Goal: Task Accomplishment & Management: Use online tool/utility

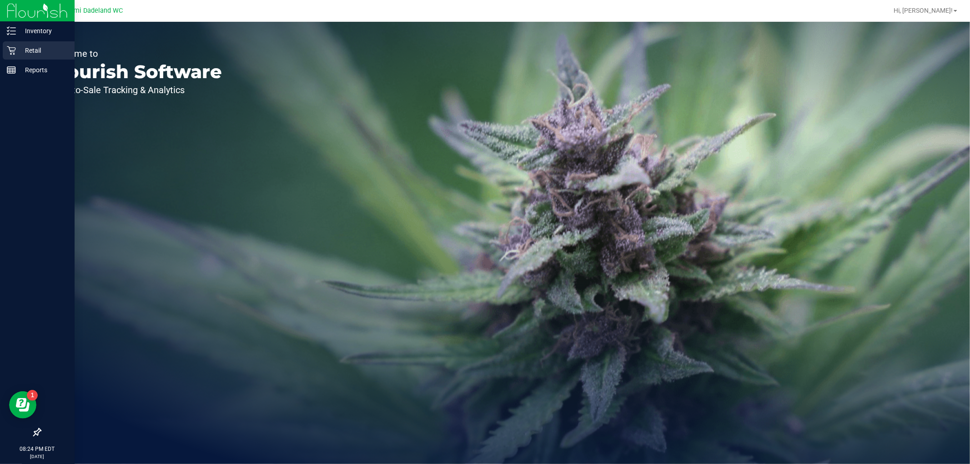
click at [40, 47] on p "Retail" at bounding box center [43, 50] width 55 height 11
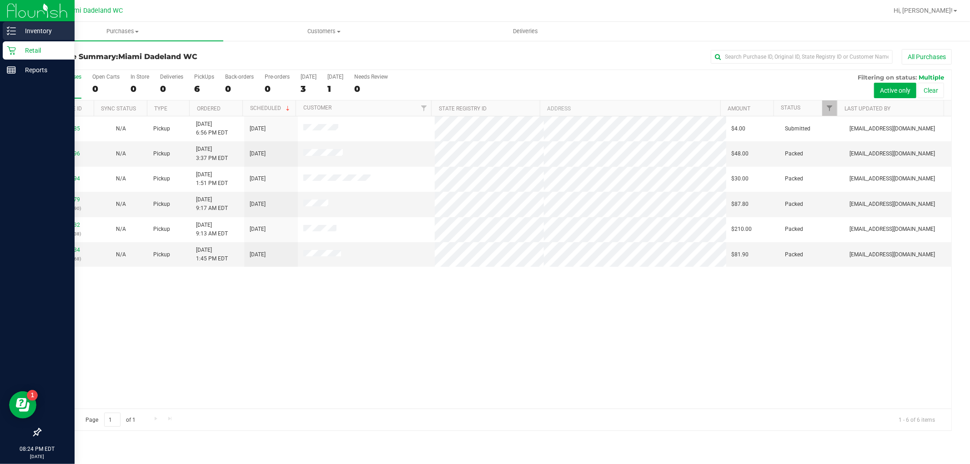
click at [14, 30] on icon at bounding box center [11, 30] width 9 height 9
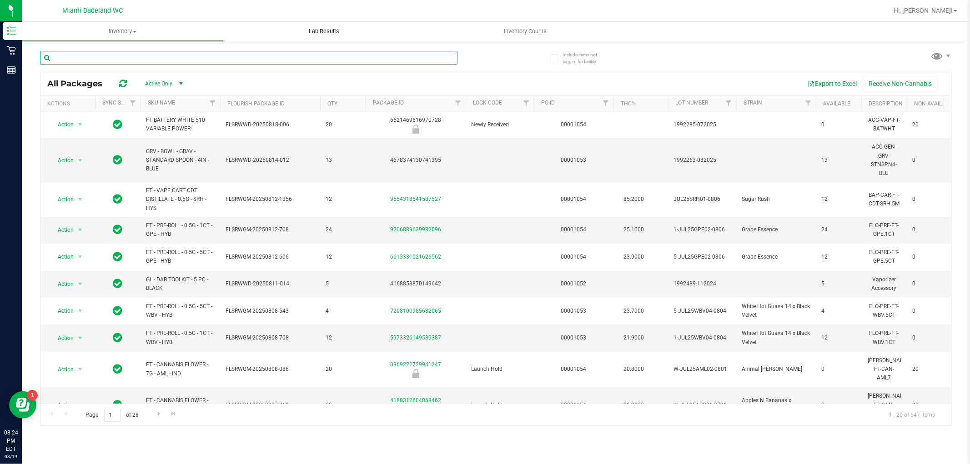
drag, startPoint x: 282, startPoint y: 57, endPoint x: 283, endPoint y: 40, distance: 17.3
click at [282, 56] on input "text" at bounding box center [248, 58] width 417 height 14
click at [523, 29] on span "Inventory Counts" at bounding box center [525, 31] width 67 height 8
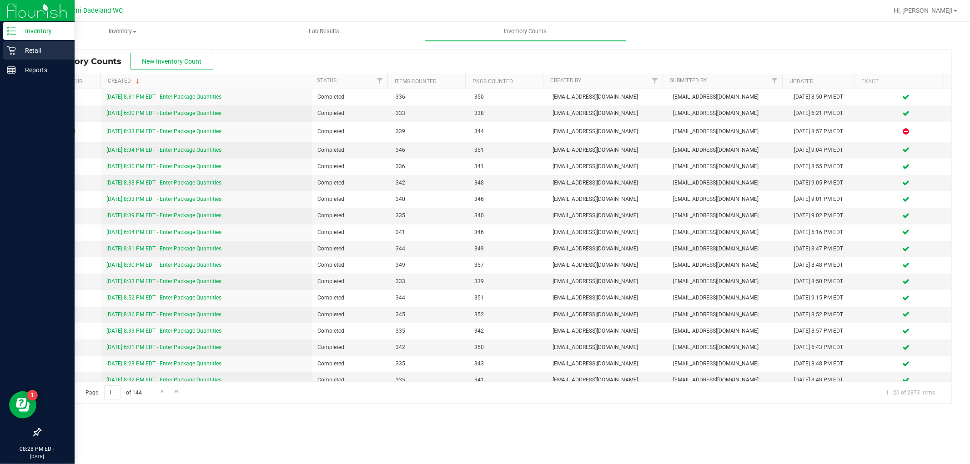
click at [18, 49] on p "Retail" at bounding box center [43, 50] width 55 height 11
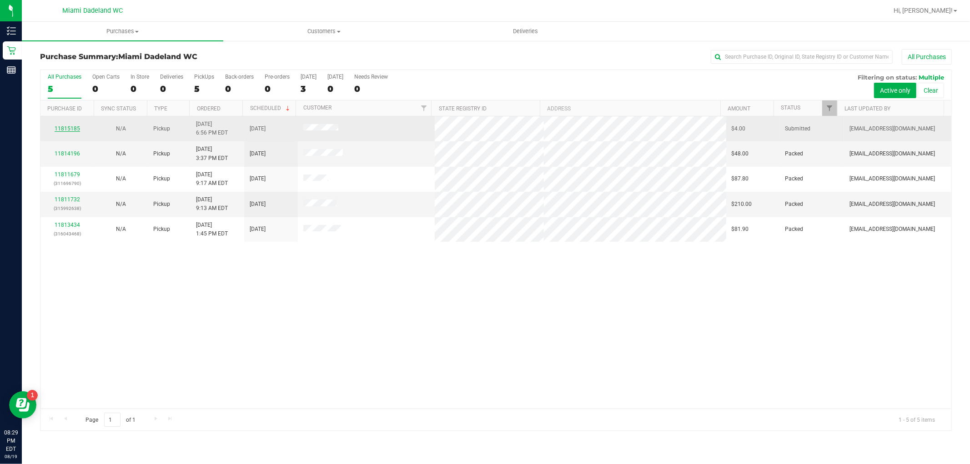
click at [75, 130] on link "11815185" at bounding box center [67, 128] width 25 height 6
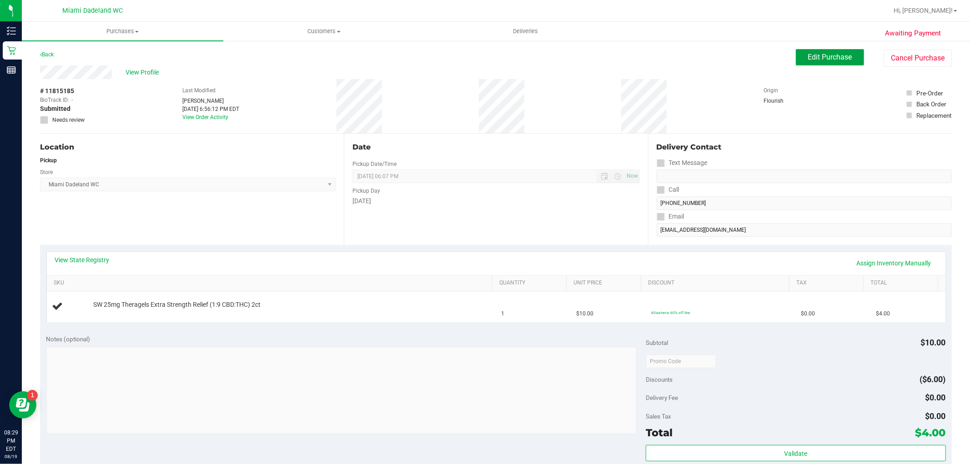
click at [822, 56] on span "Edit Purchase" at bounding box center [830, 57] width 44 height 9
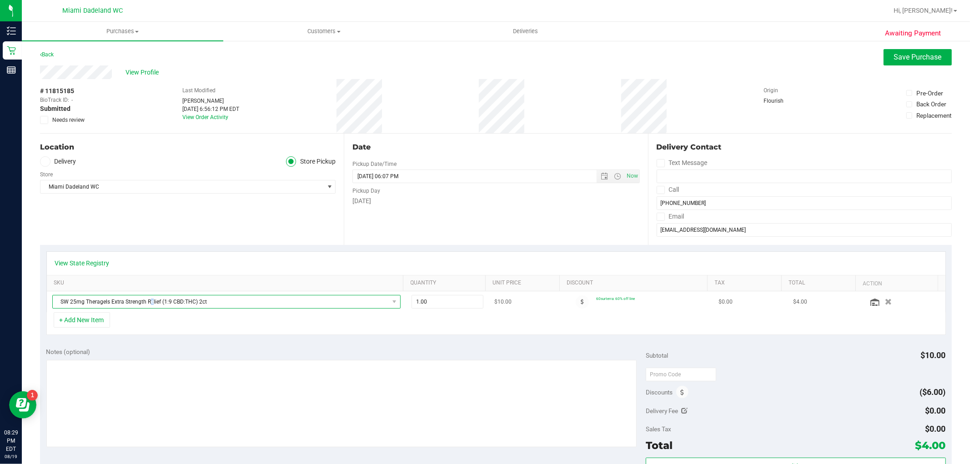
click at [151, 304] on span "SW 25mg Theragels Extra Strength Relief (1:9 CBD:THC) 2ct" at bounding box center [221, 301] width 336 height 13
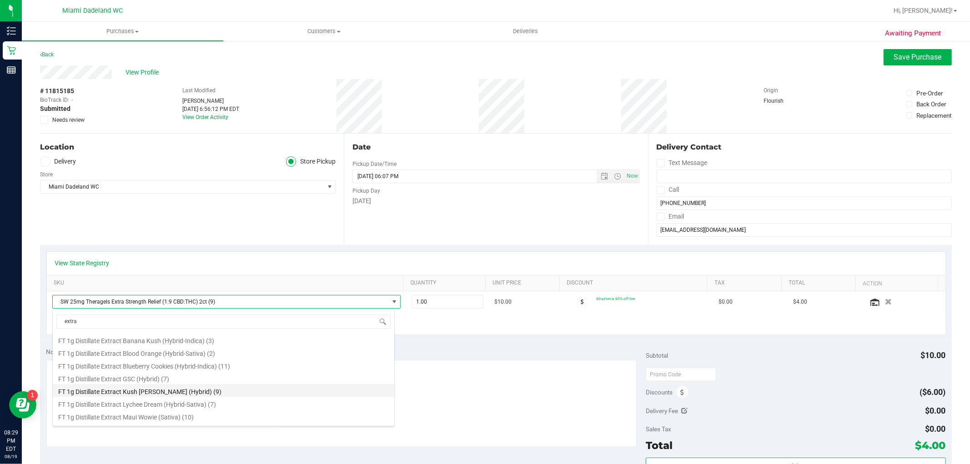
scroll to position [61, 0]
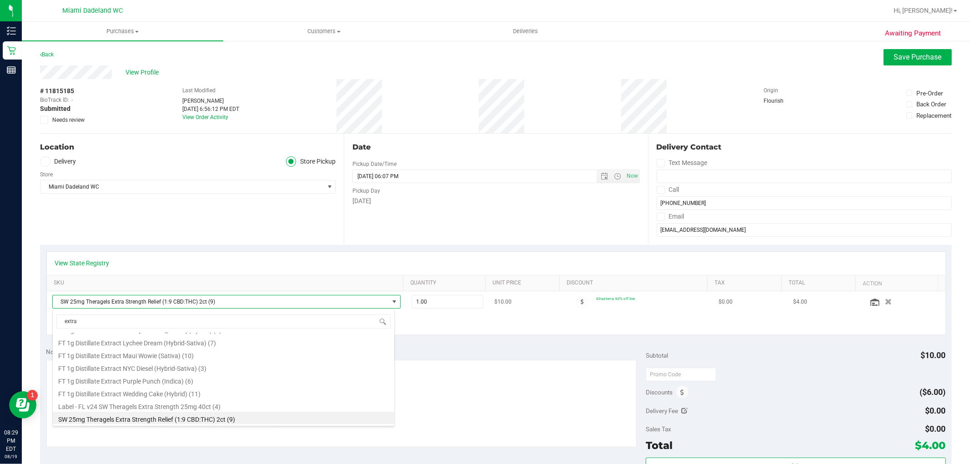
type input "extra"
click at [361, 303] on span "SW 25mg Theragels Extra Strength Relief (1:9 CBD:THC) 2ct (9)" at bounding box center [221, 301] width 336 height 13
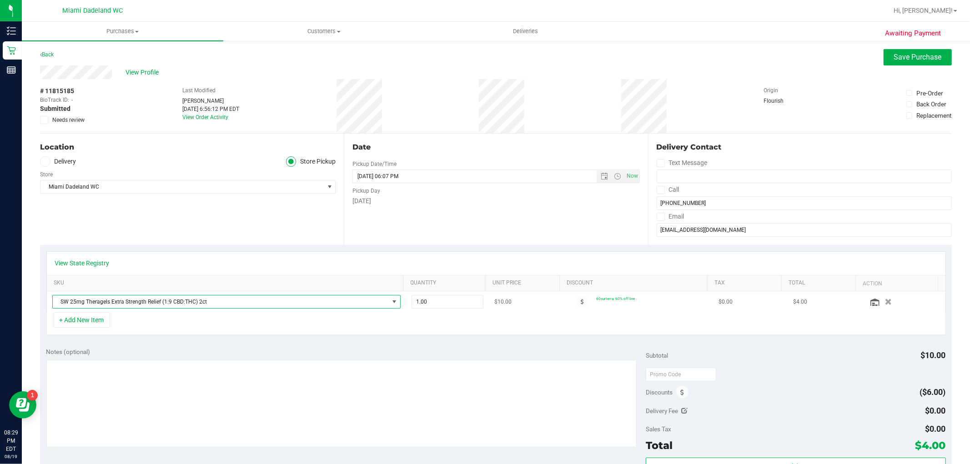
click at [361, 303] on span "SW 25mg Theragels Extra Strength Relief (1:9 CBD:THC) 2ct" at bounding box center [221, 301] width 336 height 13
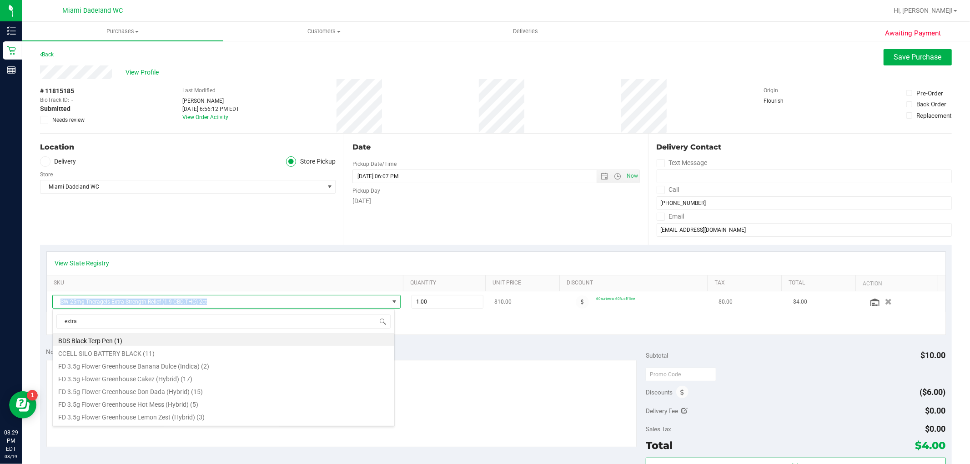
scroll to position [14, 342]
click at [362, 303] on span "SW 25mg Theragels Extra Strength Relief (1:9 CBD:THC) 2ct" at bounding box center [221, 301] width 336 height 13
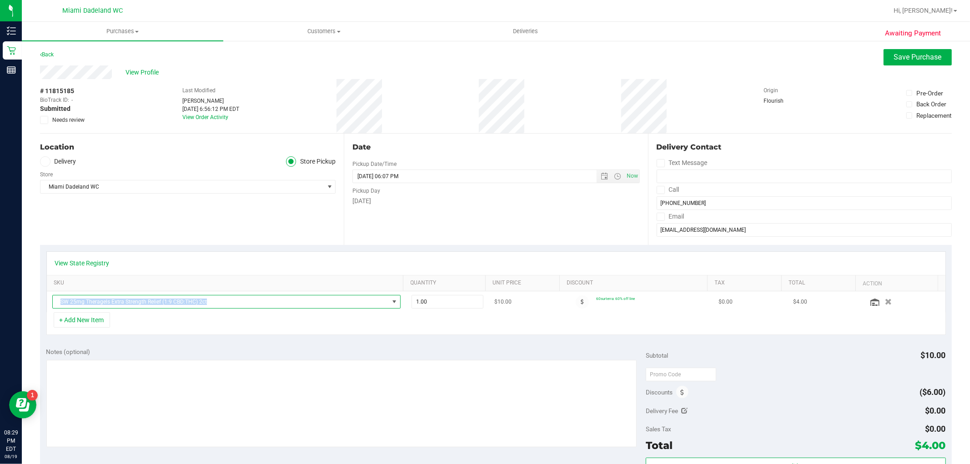
click at [885, 304] on icon "button" at bounding box center [888, 302] width 7 height 6
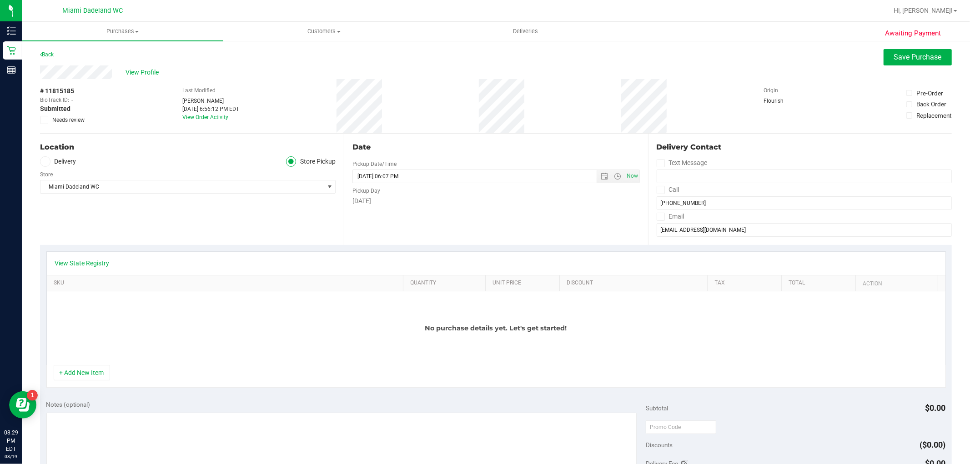
click at [97, 322] on div "No purchase details yet. Let's get started!" at bounding box center [496, 328] width 898 height 74
click at [96, 370] on button "+ Add New Item" at bounding box center [82, 372] width 56 height 15
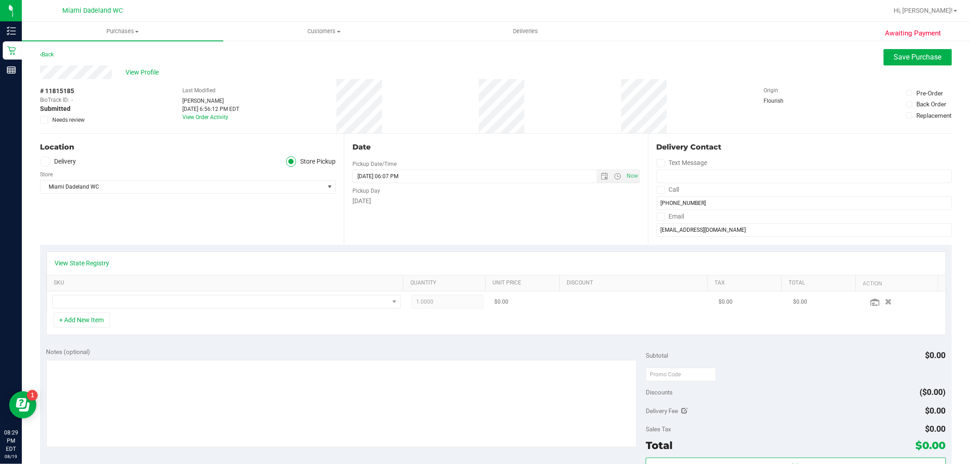
click at [153, 294] on td at bounding box center [226, 301] width 359 height 21
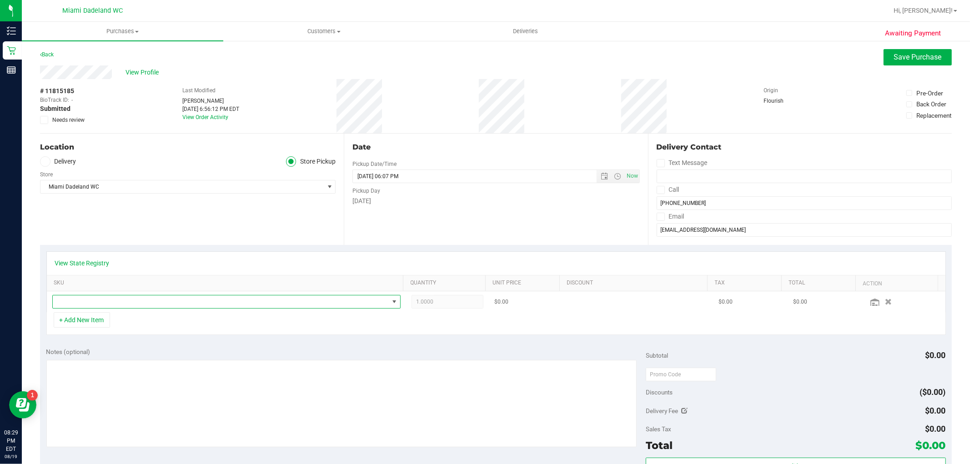
click at [153, 301] on span "NO DATA FOUND" at bounding box center [221, 301] width 336 height 13
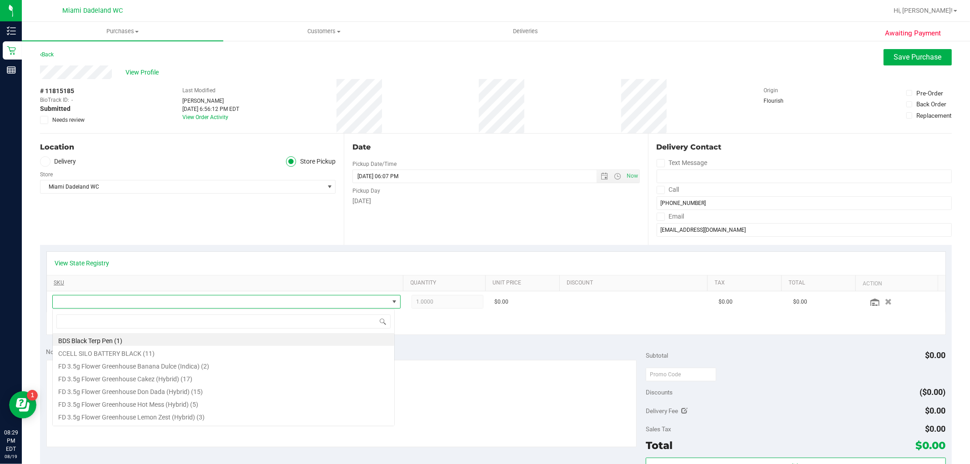
scroll to position [14, 339]
type input "thera"
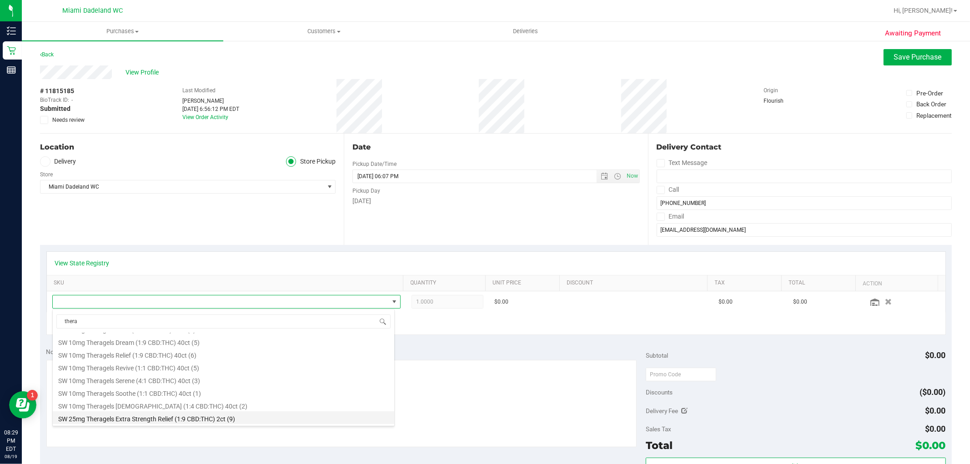
click at [173, 419] on li "SW 25mg Theragels Extra Strength Relief (1:9 CBD:THC) 2ct (9)" at bounding box center [223, 417] width 341 height 13
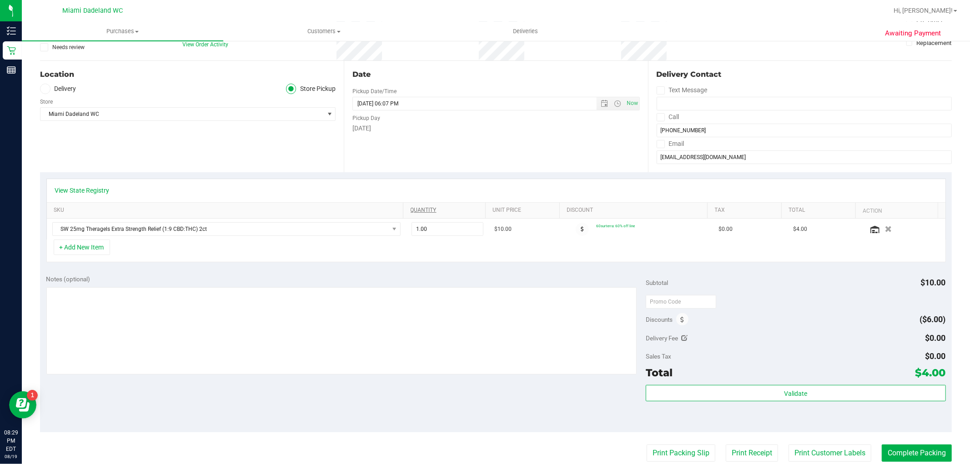
scroll to position [50, 0]
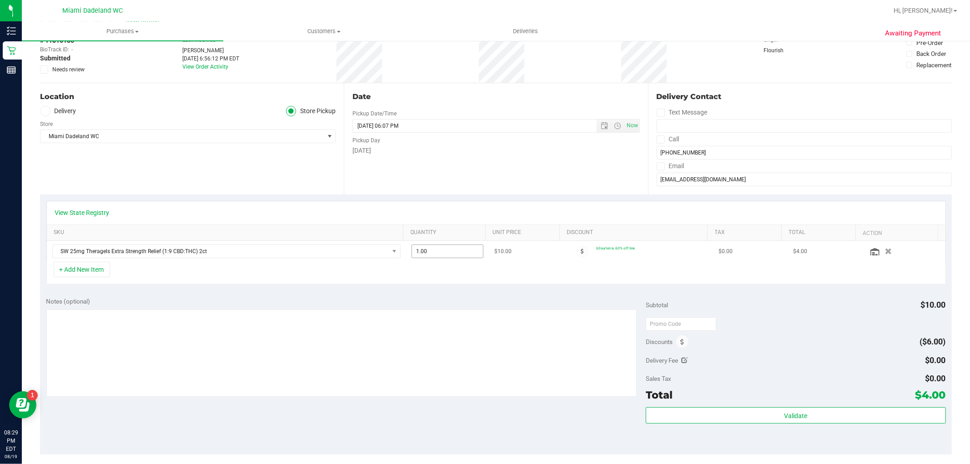
click at [467, 248] on span "1.00 1" at bounding box center [447, 252] width 72 height 14
type input "2.00"
type input "2"
click at [554, 158] on div "Date Pickup Date/Time [DATE] Now [DATE] 06:07 PM Now Pickup Day [DATE]" at bounding box center [496, 138] width 304 height 111
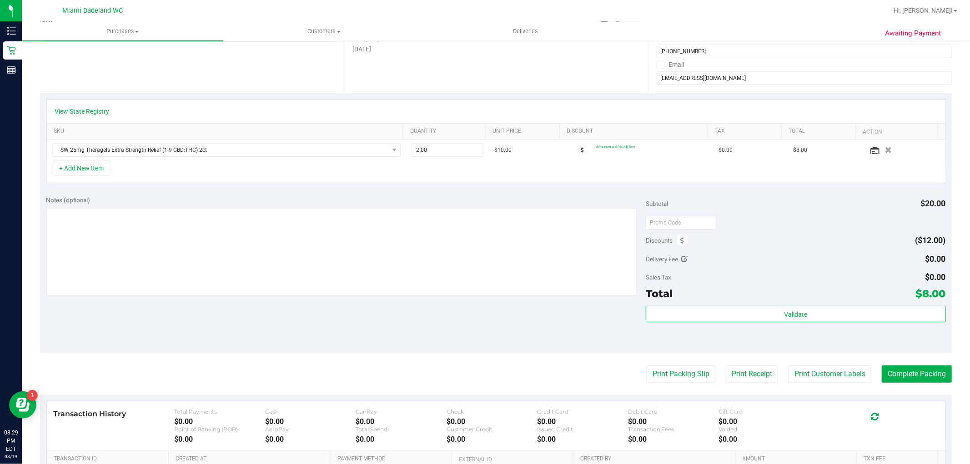
scroll to position [151, 0]
click at [444, 145] on span "2.00 2" at bounding box center [447, 151] width 72 height 14
click at [532, 86] on div "Date Pickup Date/Time [DATE] Now [DATE] 06:07 PM Now Pickup Day [DATE]" at bounding box center [496, 37] width 304 height 111
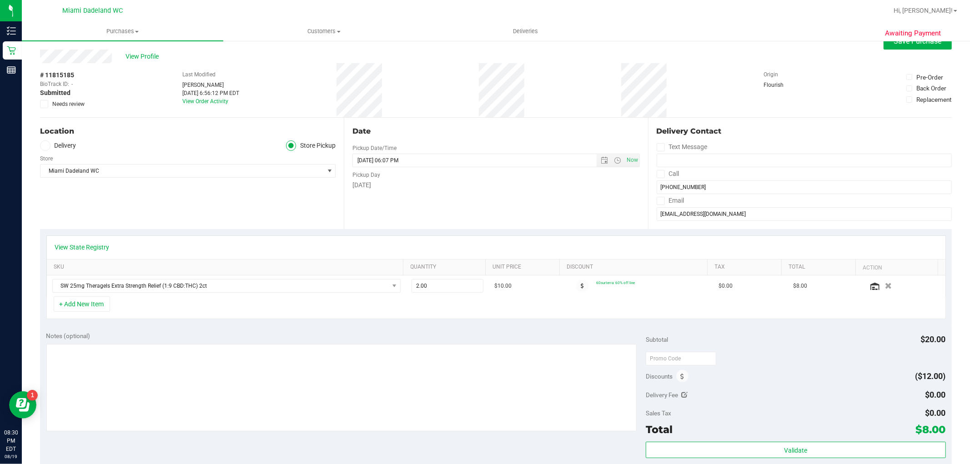
scroll to position [0, 0]
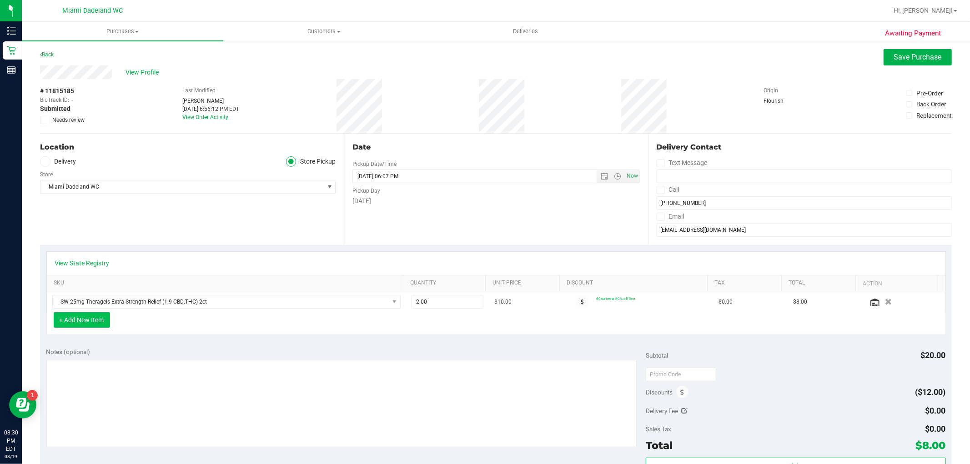
click at [70, 323] on button "+ Add New Item" at bounding box center [82, 319] width 56 height 15
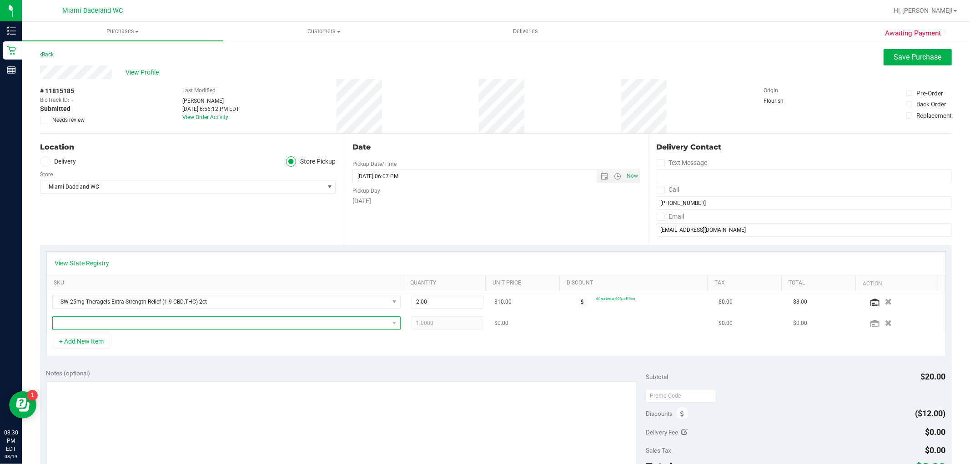
click at [76, 321] on span "NO DATA FOUND" at bounding box center [221, 323] width 336 height 13
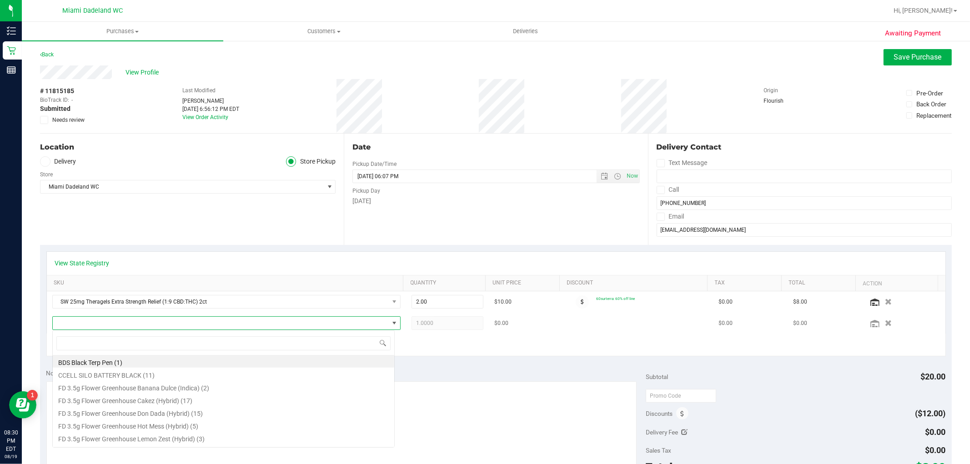
scroll to position [14, 339]
type input "25mg"
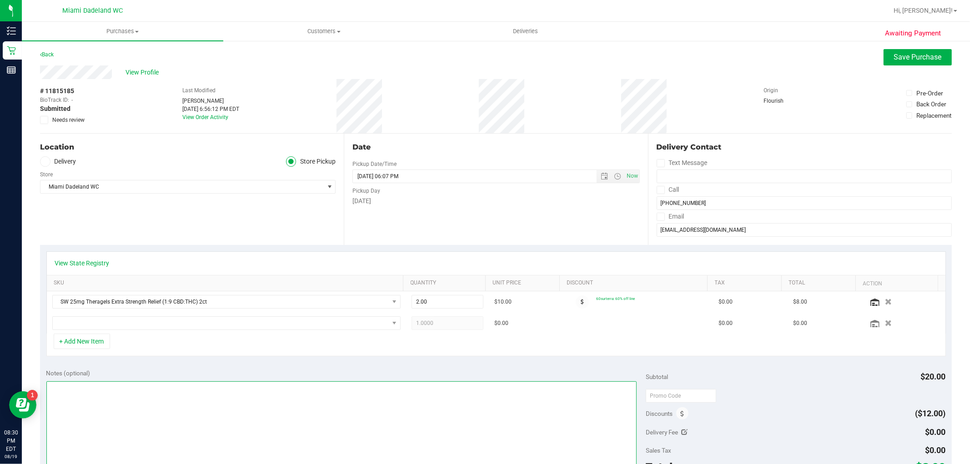
click at [108, 410] on textarea at bounding box center [341, 424] width 590 height 87
click at [884, 325] on icon "button" at bounding box center [888, 323] width 8 height 7
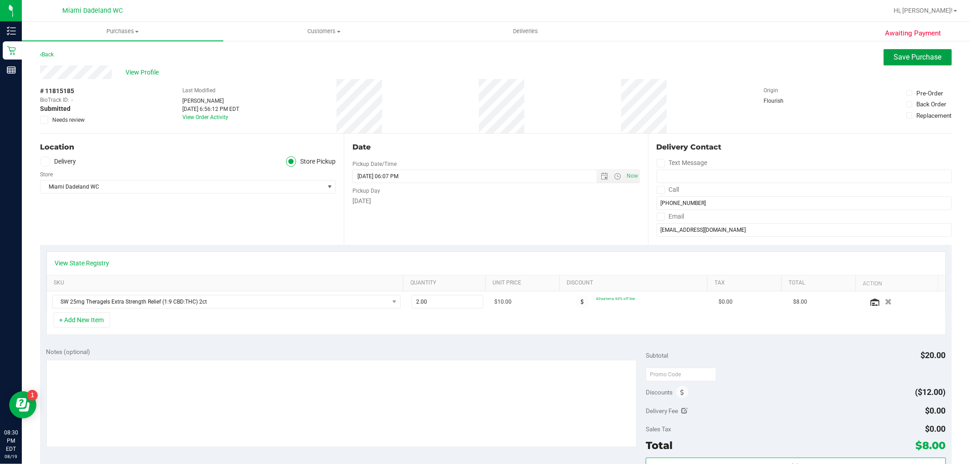
click at [915, 49] on button "Save Purchase" at bounding box center [917, 57] width 68 height 16
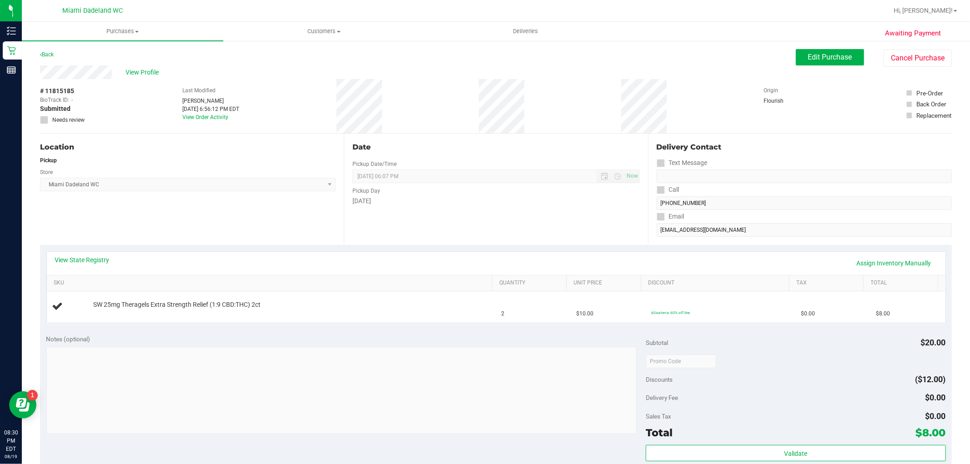
click at [492, 230] on div "Date Pickup Date/Time [DATE] Now [DATE] 06:07 PM Now Pickup Day [DATE]" at bounding box center [496, 189] width 304 height 111
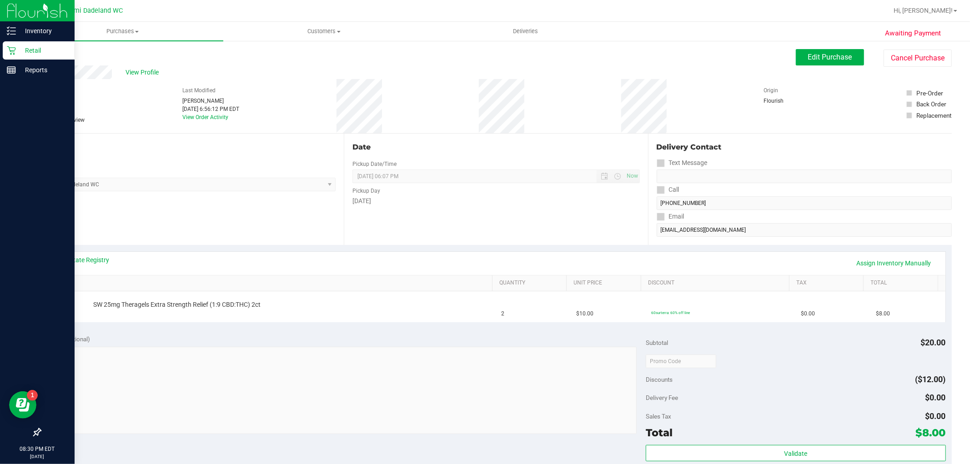
click at [26, 48] on p "Retail" at bounding box center [43, 50] width 55 height 11
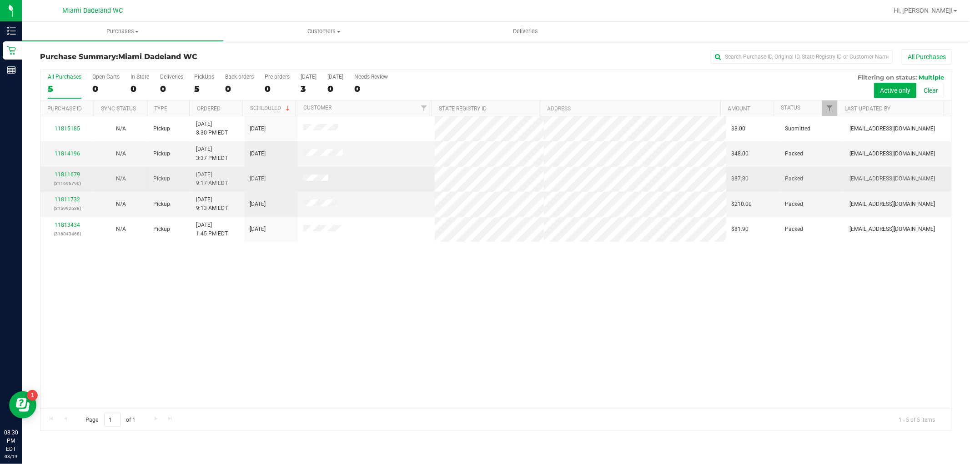
click at [70, 171] on div "11811679 (311696790)" at bounding box center [67, 178] width 43 height 17
click at [70, 173] on link "11811679" at bounding box center [67, 174] width 25 height 6
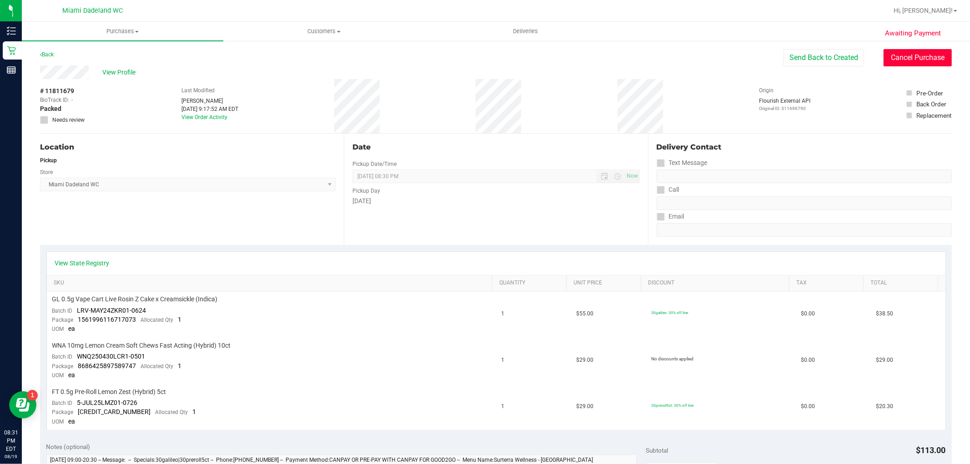
click at [896, 58] on button "Cancel Purchase" at bounding box center [917, 57] width 68 height 17
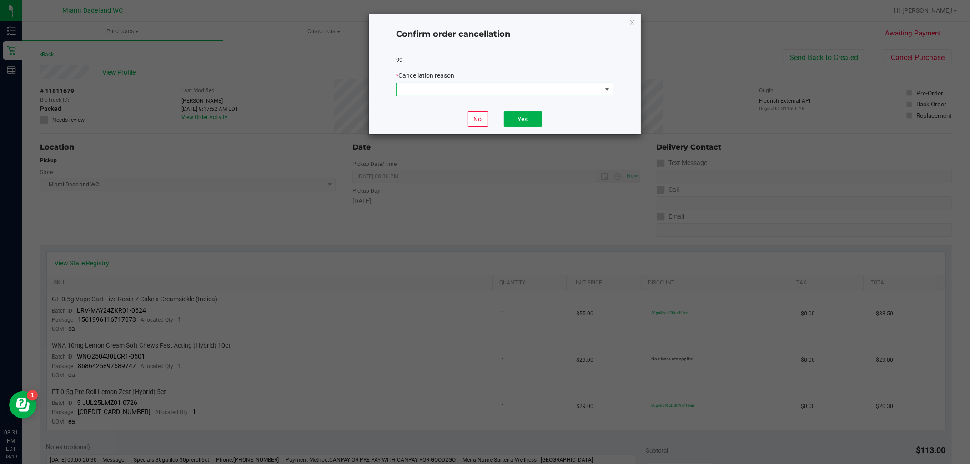
click at [539, 94] on span at bounding box center [498, 89] width 205 height 13
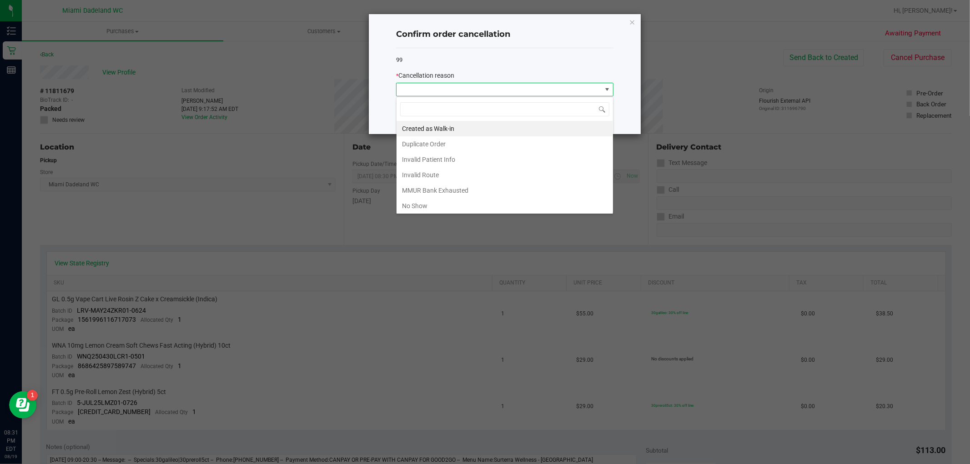
scroll to position [14, 217]
click at [466, 204] on li "No Show" at bounding box center [504, 205] width 216 height 15
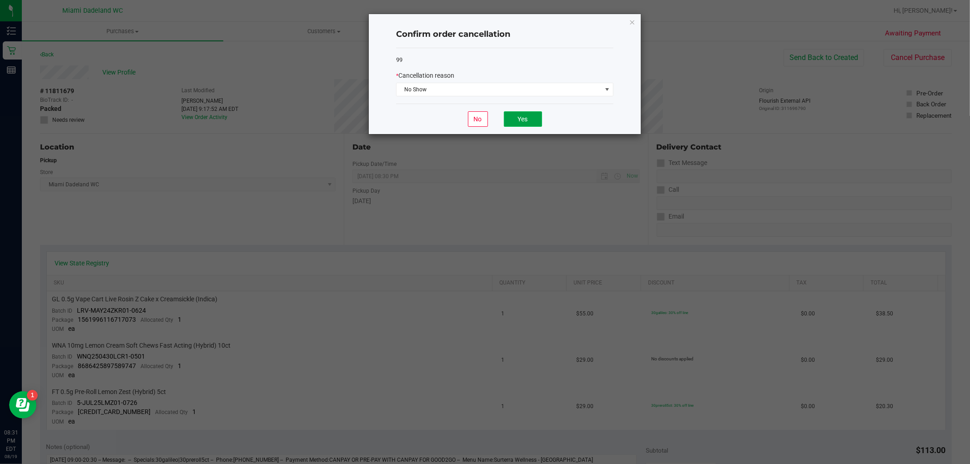
click at [523, 115] on button "Yes" at bounding box center [523, 118] width 38 height 15
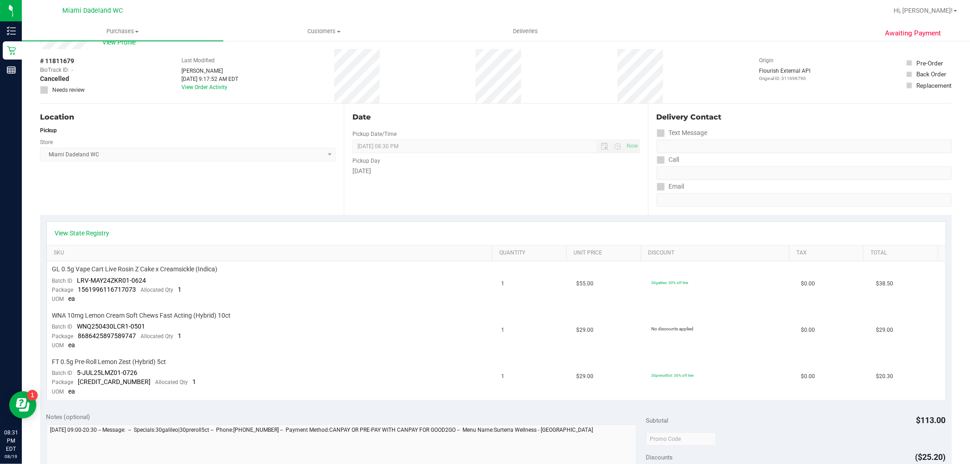
scroll to position [0, 0]
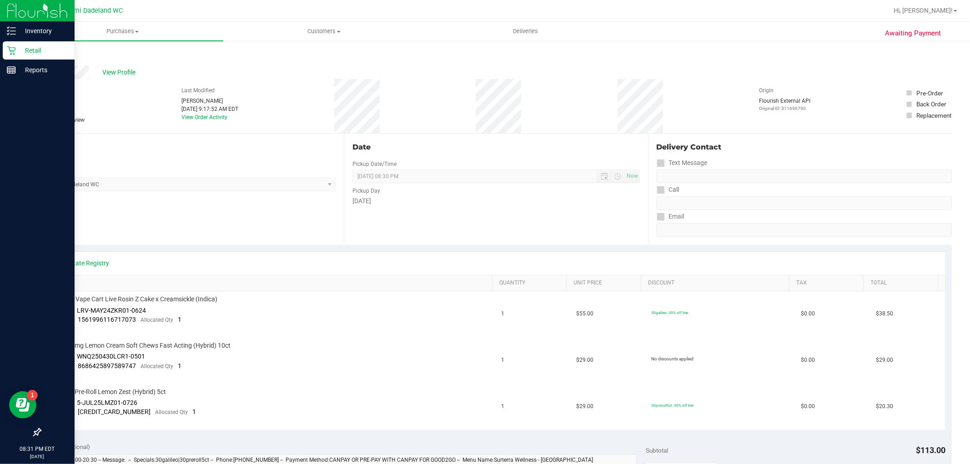
click at [20, 52] on p "Retail" at bounding box center [43, 50] width 55 height 11
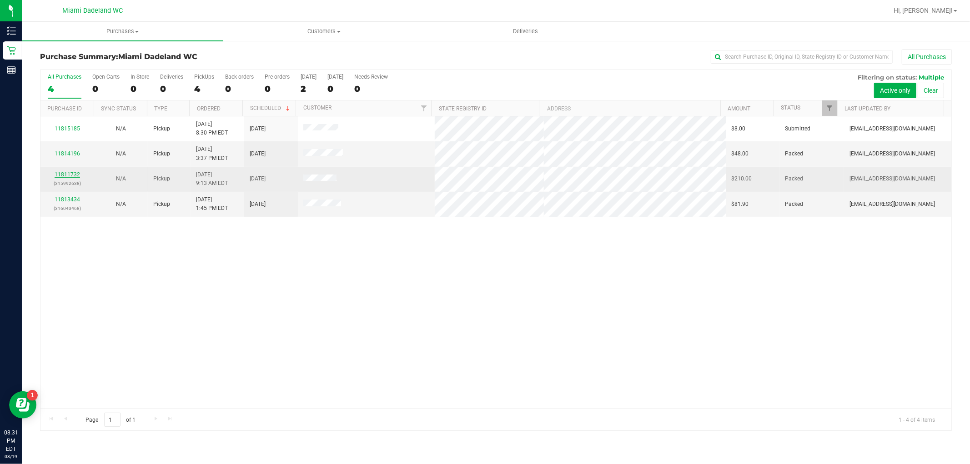
click at [65, 174] on link "11811732" at bounding box center [67, 174] width 25 height 6
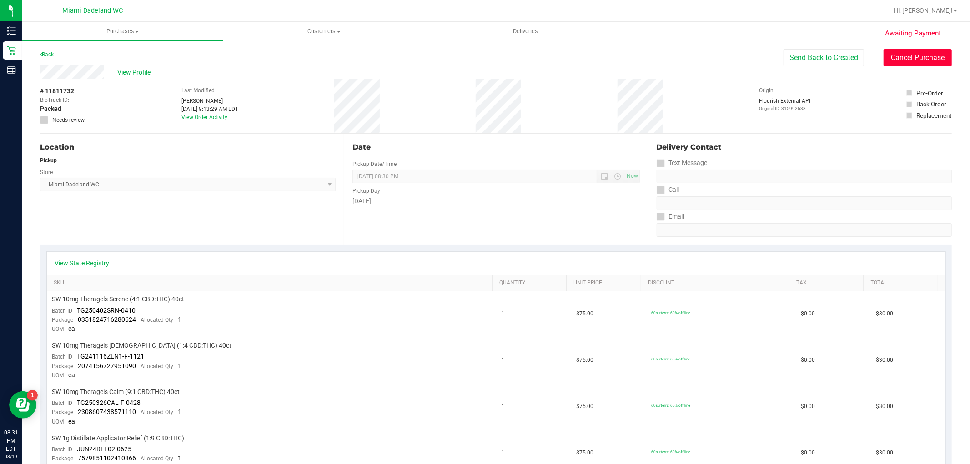
click at [908, 57] on button "Cancel Purchase" at bounding box center [917, 57] width 68 height 17
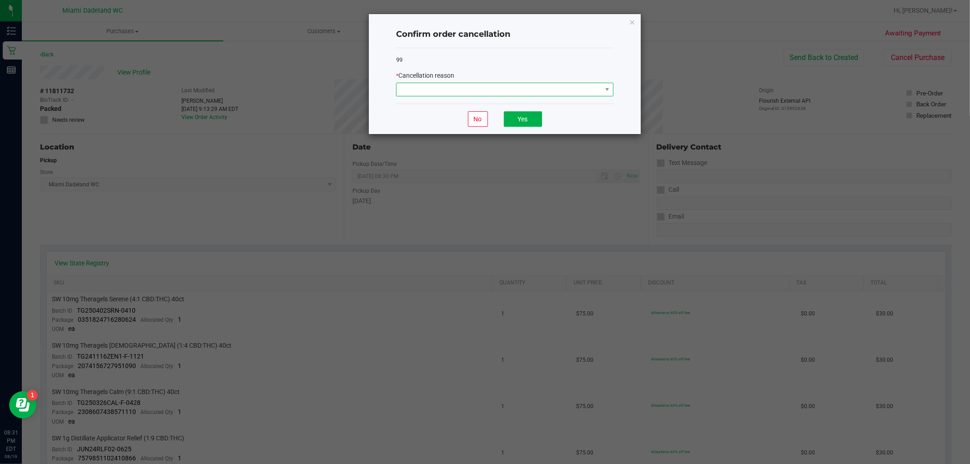
click at [451, 91] on span at bounding box center [498, 89] width 205 height 13
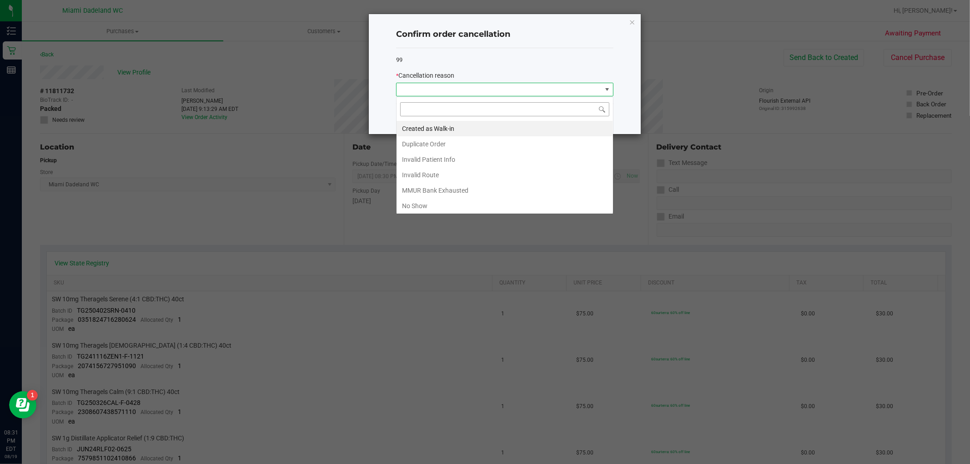
scroll to position [14, 217]
click at [438, 205] on li "No Show" at bounding box center [504, 205] width 216 height 15
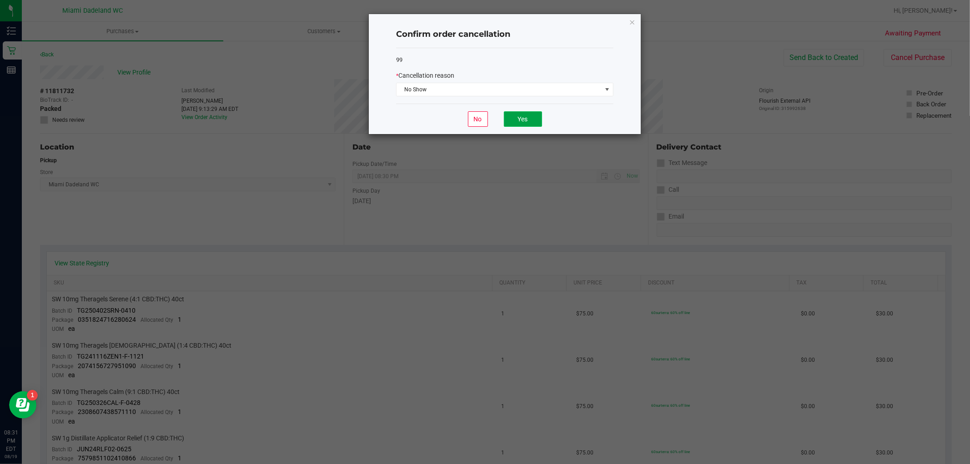
click at [517, 120] on button "Yes" at bounding box center [523, 118] width 38 height 15
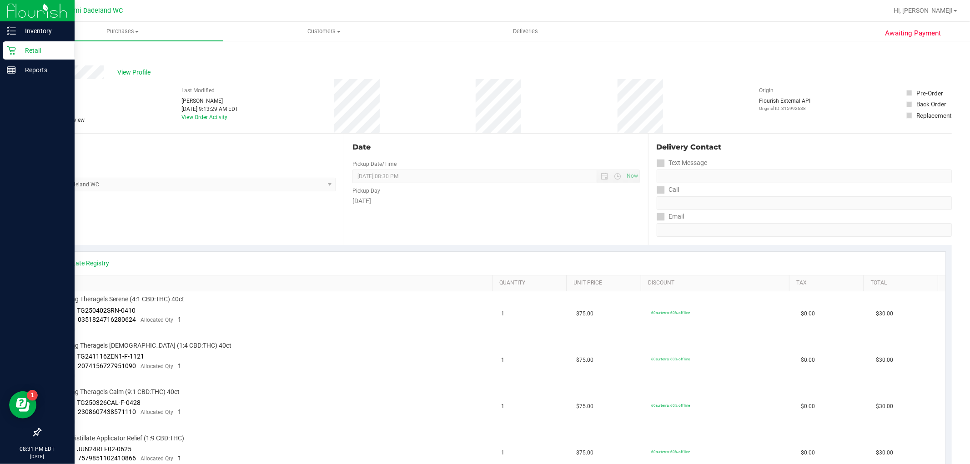
click at [27, 47] on p "Retail" at bounding box center [43, 50] width 55 height 11
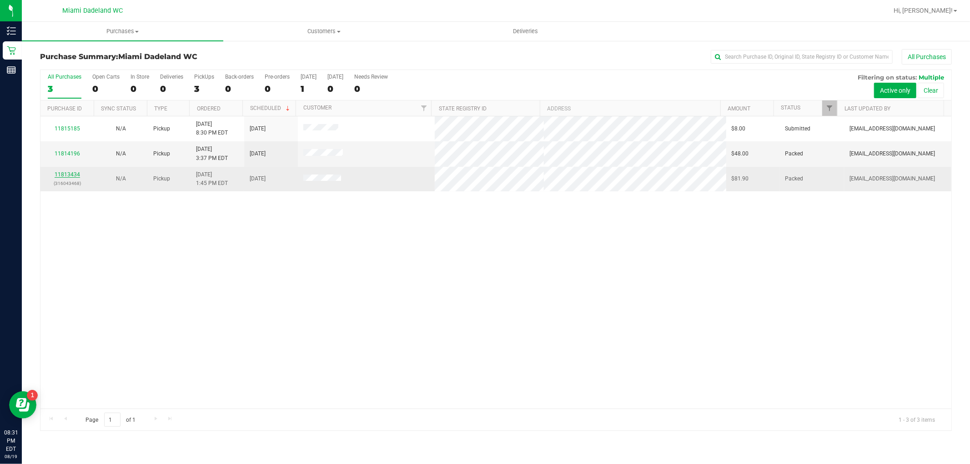
click at [66, 173] on link "11813434" at bounding box center [67, 174] width 25 height 6
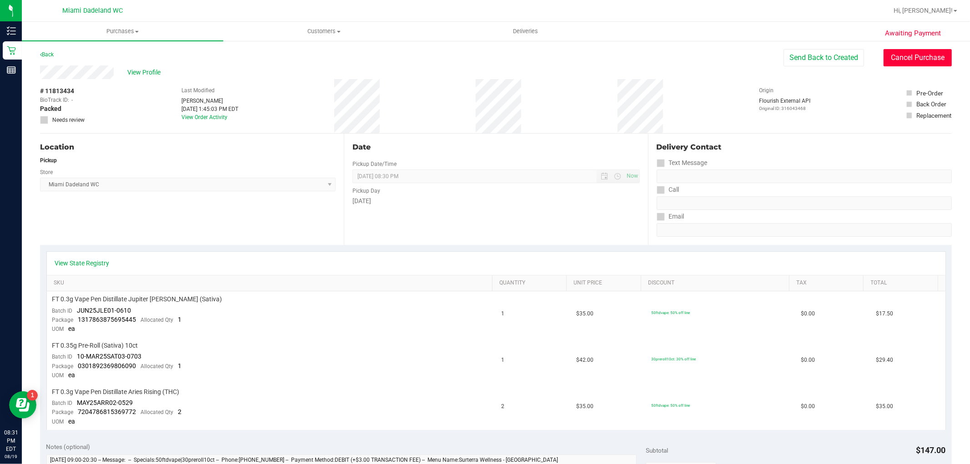
click at [912, 57] on button "Cancel Purchase" at bounding box center [917, 57] width 68 height 17
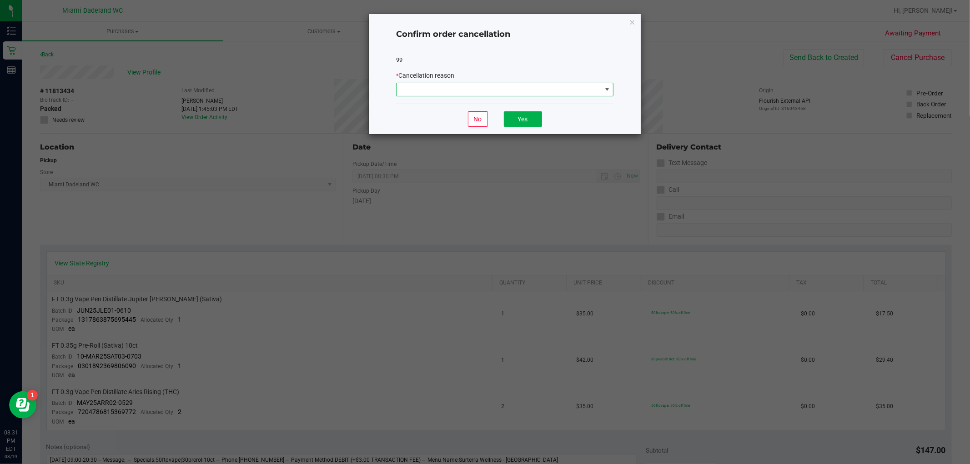
click at [476, 88] on span at bounding box center [498, 89] width 205 height 13
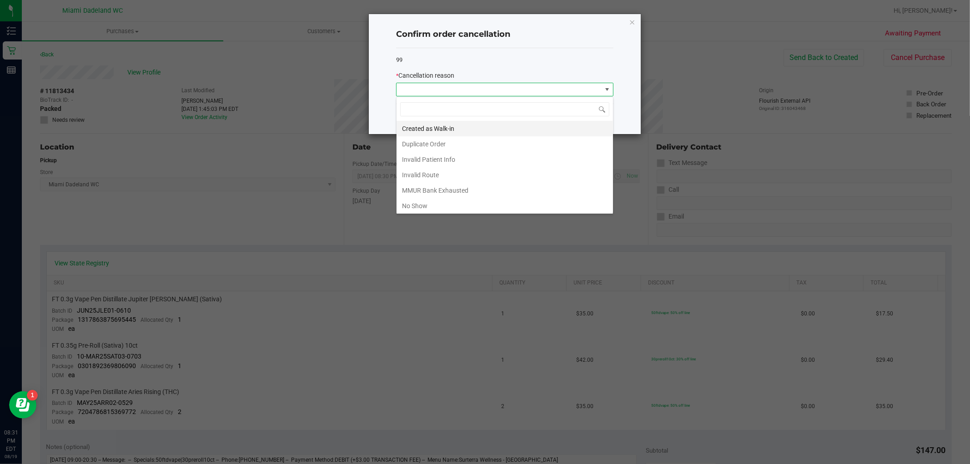
scroll to position [14, 217]
click at [423, 208] on li "No Show" at bounding box center [504, 205] width 216 height 15
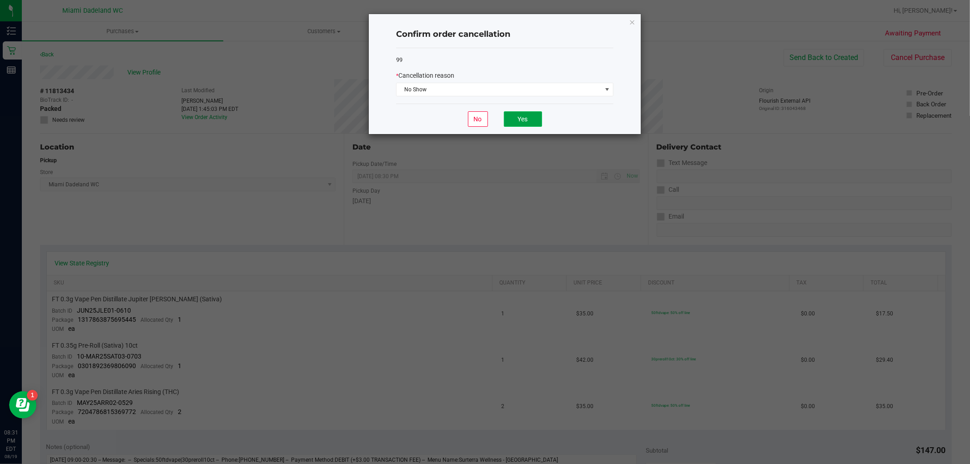
click at [534, 116] on button "Yes" at bounding box center [523, 118] width 38 height 15
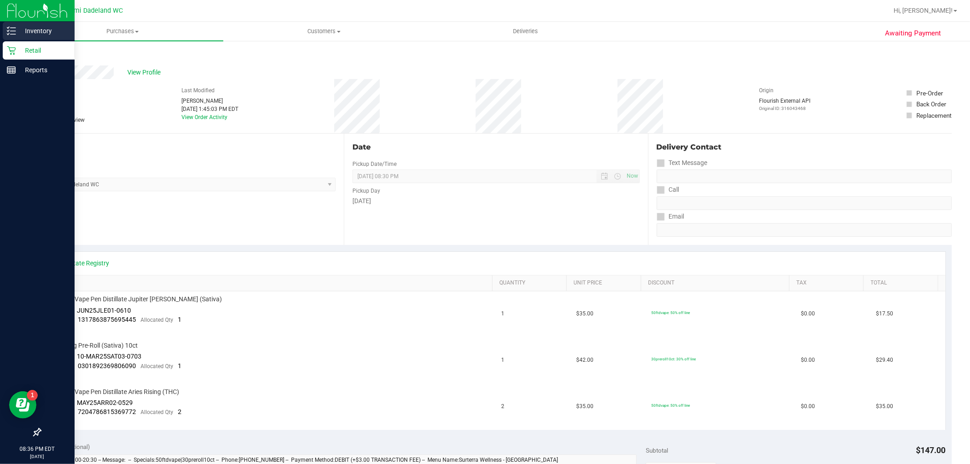
click at [23, 27] on p "Inventory" at bounding box center [43, 30] width 55 height 11
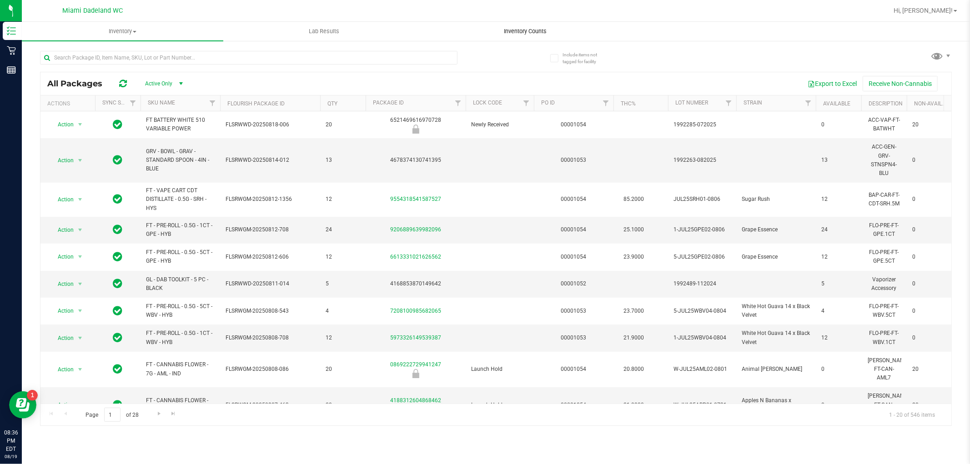
click at [524, 30] on span "Inventory Counts" at bounding box center [525, 31] width 67 height 8
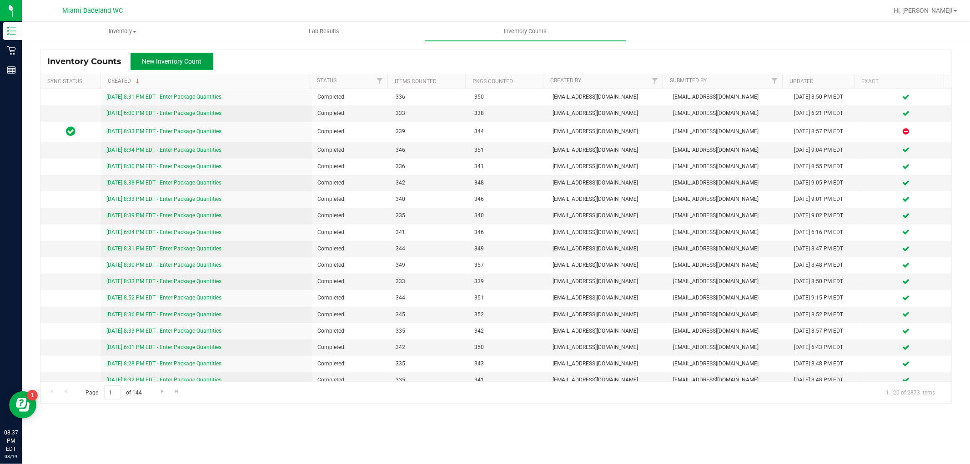
click at [169, 67] on button "New Inventory Count" at bounding box center [171, 61] width 83 height 17
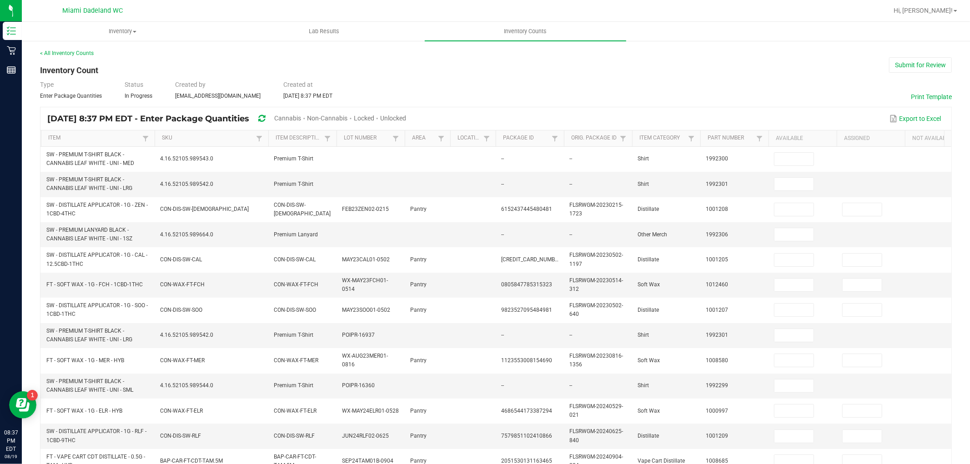
click at [406, 113] on div "Unlocked" at bounding box center [393, 118] width 26 height 17
click at [406, 115] on span "Unlocked" at bounding box center [393, 118] width 26 height 7
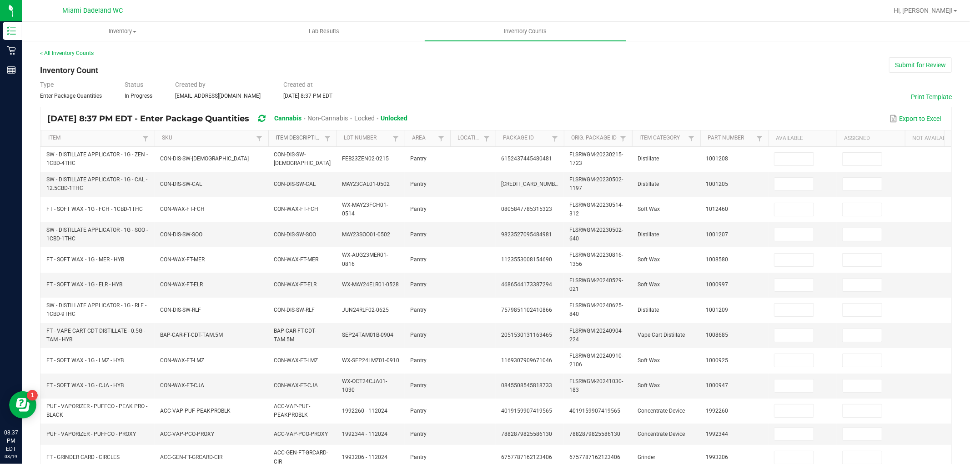
click at [299, 135] on link "Item Description" at bounding box center [298, 138] width 46 height 7
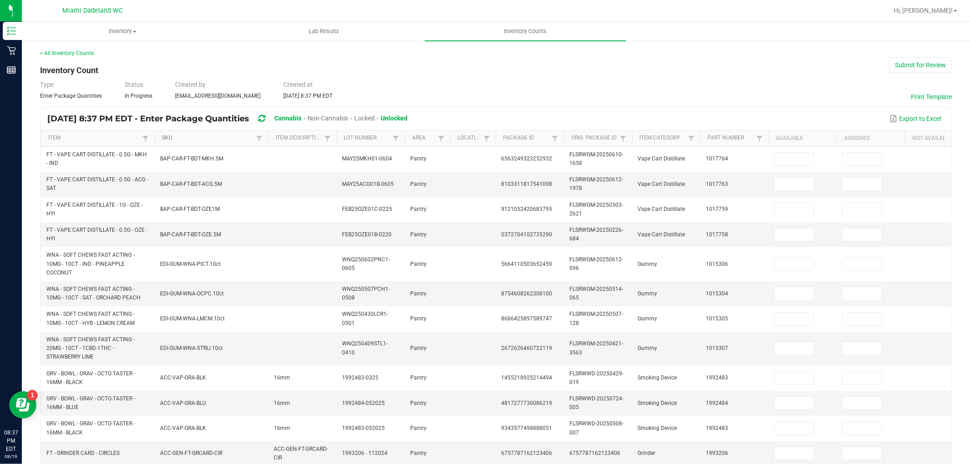
click at [176, 135] on link "SKU" at bounding box center [207, 138] width 91 height 7
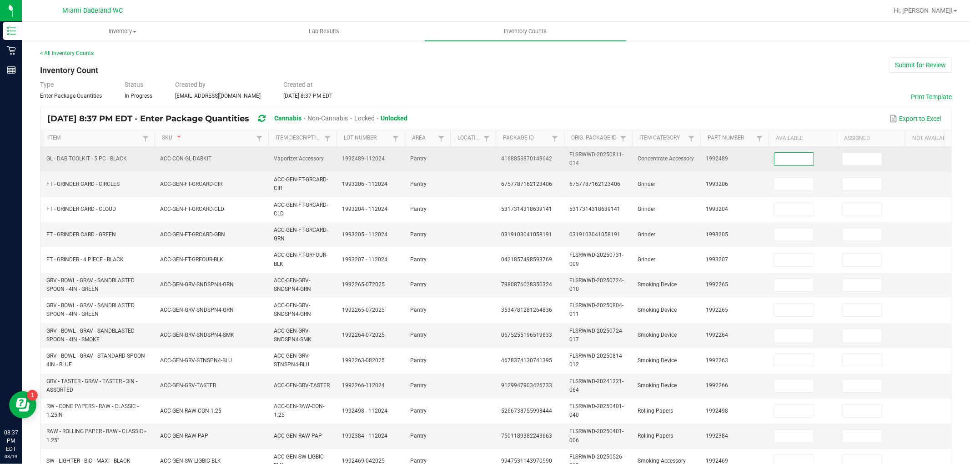
click at [779, 164] on input at bounding box center [793, 159] width 39 height 13
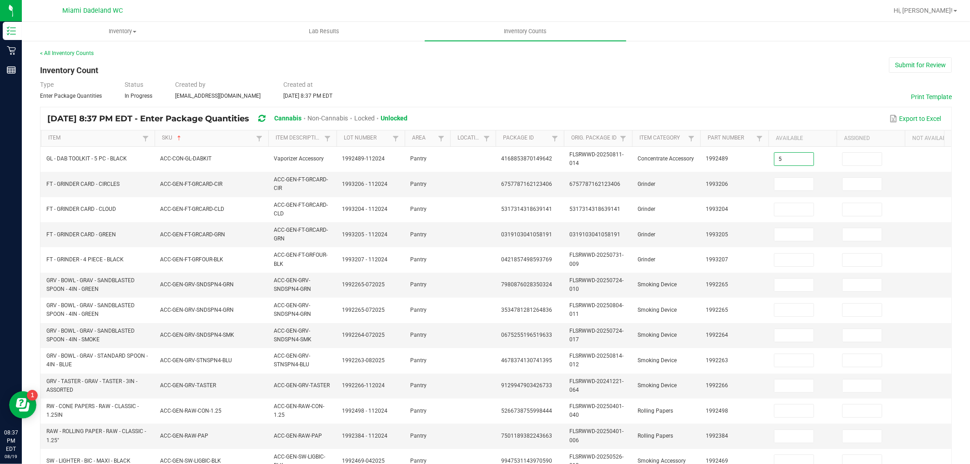
type input "5"
click at [960, 171] on div "< All Inventory Counts Inventory Count Submit for Review Type Enter Package Qua…" at bounding box center [496, 361] width 948 height 643
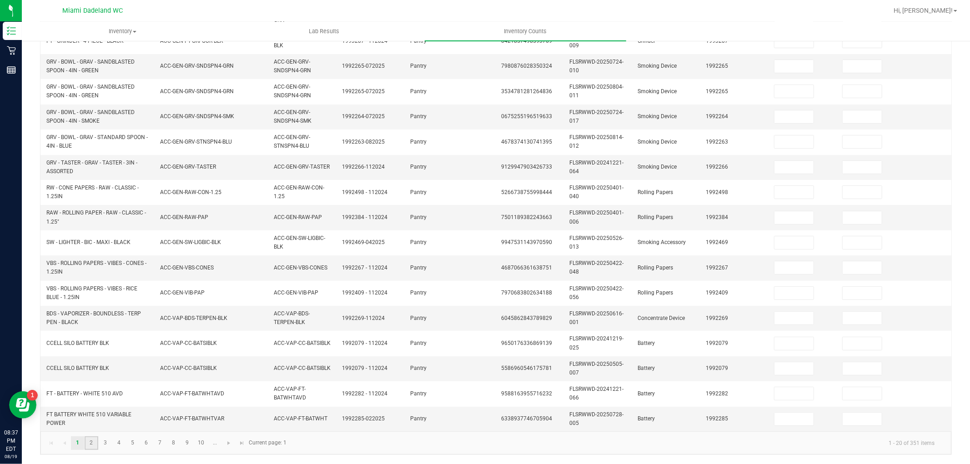
click at [91, 440] on link "2" at bounding box center [91, 443] width 13 height 14
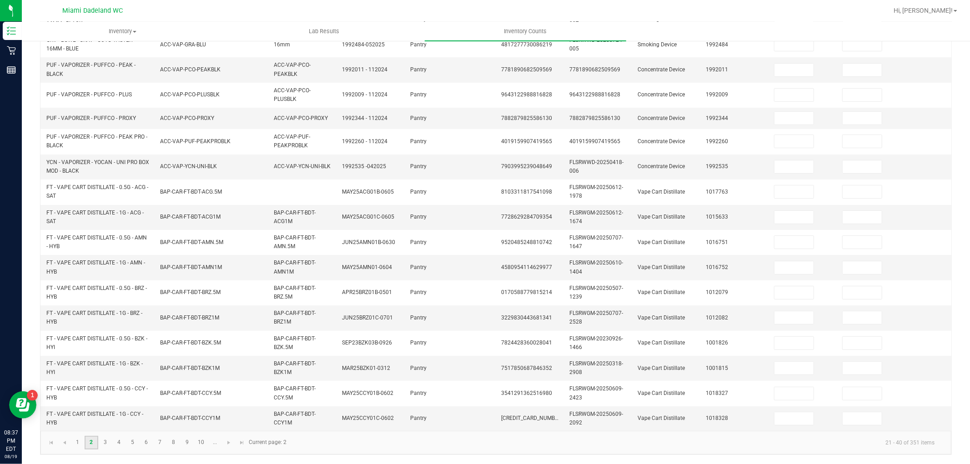
scroll to position [220, 0]
click at [107, 441] on link "3" at bounding box center [105, 443] width 13 height 14
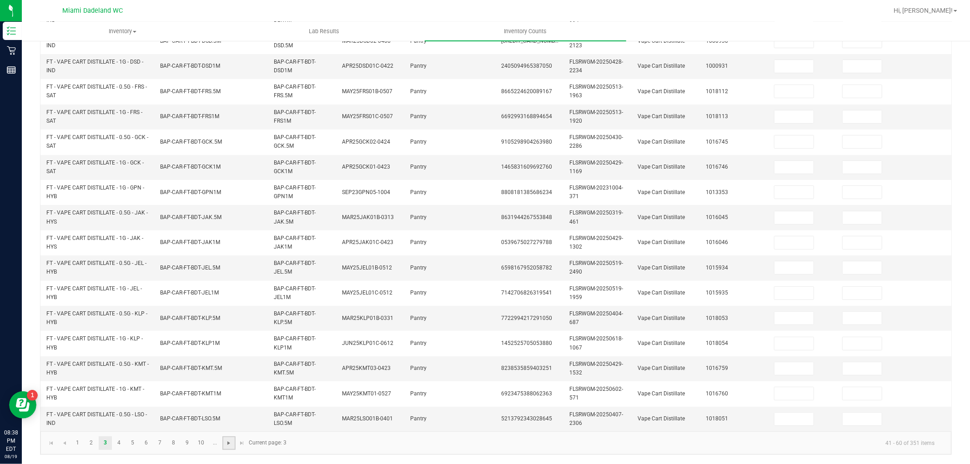
click at [225, 447] on span "Go to the next page" at bounding box center [228, 443] width 7 height 7
click at [229, 447] on span "Go to the next page" at bounding box center [228, 443] width 7 height 7
click at [225, 447] on span "Go to the next page" at bounding box center [228, 443] width 7 height 7
click at [227, 447] on span "Go to the next page" at bounding box center [228, 443] width 7 height 7
click at [229, 446] on span "Go to the next page" at bounding box center [228, 443] width 7 height 7
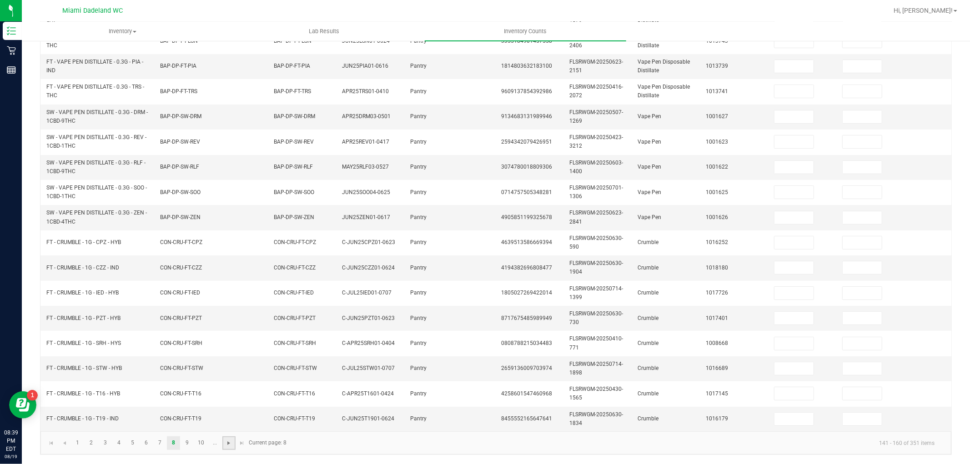
click at [229, 447] on span "Go to the next page" at bounding box center [228, 443] width 7 height 7
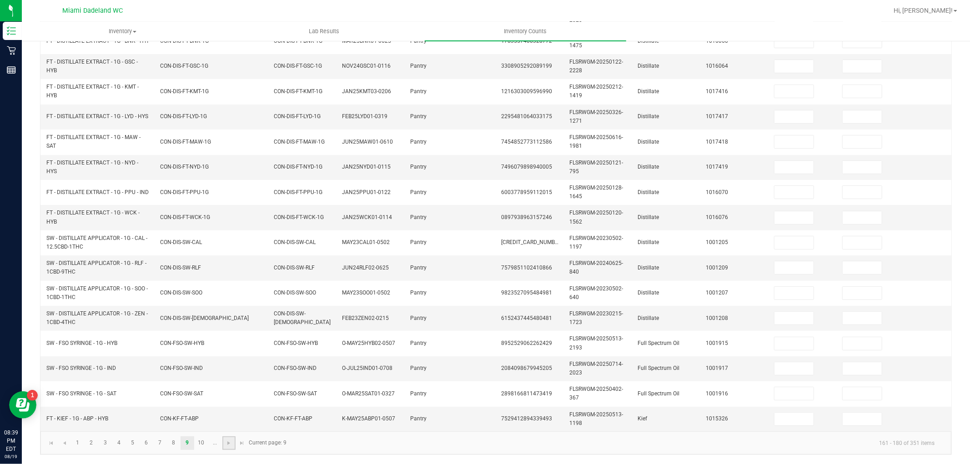
click at [230, 445] on link at bounding box center [228, 443] width 13 height 14
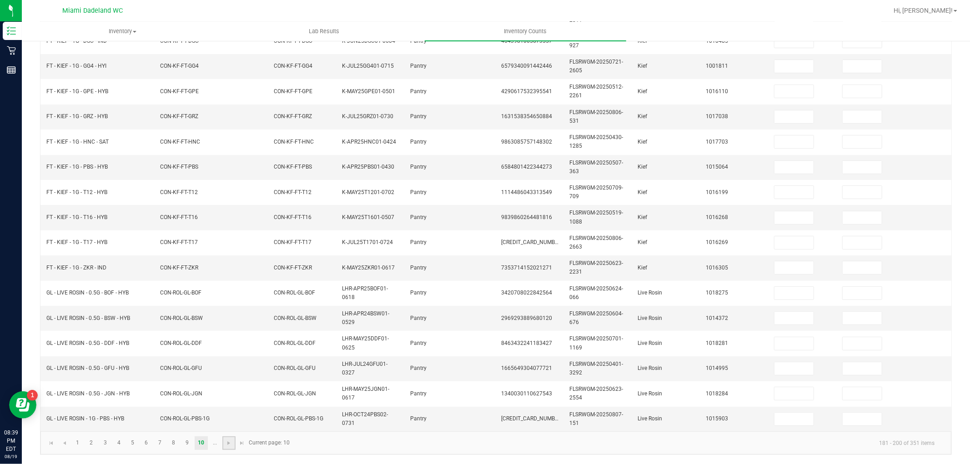
click at [229, 445] on link at bounding box center [228, 443] width 13 height 14
click at [202, 447] on span "Go to the next page" at bounding box center [201, 443] width 7 height 7
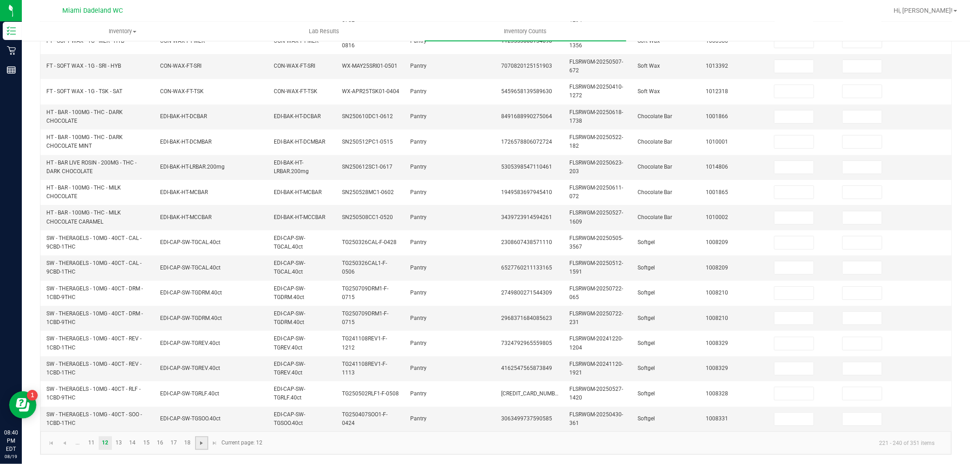
click at [200, 447] on span "Go to the next page" at bounding box center [201, 443] width 7 height 7
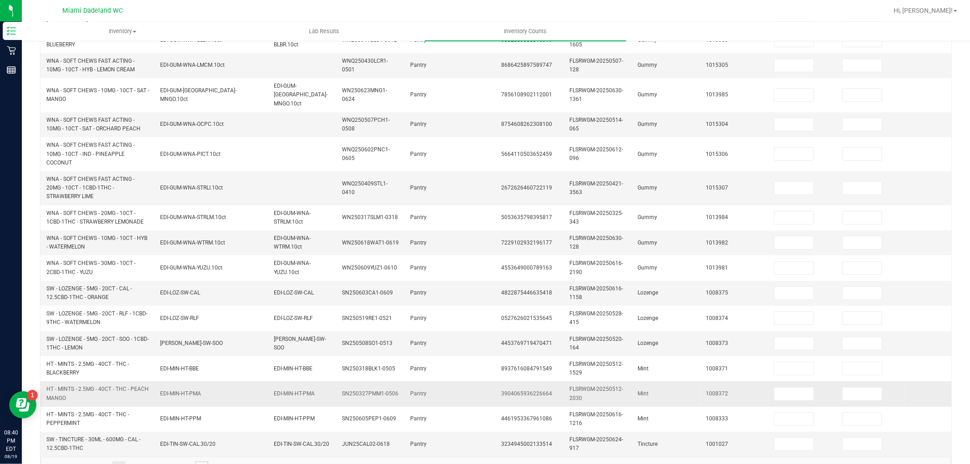
scroll to position [244, 0]
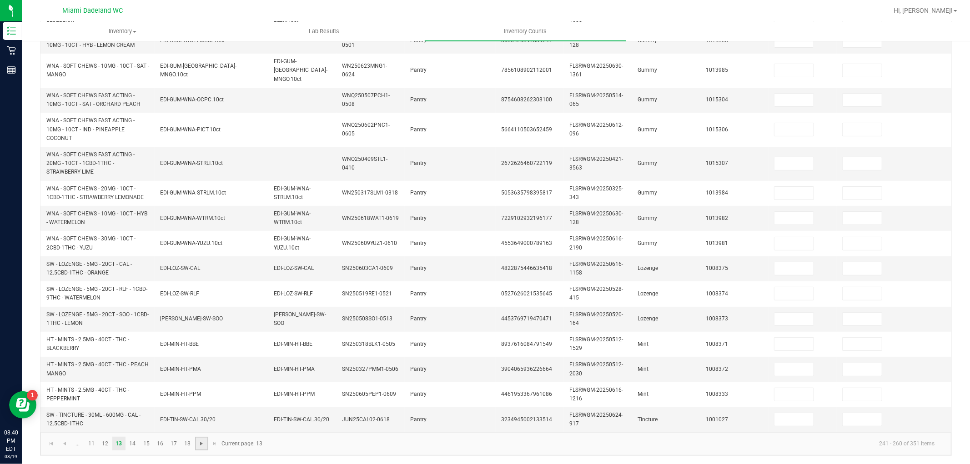
click at [200, 444] on span "Go to the next page" at bounding box center [201, 443] width 7 height 7
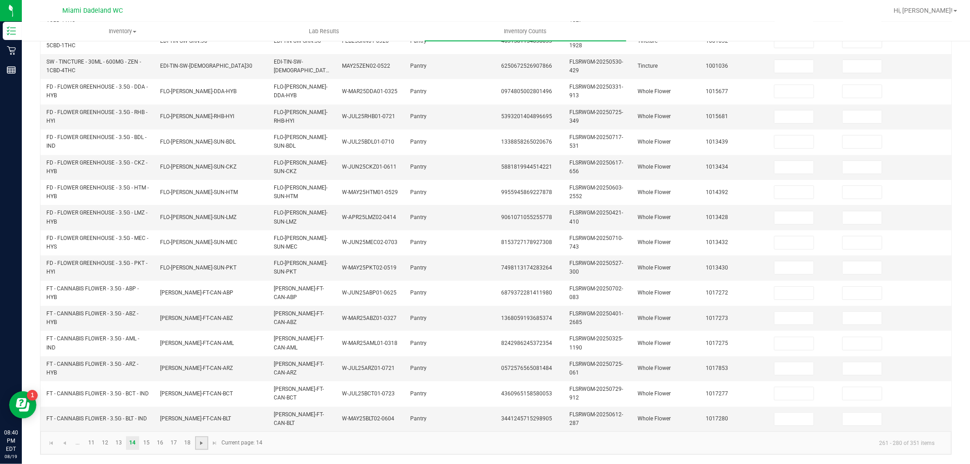
scroll to position [227, 0]
click at [205, 443] on link at bounding box center [201, 443] width 13 height 14
click at [198, 443] on span "Go to the next page" at bounding box center [201, 443] width 7 height 7
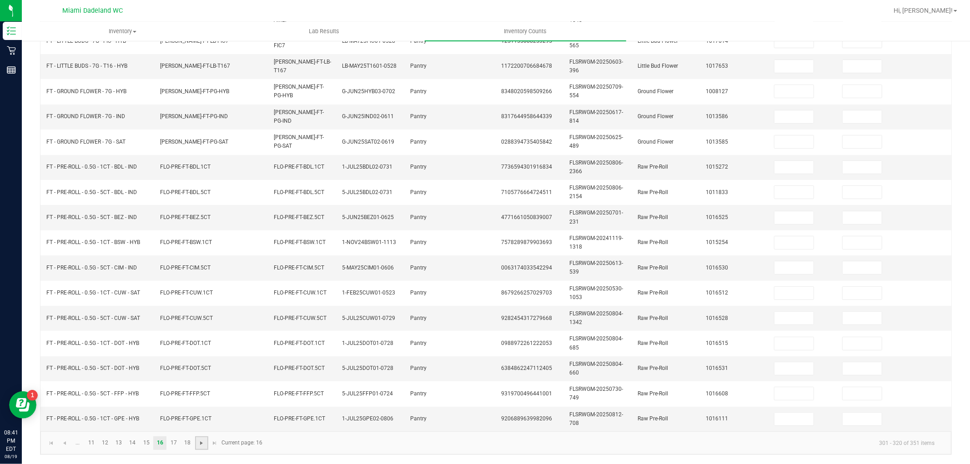
click at [202, 440] on span "Go to the next page" at bounding box center [201, 443] width 7 height 7
click at [50, 441] on span "Go to the first page" at bounding box center [51, 443] width 7 height 7
type input "5"
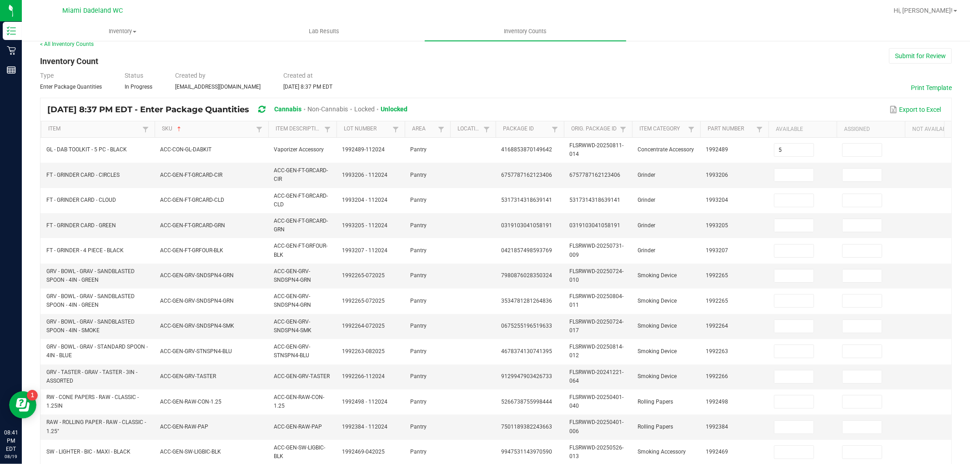
scroll to position [0, 0]
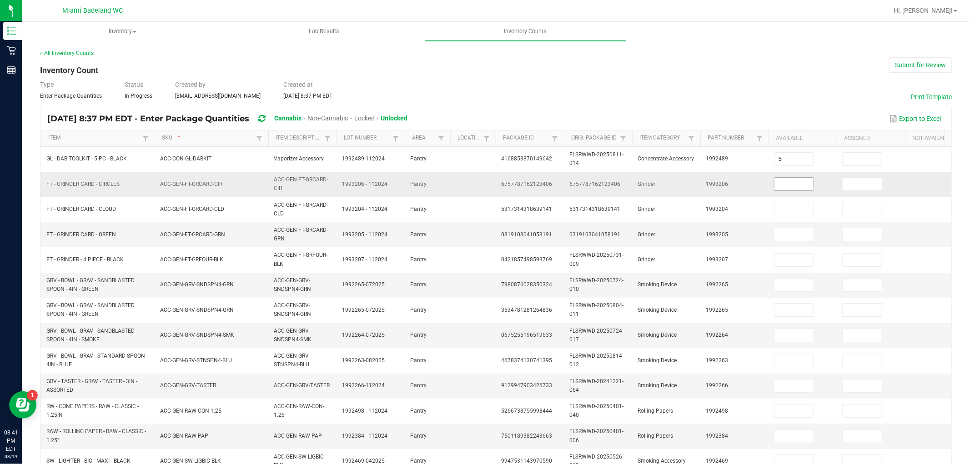
click at [787, 186] on input at bounding box center [793, 184] width 39 height 13
type input "3"
type input "1"
type input "3"
type input "5"
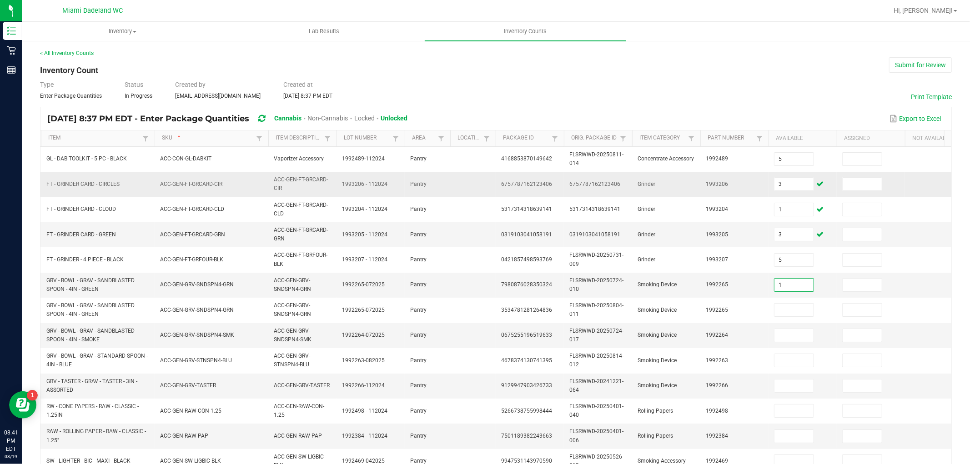
type input "1"
type input "10"
type input "7"
type input "13"
type input "24"
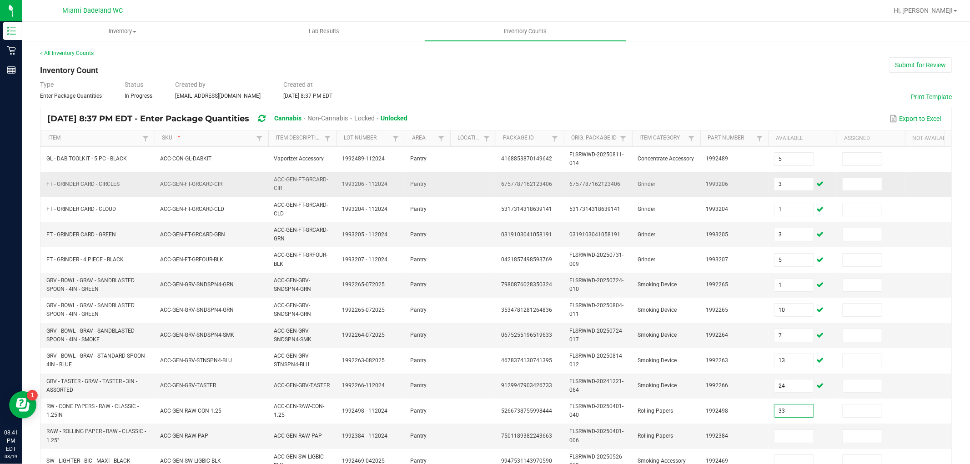
type input "33"
type input "3"
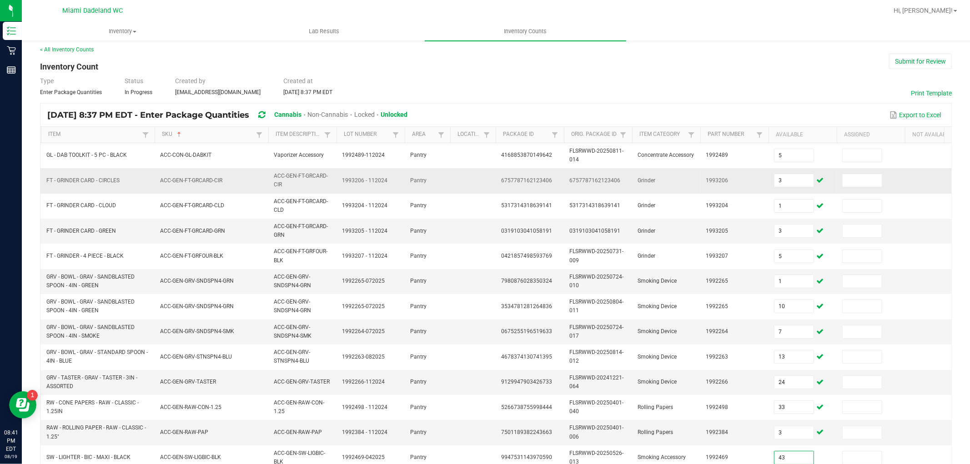
type input "43"
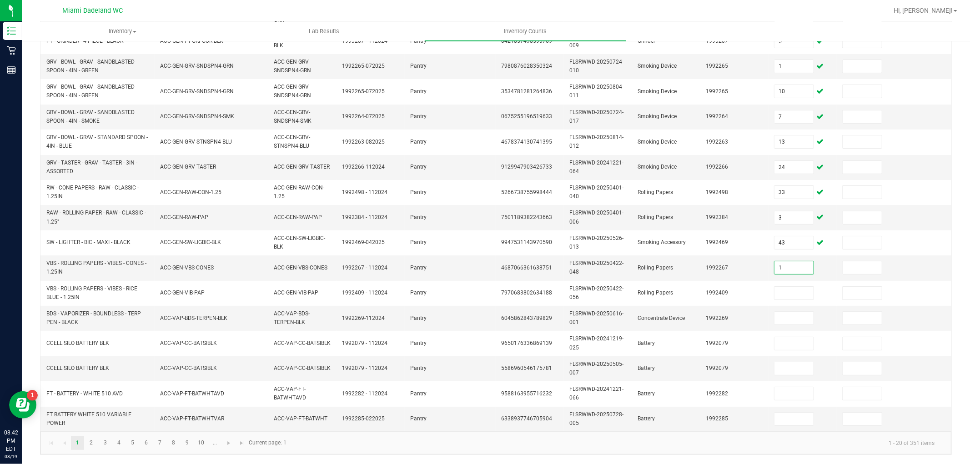
type input "1"
type input "29"
type input "1"
type input "10"
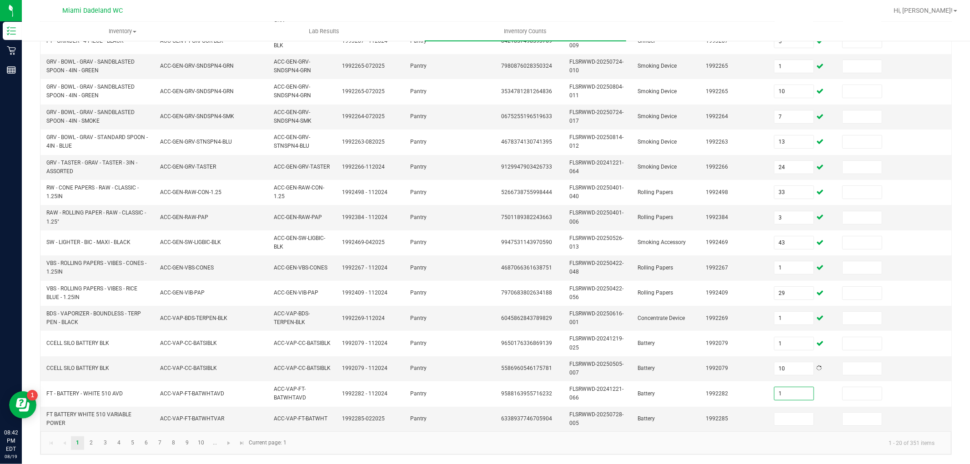
type input "1"
click at [226, 445] on span "Go to the next page" at bounding box center [228, 443] width 7 height 7
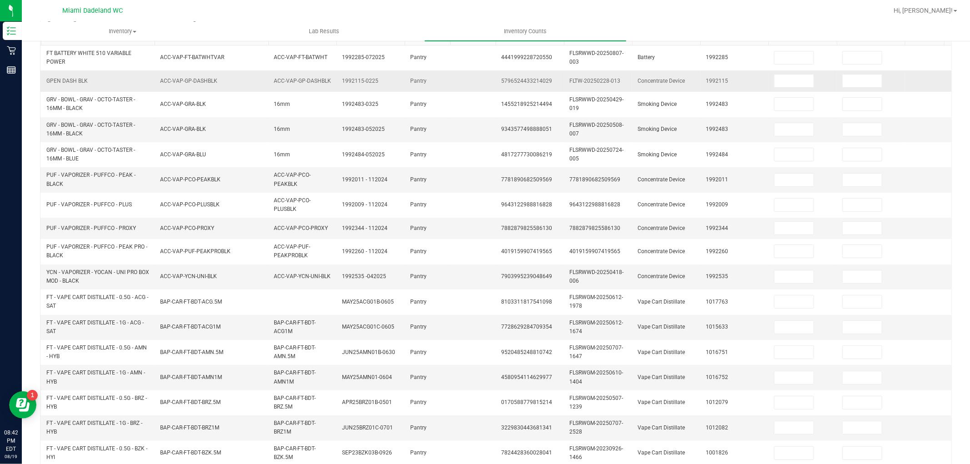
scroll to position [0, 0]
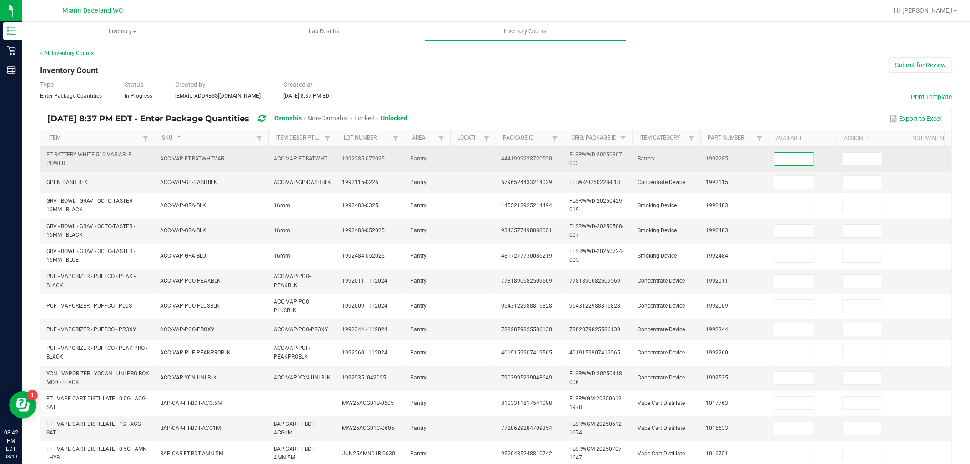
click at [782, 161] on input at bounding box center [793, 159] width 39 height 13
type input "1"
type input "8"
type input "1"
type input "11"
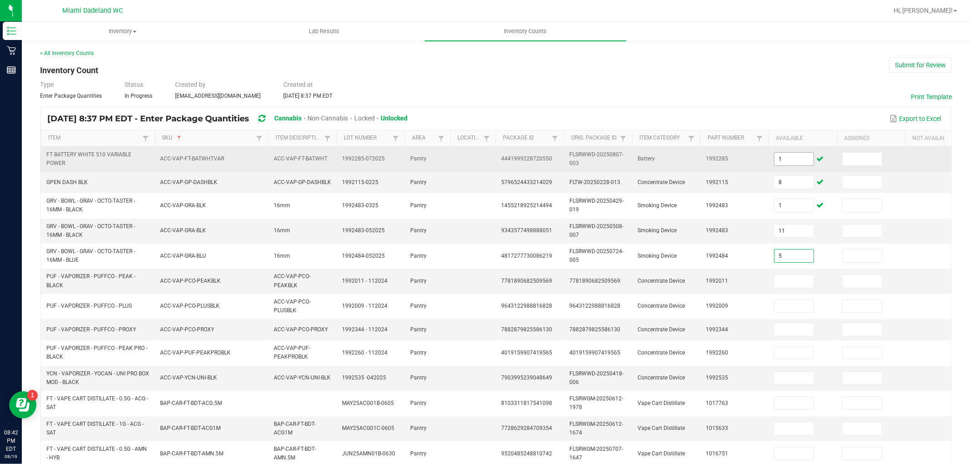
type input "5"
type input "2"
type input "6"
type input "3"
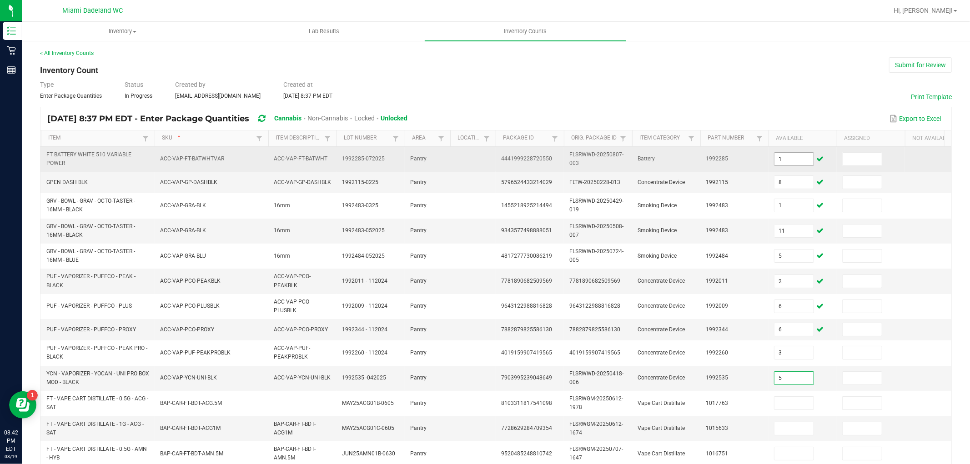
type input "5"
type input "7"
type input "8"
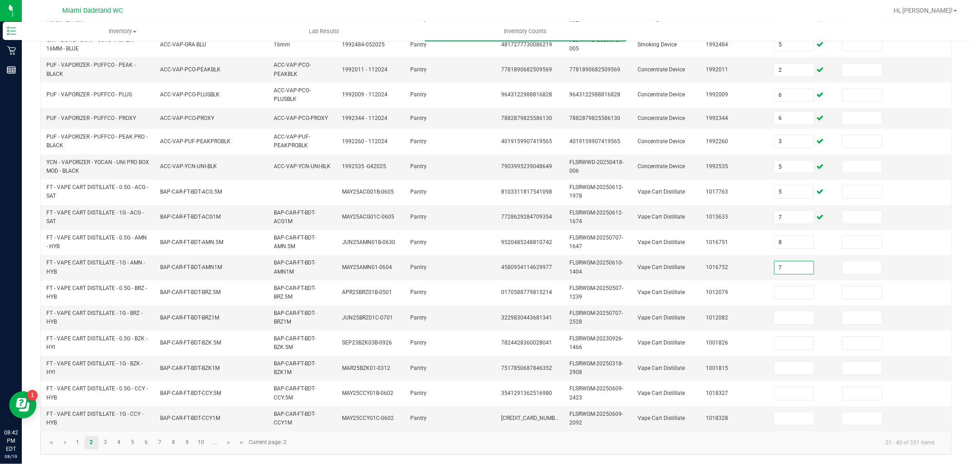
type input "7"
type input "3"
type input "8"
type input "3"
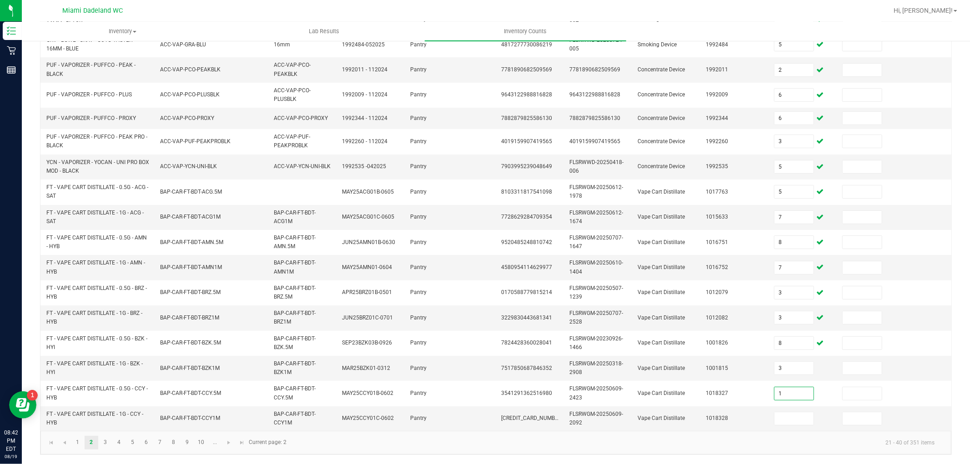
type input "1"
type input "11"
click at [227, 438] on link at bounding box center [228, 443] width 13 height 14
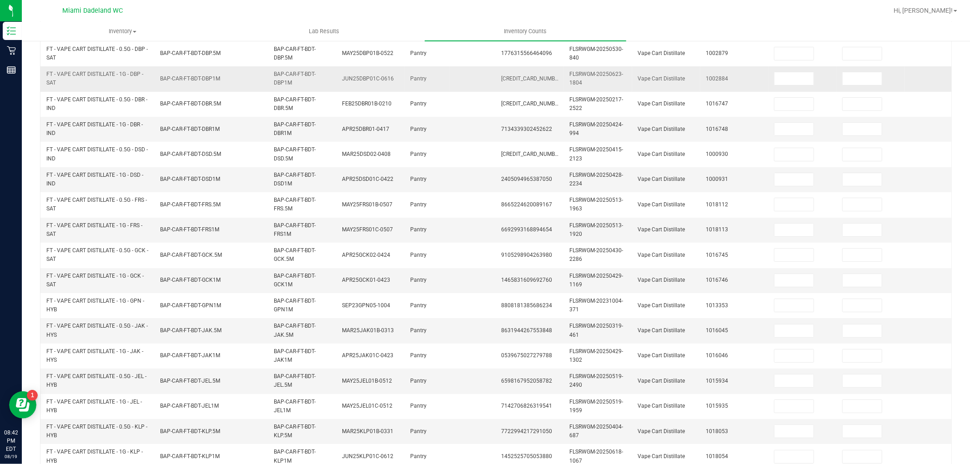
scroll to position [17, 0]
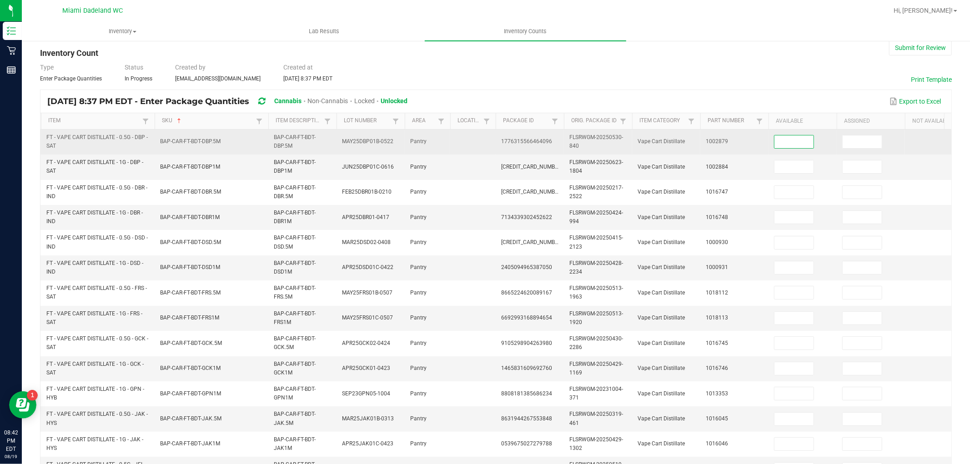
click at [797, 142] on input at bounding box center [793, 141] width 39 height 13
type input "10"
type input "9"
type input "2"
type input "3"
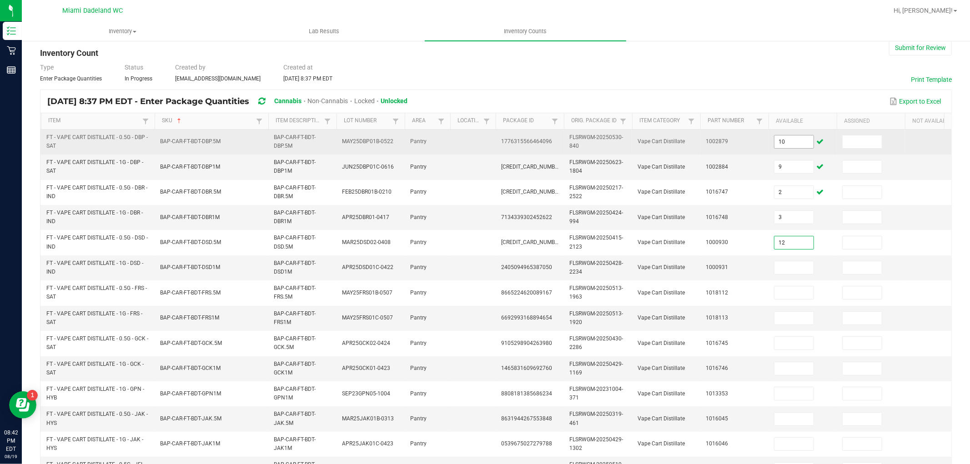
type input "12"
type input "6"
type input "10"
type input "5"
type input "11"
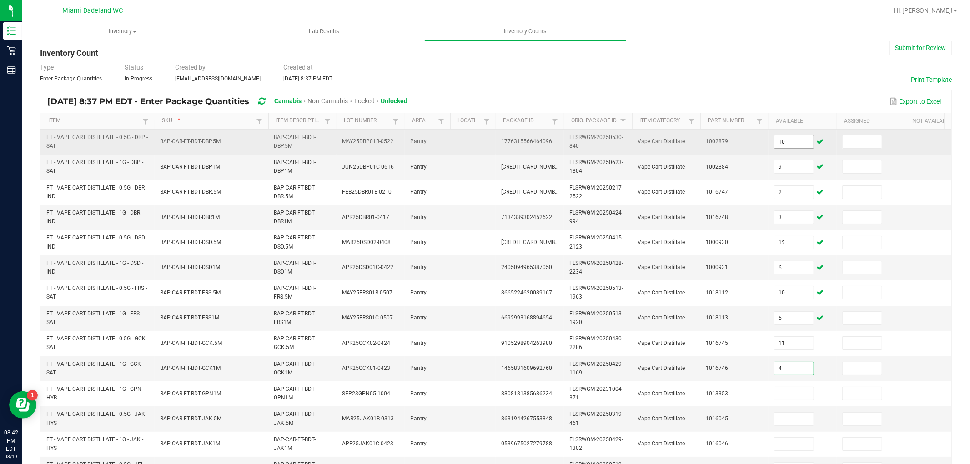
type input "4"
type input "11"
type input "1"
type input "6"
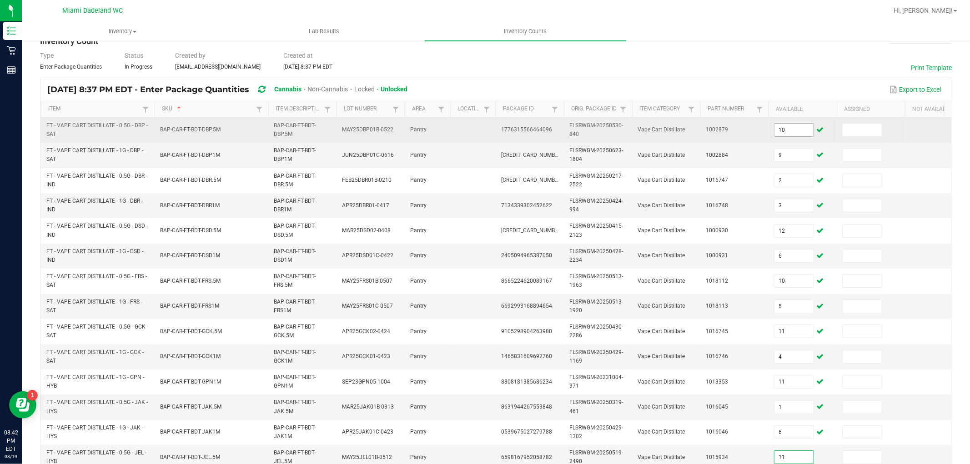
type input "11"
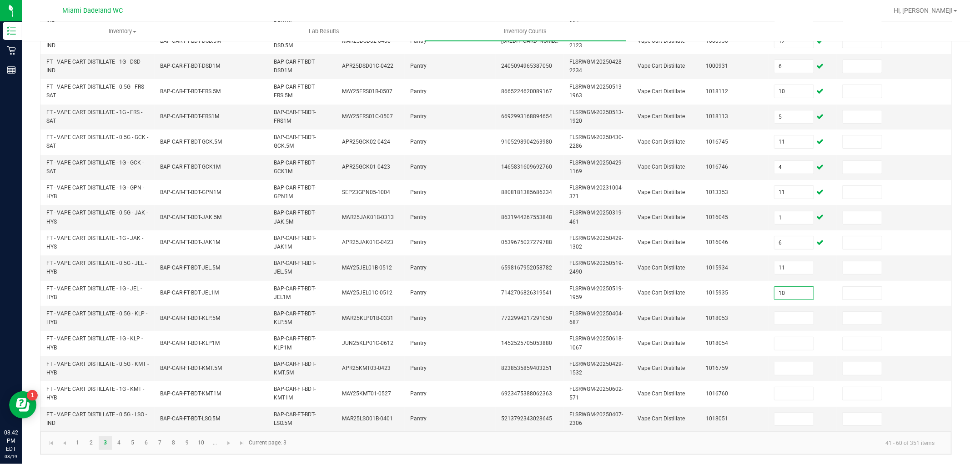
type input "10"
type input "1"
type input "11"
type input "9"
type input "6"
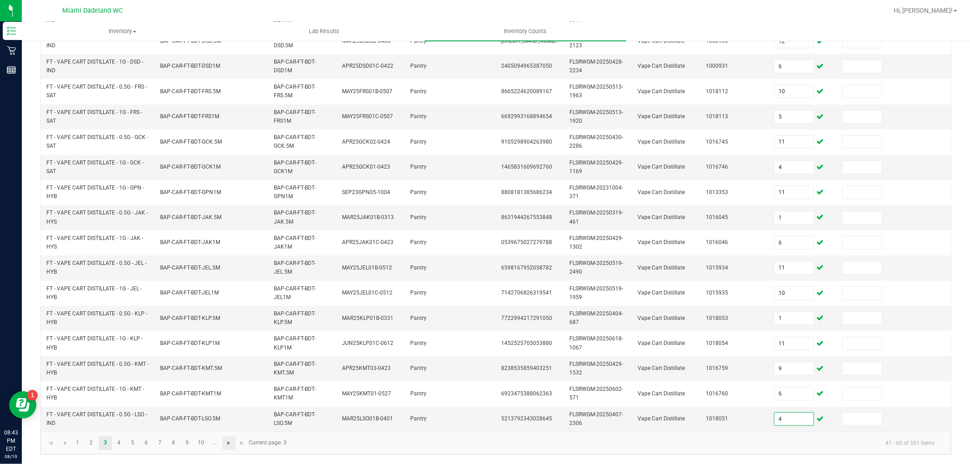
type input "4"
click at [230, 446] on span "Go to the next page" at bounding box center [228, 443] width 7 height 7
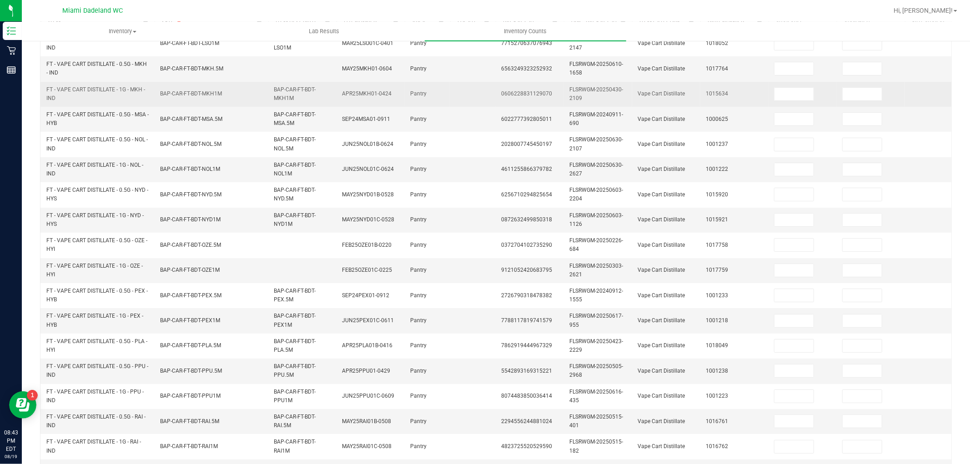
scroll to position [0, 0]
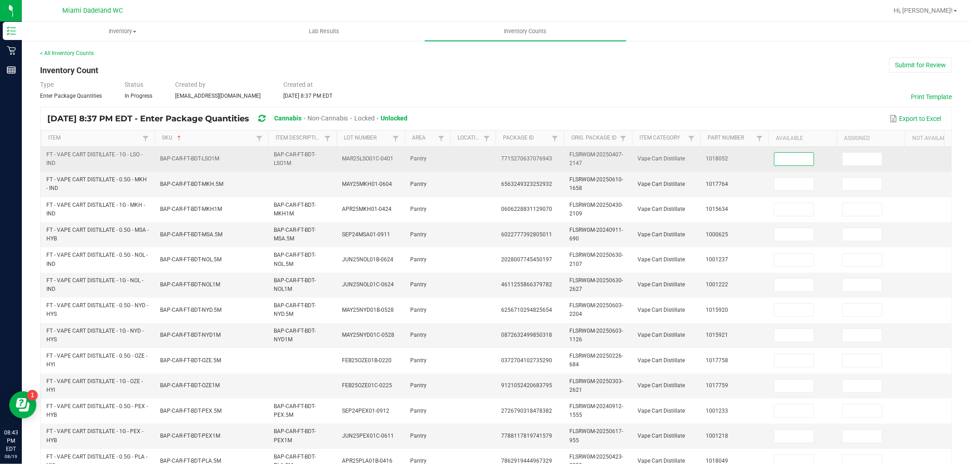
click at [793, 160] on input at bounding box center [793, 159] width 39 height 13
type input "6"
type input "9"
type input "10"
type input "11"
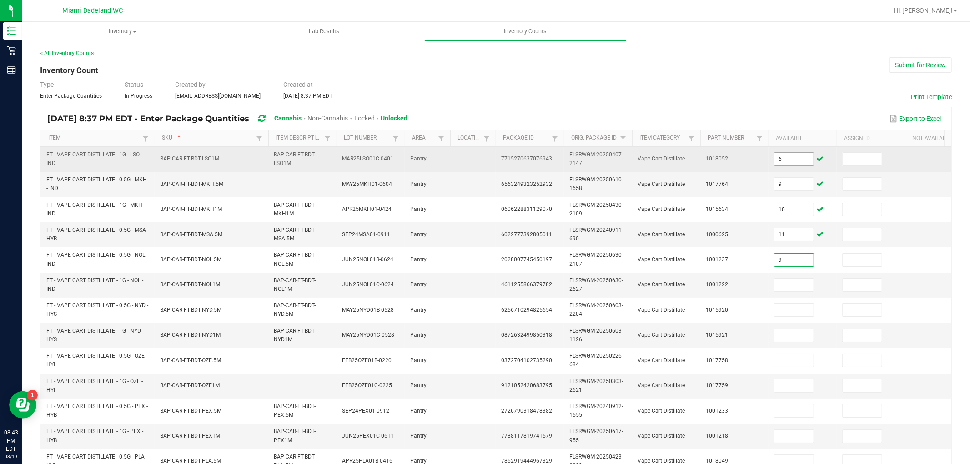
type input "9"
type input "12"
type input "9"
type input "8"
type input "6"
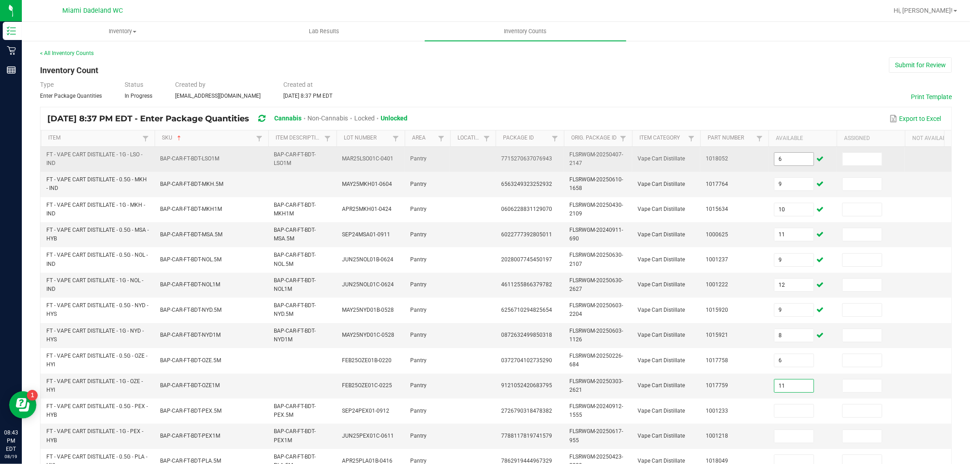
type input "11"
type input "12"
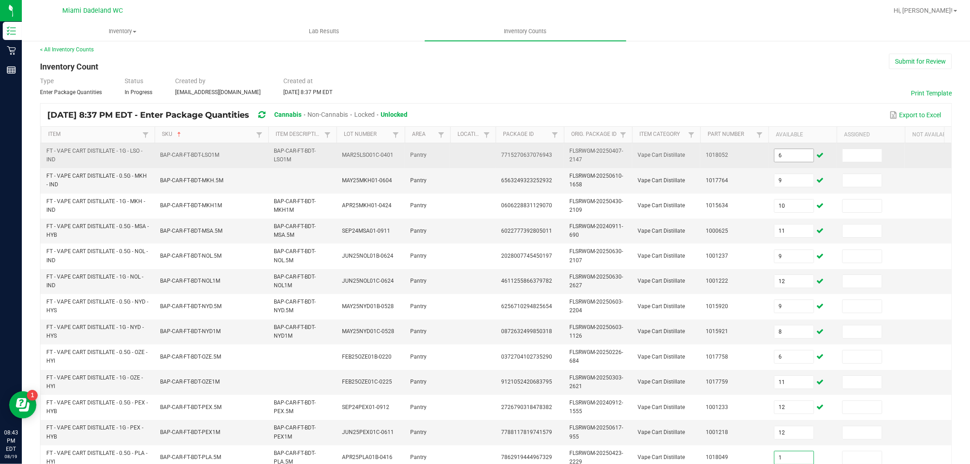
type input "1"
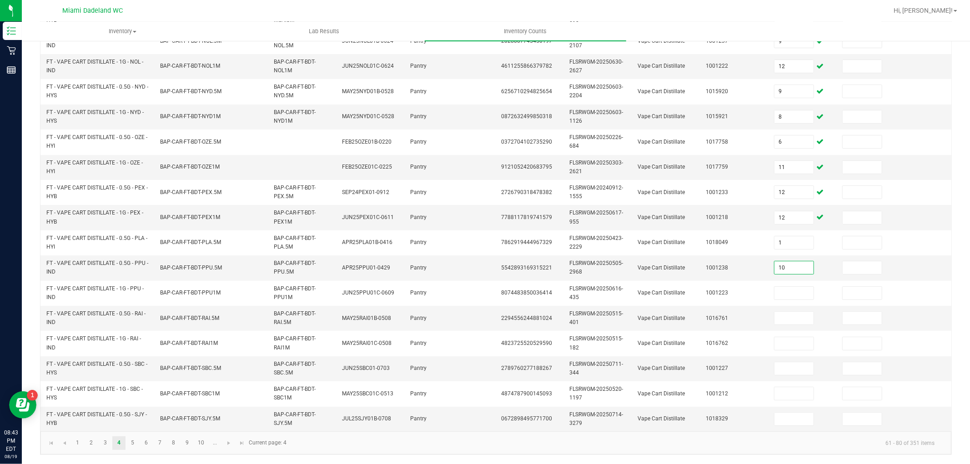
type input "10"
type input "11"
type input "10"
type input "6"
type input "12"
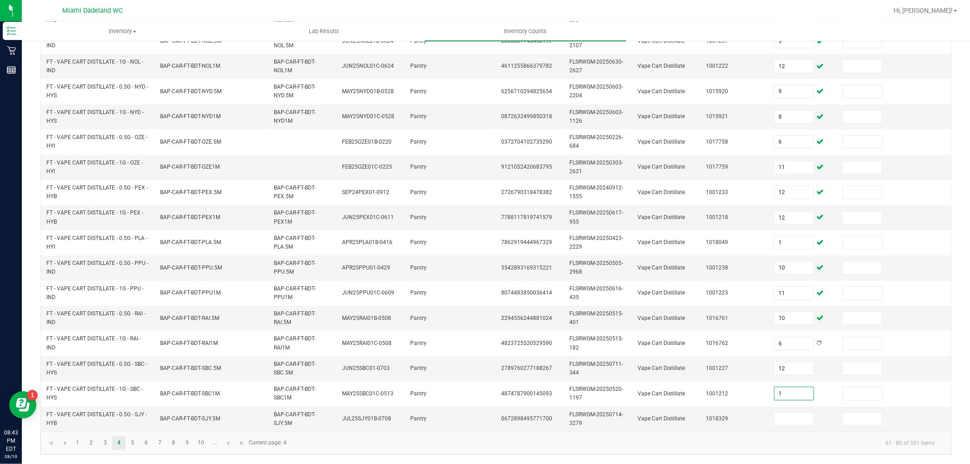
type input "1"
type input "8"
click at [227, 443] on span "Go to the next page" at bounding box center [228, 443] width 7 height 7
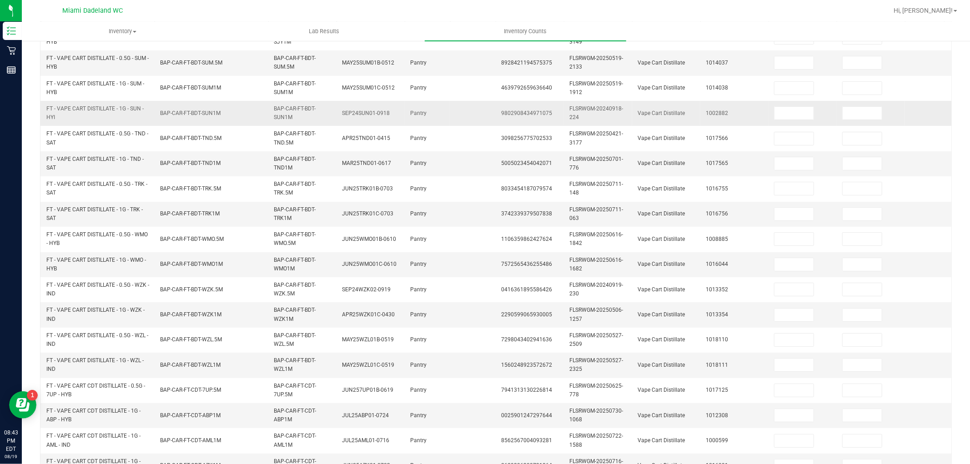
scroll to position [0, 0]
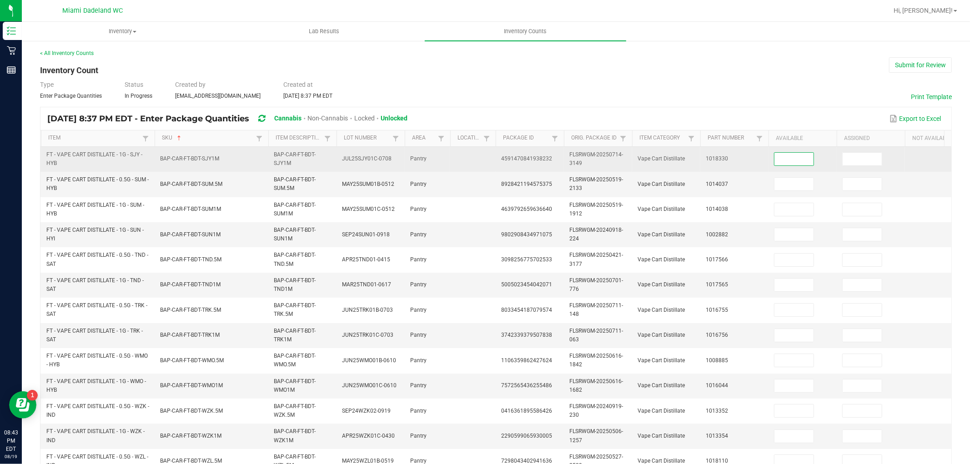
click at [788, 160] on input at bounding box center [793, 159] width 39 height 13
type input "8"
type input "10"
type input "2"
type input "4"
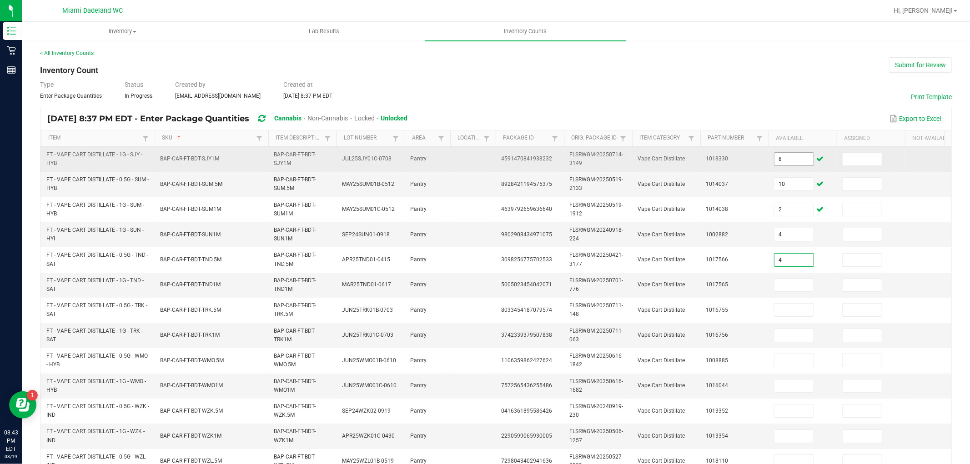
type input "4"
type input "2"
type input "11"
type input "6"
type input "5"
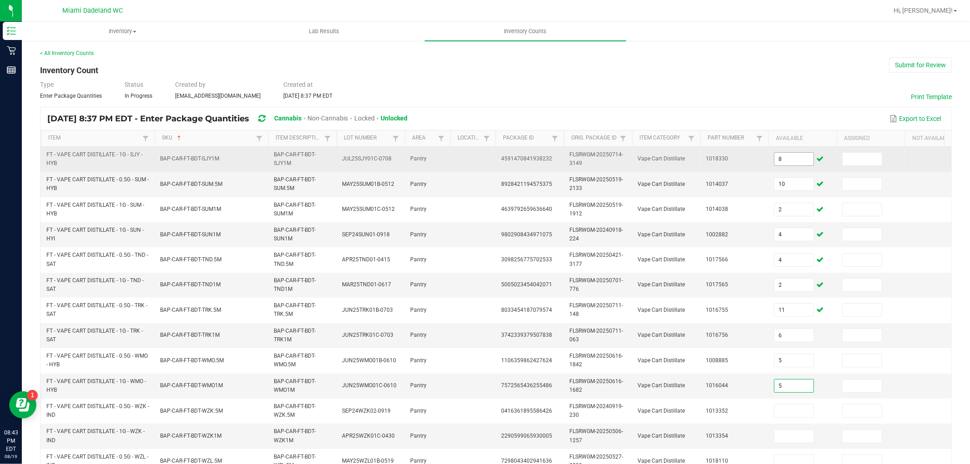
type input "5"
type input "1"
type input "10"
type input "11"
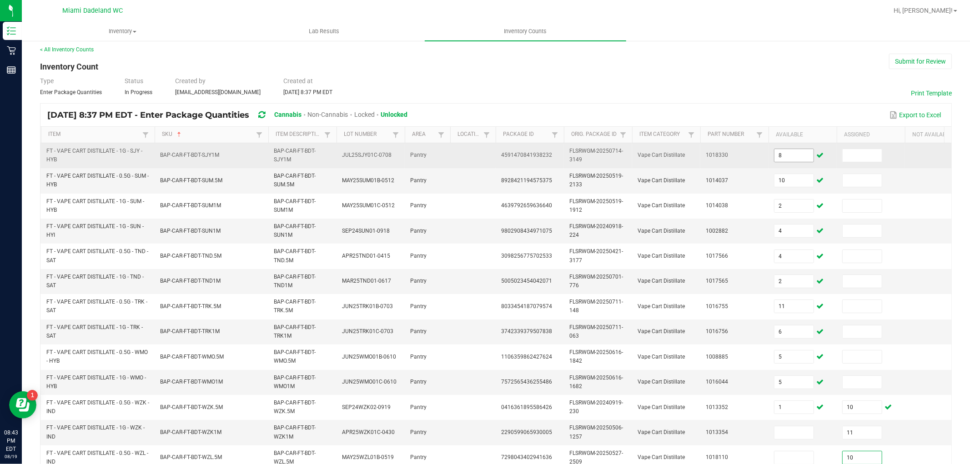
type input "10"
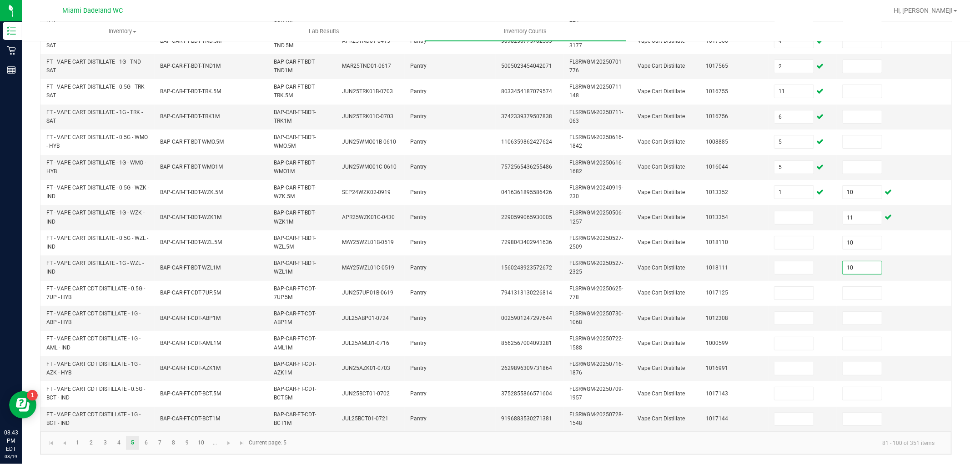
type input "10"
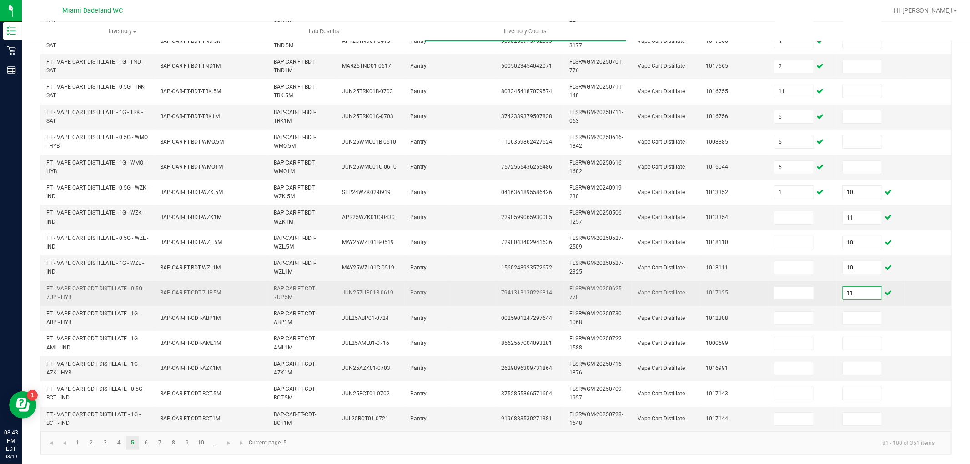
click at [866, 287] on input "11" at bounding box center [861, 293] width 39 height 13
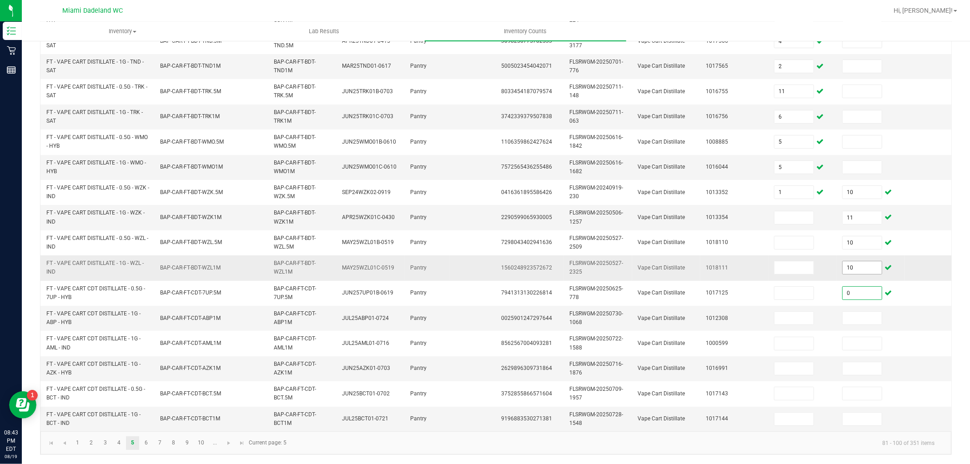
type input "0"
click at [858, 261] on input "10" at bounding box center [861, 267] width 39 height 13
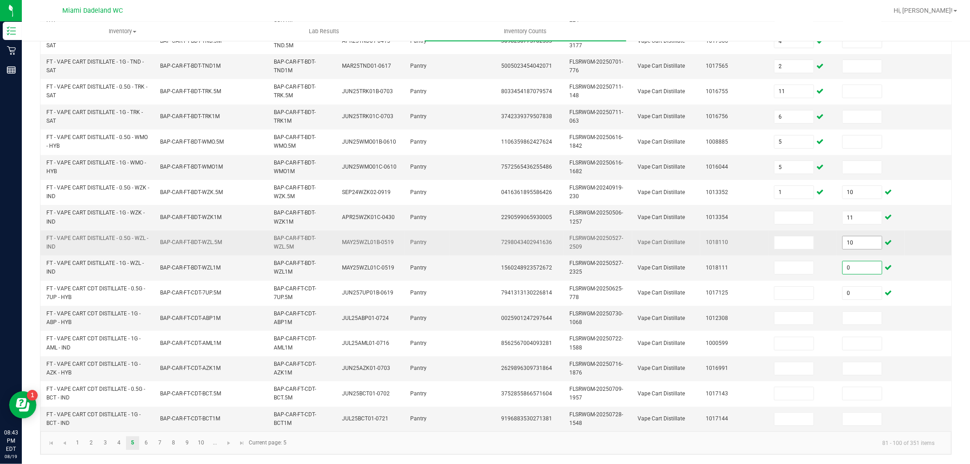
type input "0"
click at [860, 236] on input "10" at bounding box center [861, 242] width 39 height 13
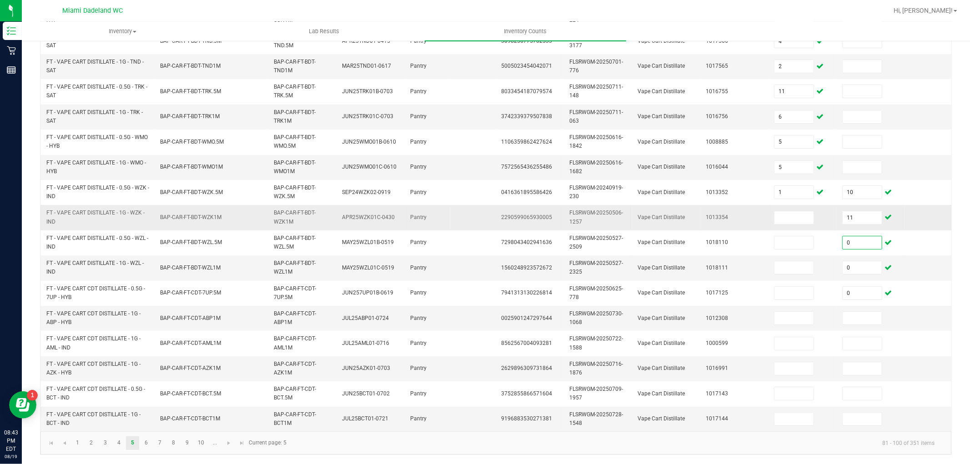
type input "0"
click at [862, 205] on td "11" at bounding box center [870, 217] width 68 height 25
click at [866, 211] on input "11" at bounding box center [861, 217] width 39 height 13
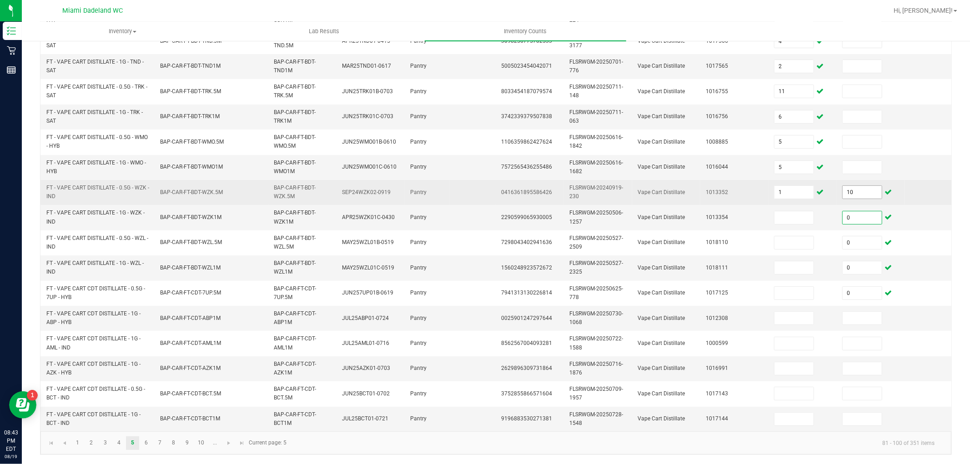
type input "0"
click at [865, 190] on input "10" at bounding box center [861, 192] width 39 height 13
type input "0"
click at [803, 186] on input "1" at bounding box center [793, 192] width 39 height 13
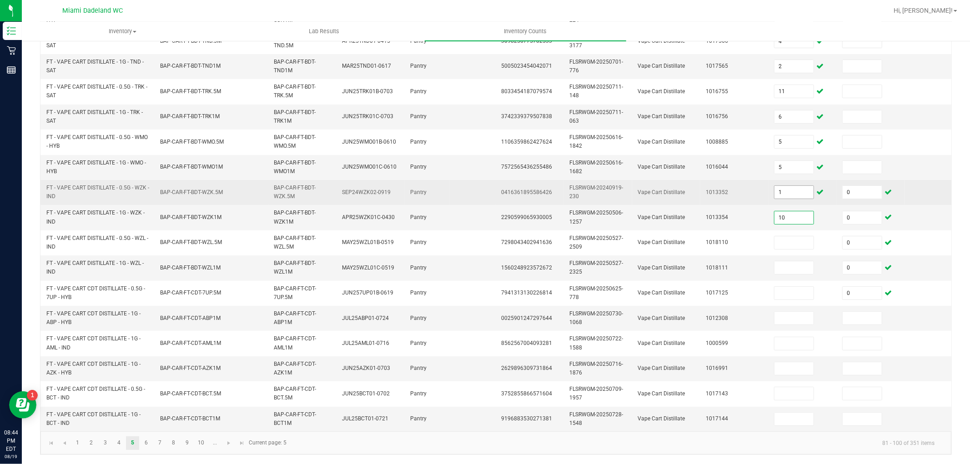
type input "10"
type input "11"
type input "10"
type input "11"
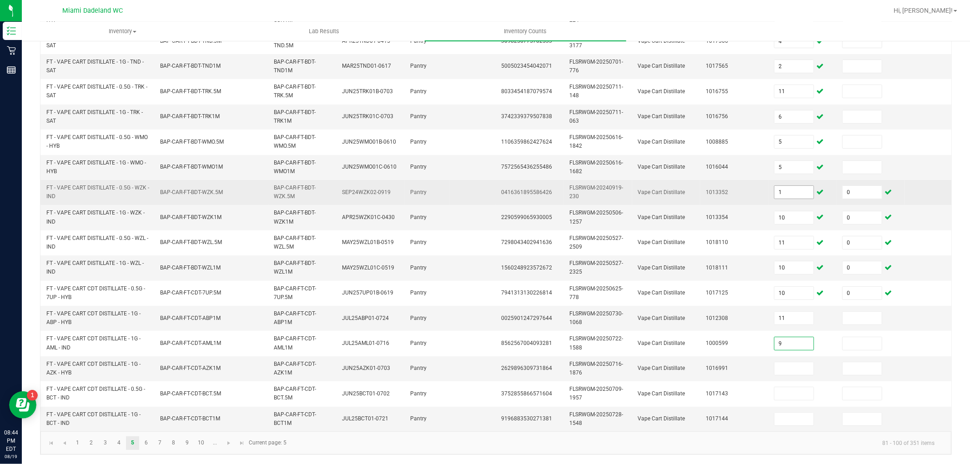
type input "9"
type input "6"
type input "10"
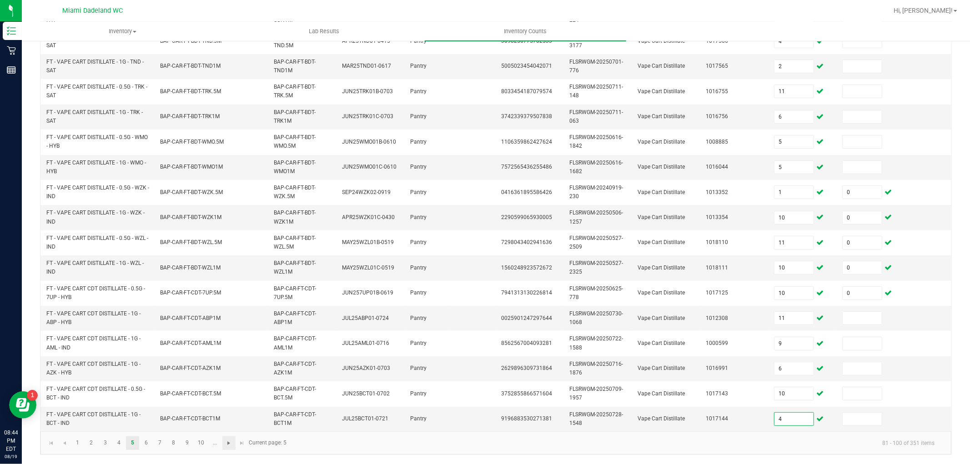
type input "4"
click at [228, 443] on span "Go to the next page" at bounding box center [228, 443] width 7 height 7
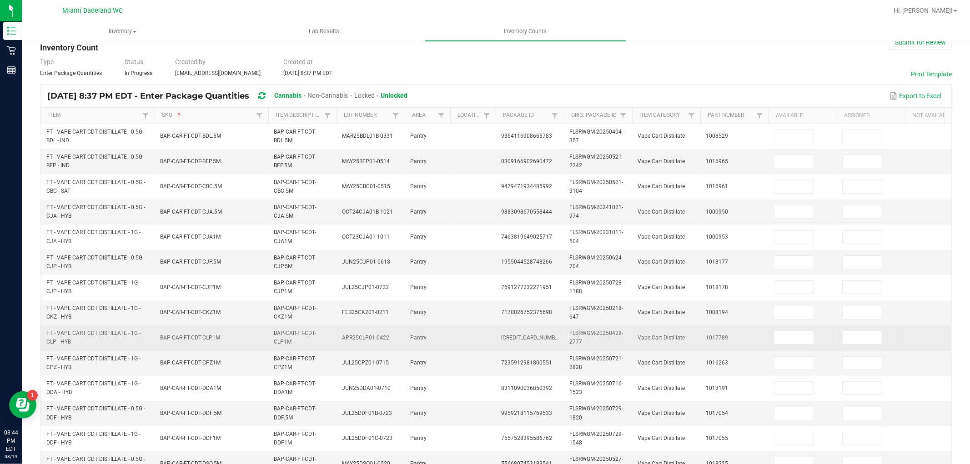
scroll to position [0, 0]
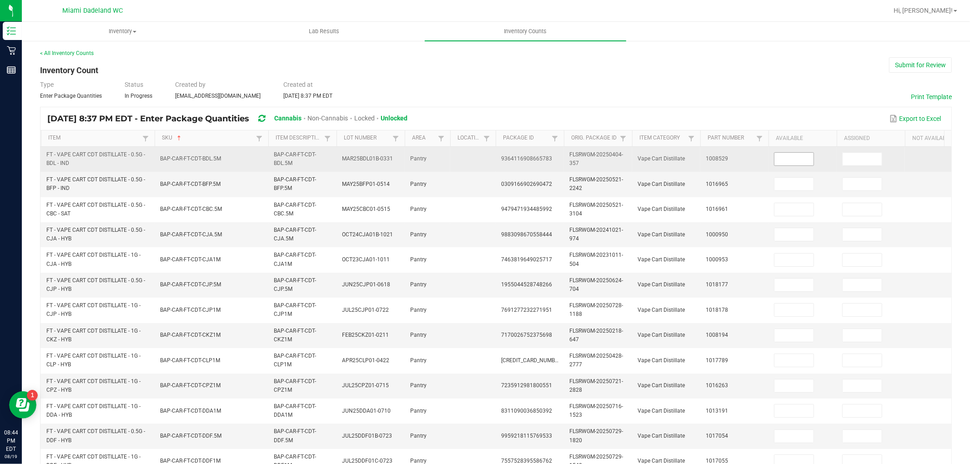
click at [791, 157] on input at bounding box center [793, 159] width 39 height 13
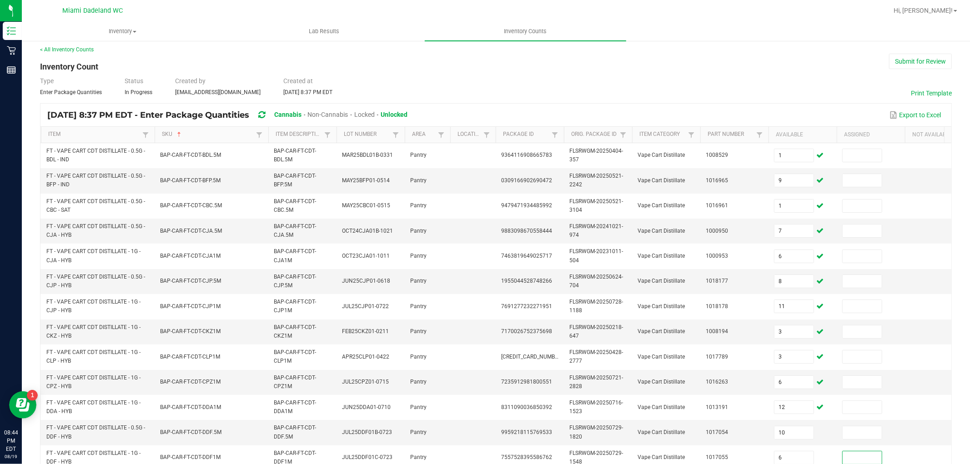
scroll to position [227, 0]
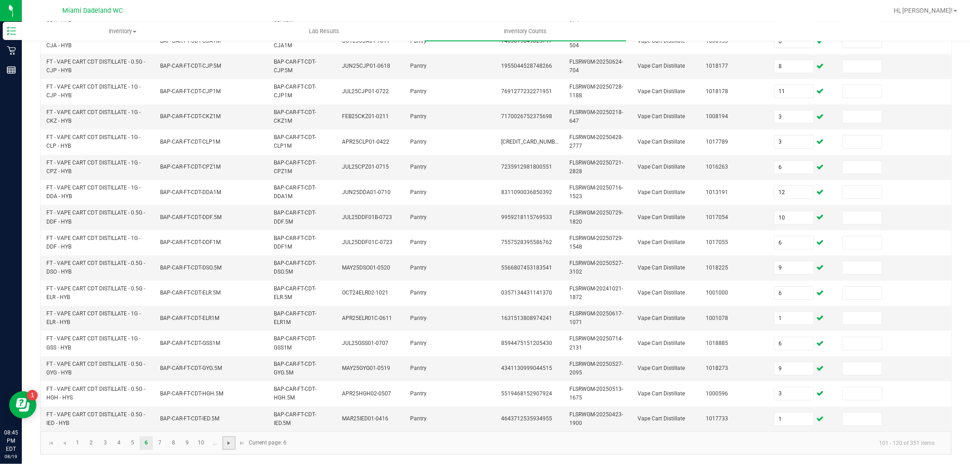
click at [229, 442] on span "Go to the next page" at bounding box center [228, 443] width 7 height 7
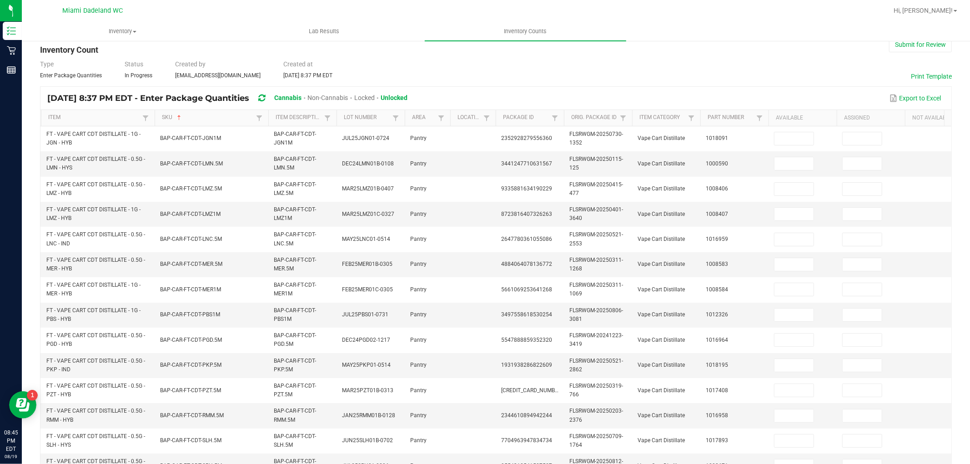
scroll to position [0, 0]
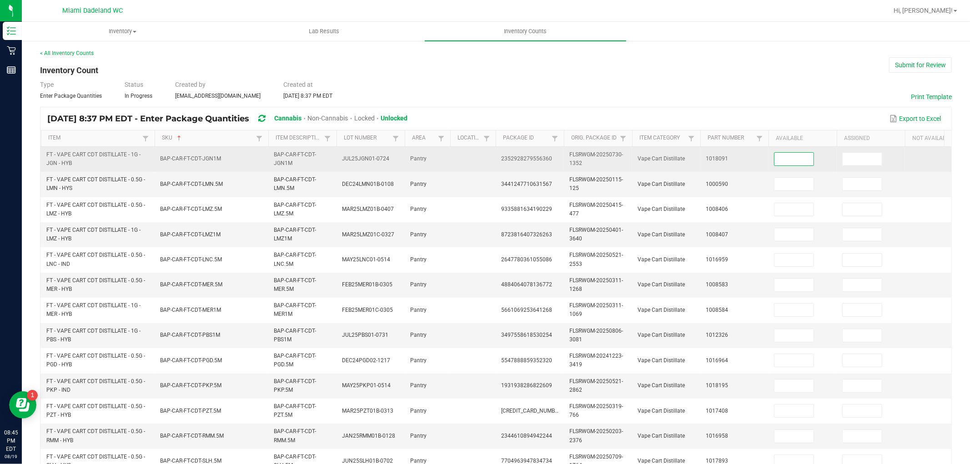
click at [795, 157] on input at bounding box center [793, 159] width 39 height 13
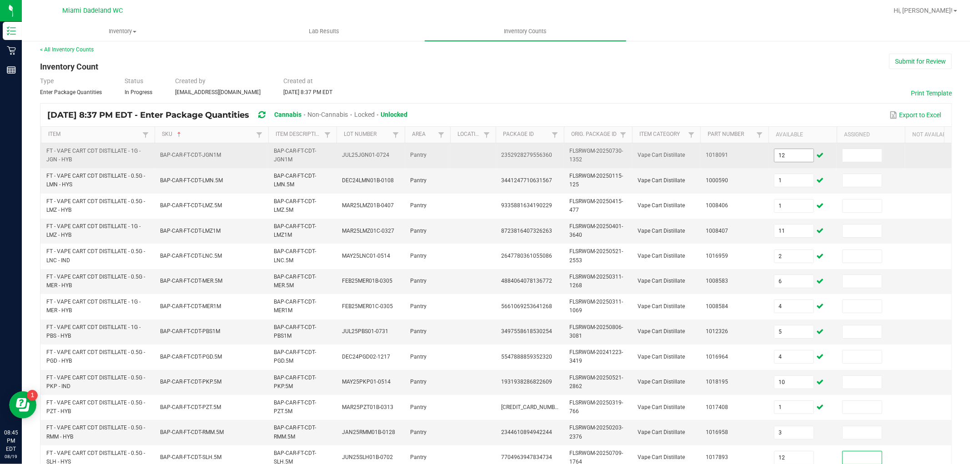
scroll to position [227, 0]
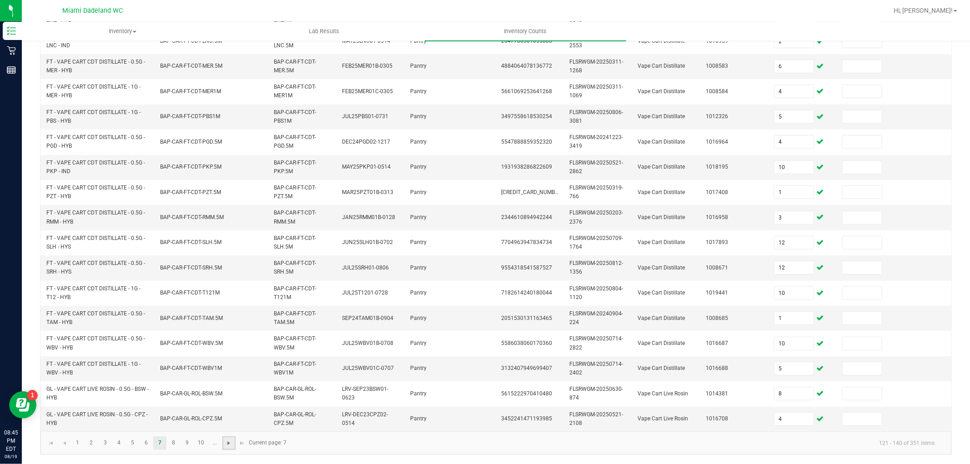
click at [230, 444] on span "Go to the next page" at bounding box center [228, 443] width 7 height 7
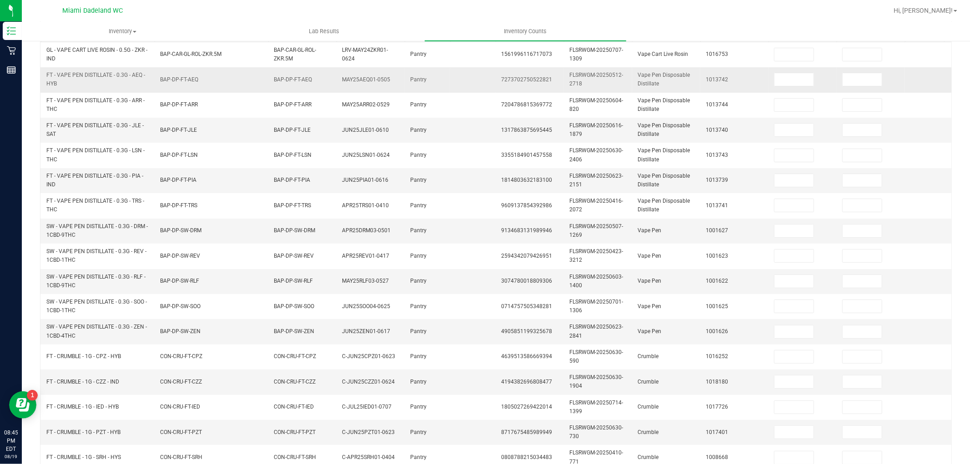
scroll to position [25, 0]
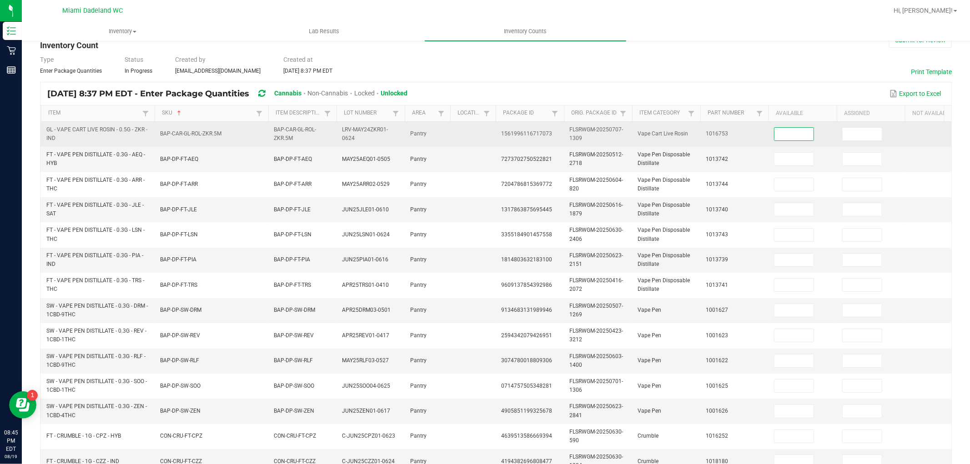
click at [786, 132] on input at bounding box center [793, 134] width 39 height 13
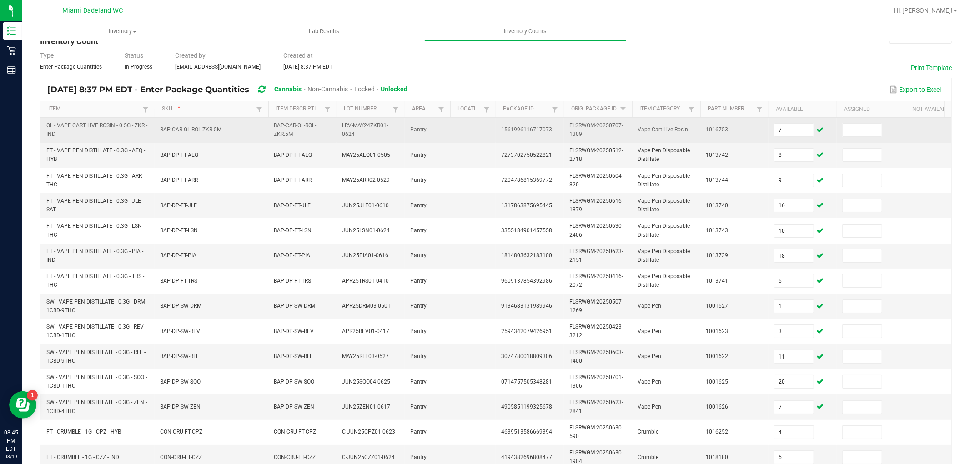
scroll to position [227, 0]
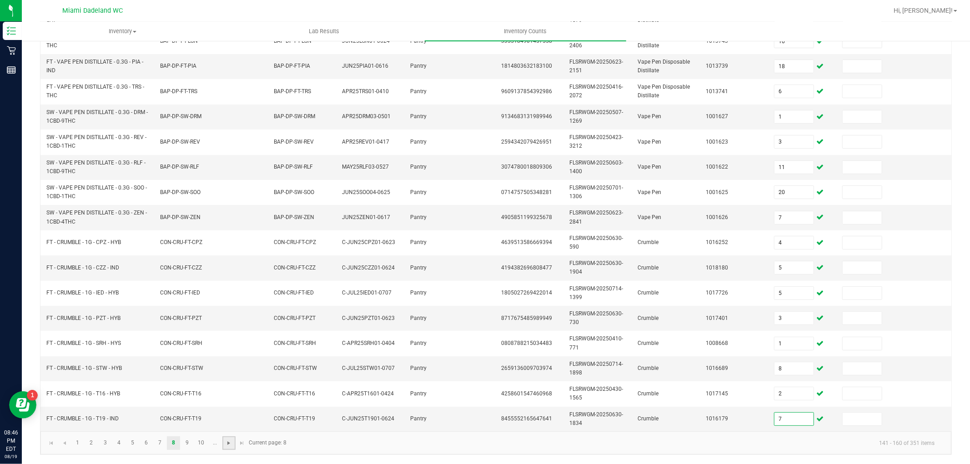
click at [227, 444] on span "Go to the next page" at bounding box center [228, 443] width 7 height 7
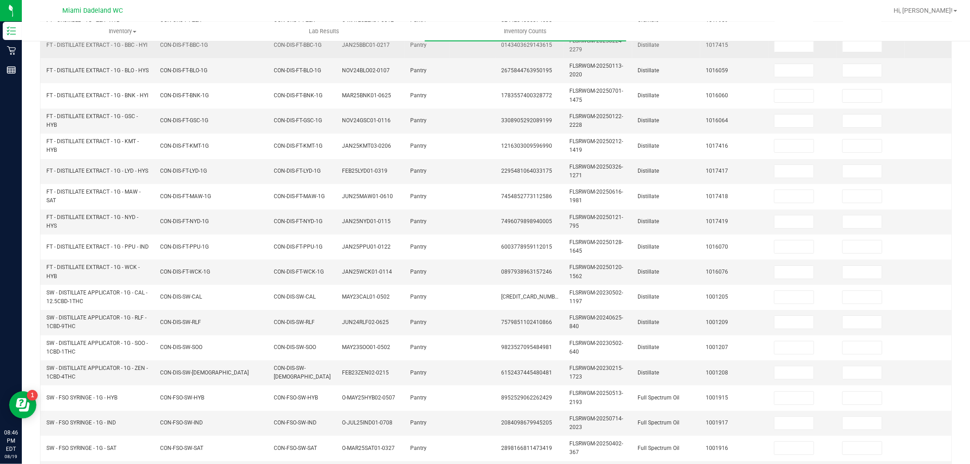
scroll to position [25, 0]
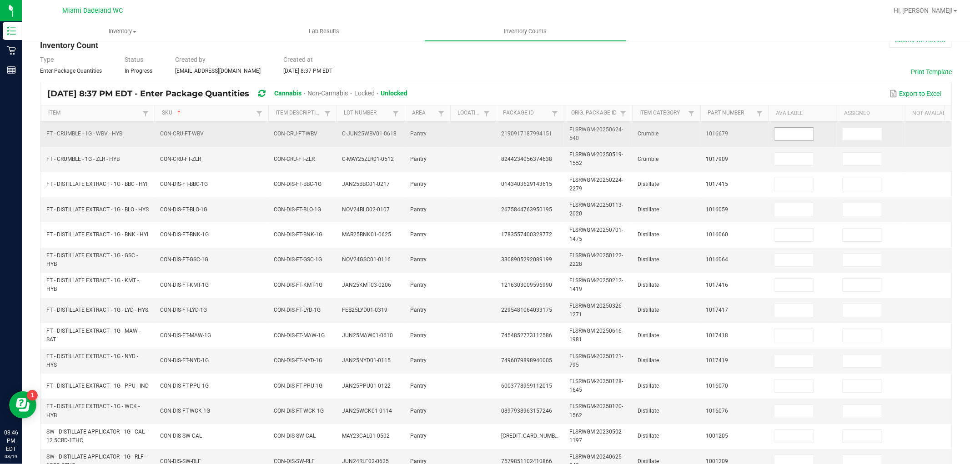
click at [789, 132] on input at bounding box center [793, 134] width 39 height 13
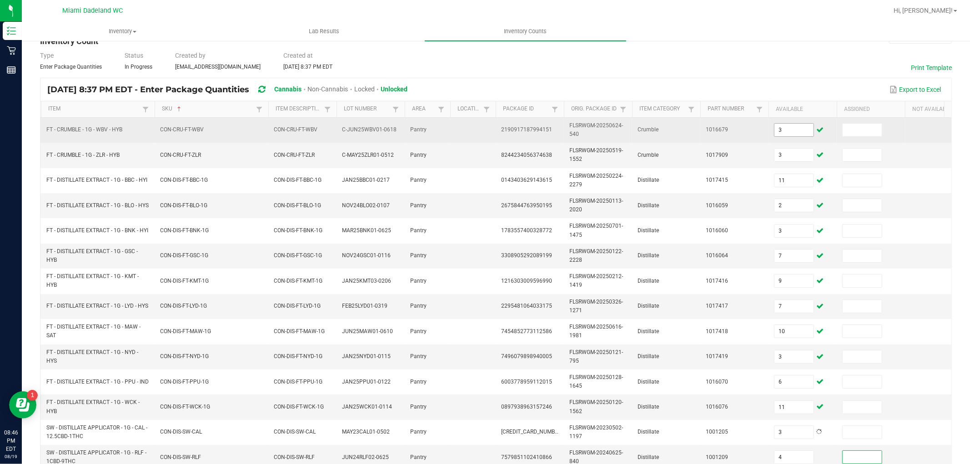
scroll to position [227, 0]
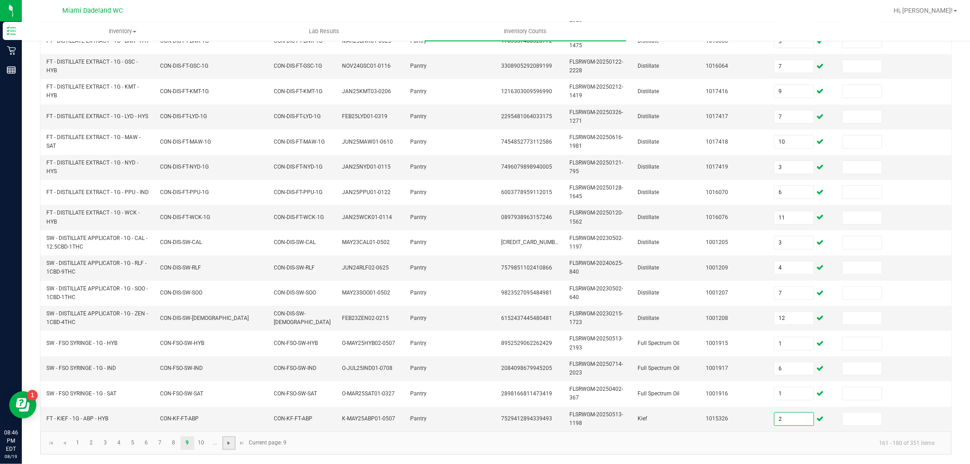
click at [225, 440] on span "Go to the next page" at bounding box center [228, 443] width 7 height 7
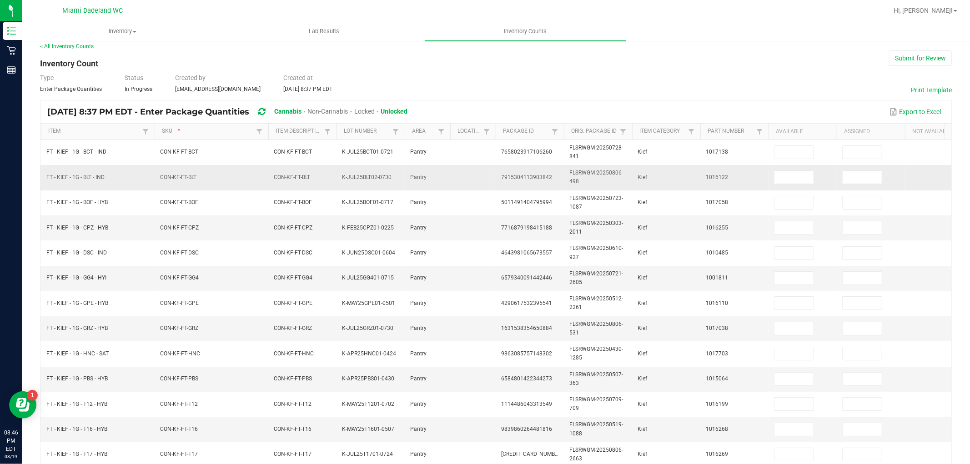
scroll to position [0, 0]
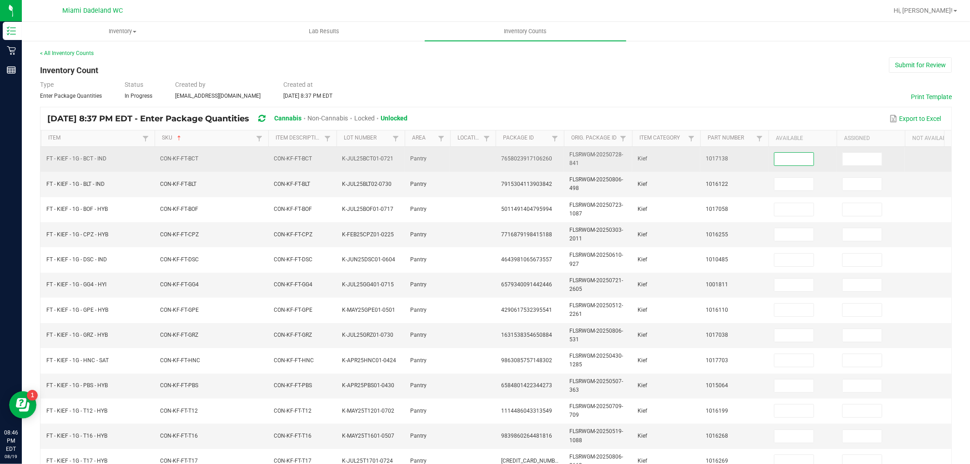
click at [796, 153] on input at bounding box center [793, 159] width 39 height 13
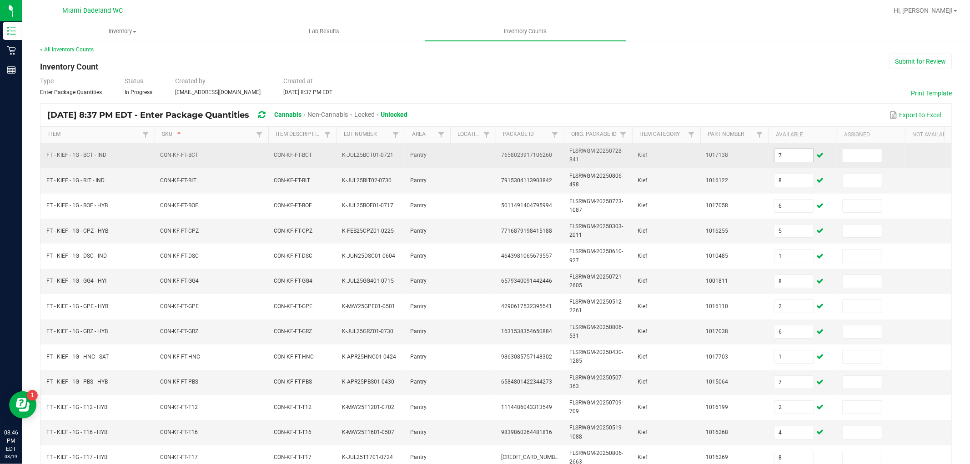
scroll to position [227, 0]
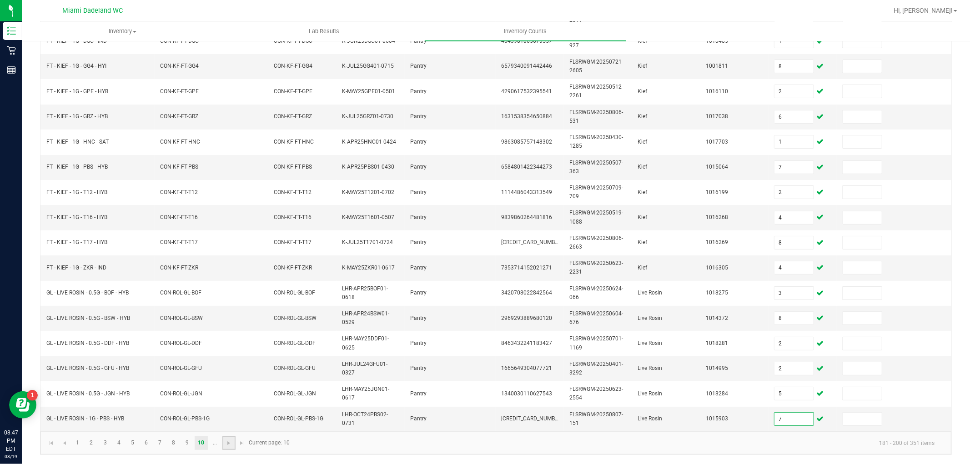
click at [224, 442] on link at bounding box center [228, 443] width 13 height 14
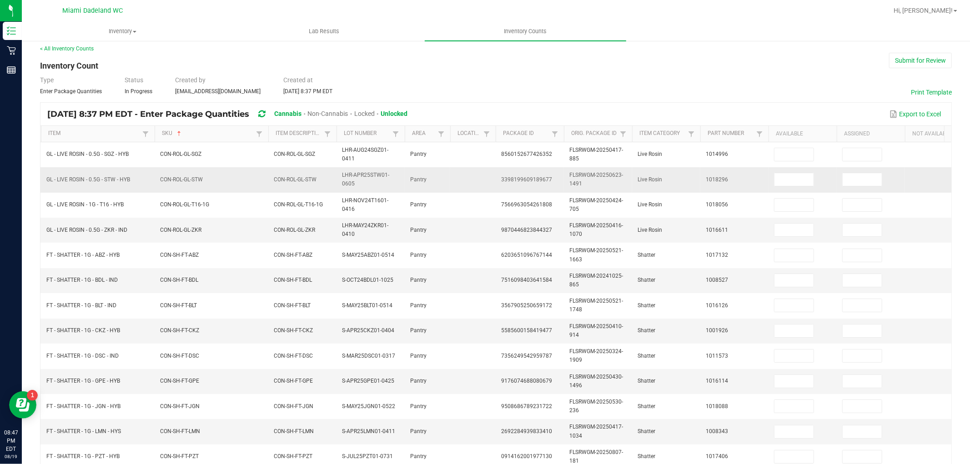
scroll to position [0, 0]
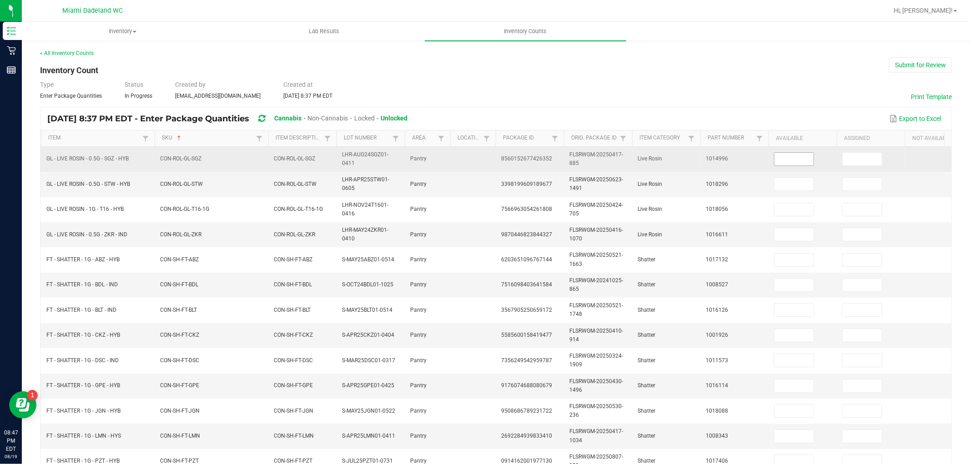
click at [791, 155] on input at bounding box center [793, 159] width 39 height 13
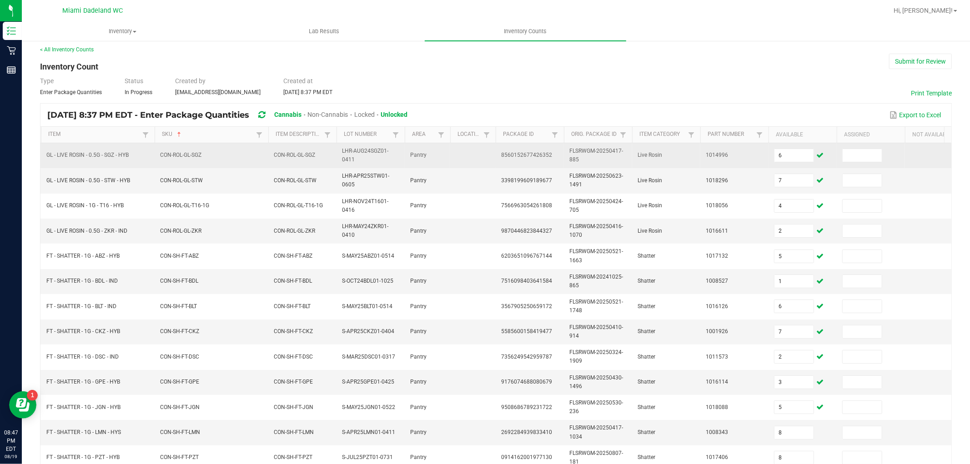
scroll to position [227, 0]
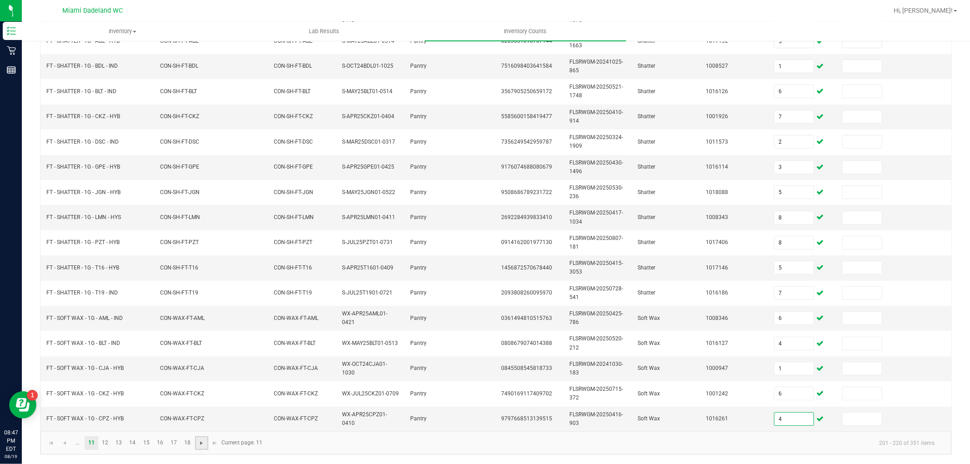
click at [199, 442] on span "Go to the next page" at bounding box center [201, 443] width 7 height 7
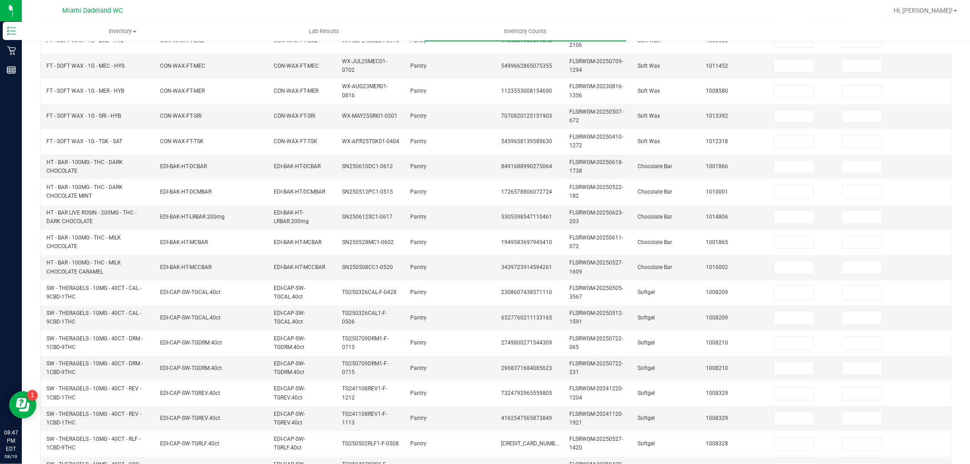
scroll to position [0, 0]
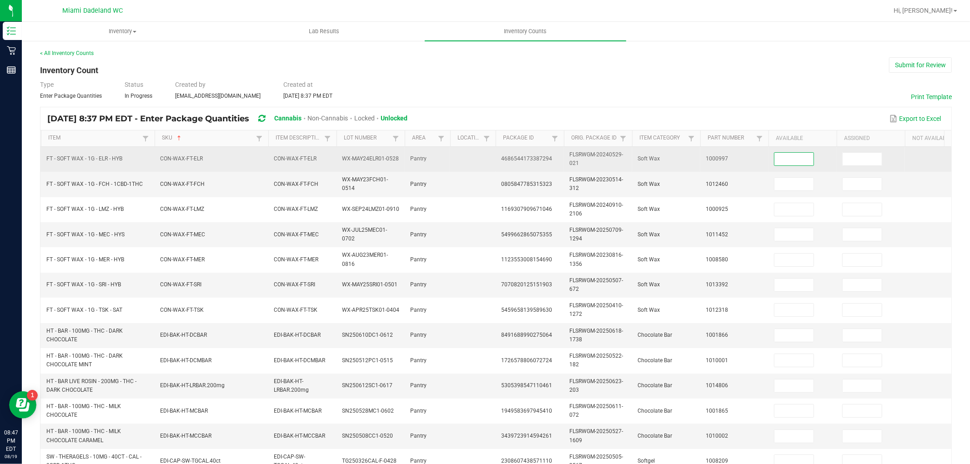
click at [784, 160] on input at bounding box center [793, 159] width 39 height 13
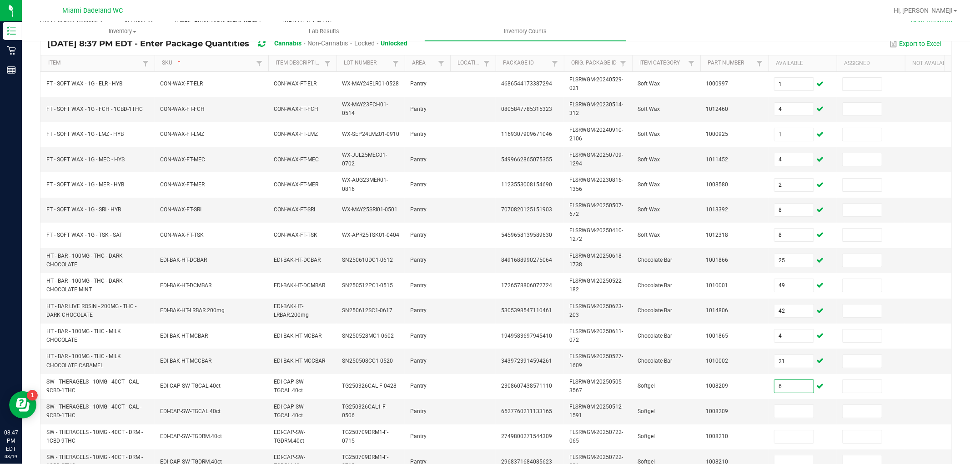
scroll to position [82, 0]
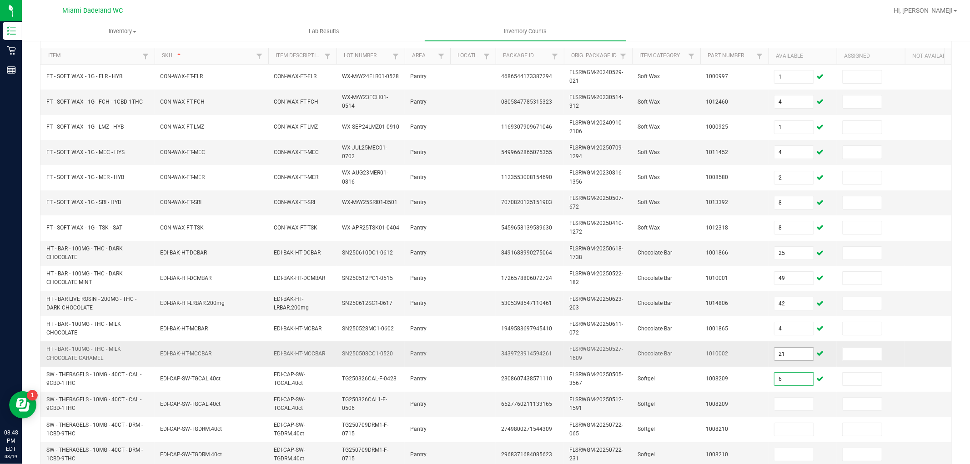
click at [807, 350] on input "21" at bounding box center [793, 354] width 39 height 13
click at [805, 406] on input at bounding box center [793, 404] width 39 height 13
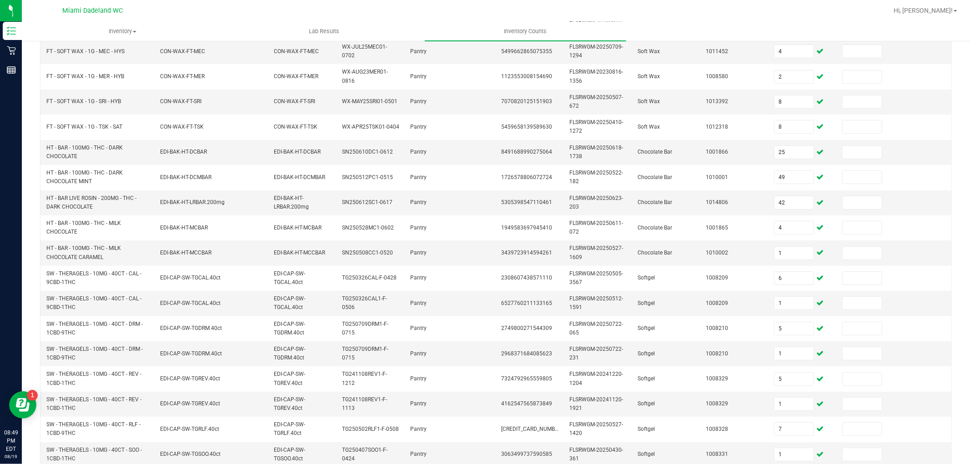
scroll to position [227, 0]
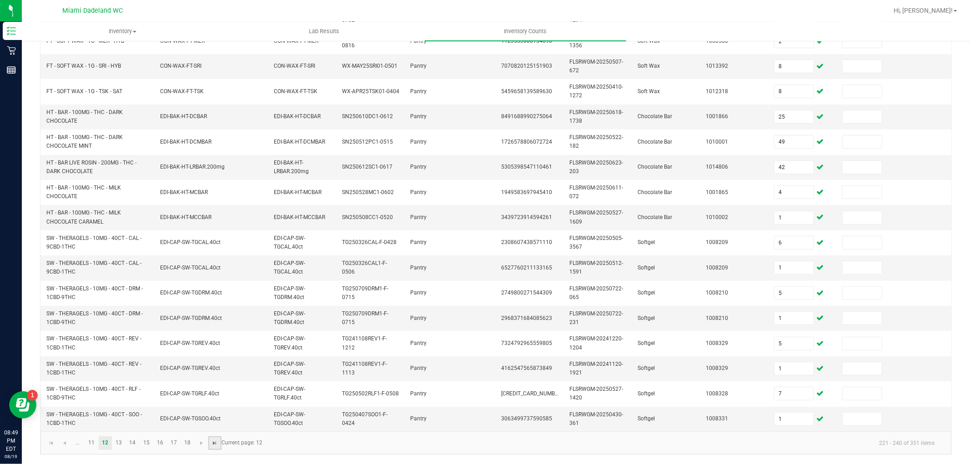
click at [215, 443] on span "Go to the last page" at bounding box center [214, 443] width 7 height 7
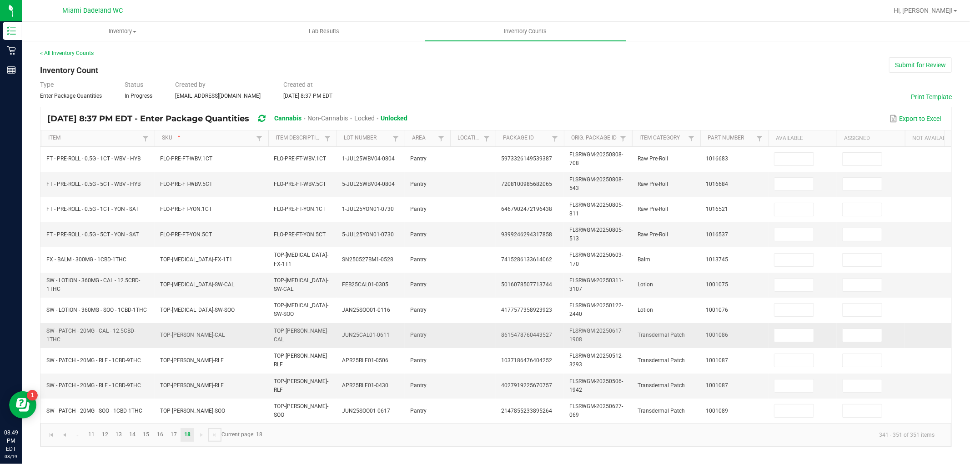
scroll to position [0, 0]
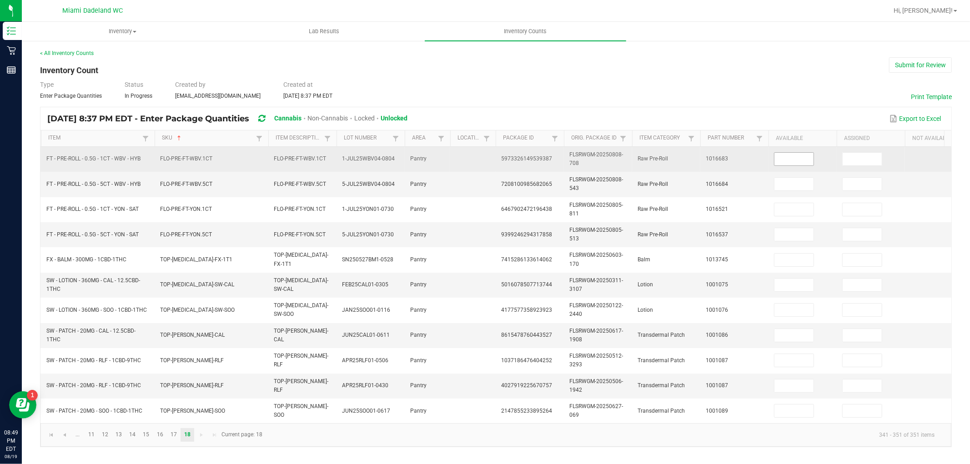
click at [795, 155] on input at bounding box center [793, 159] width 39 height 13
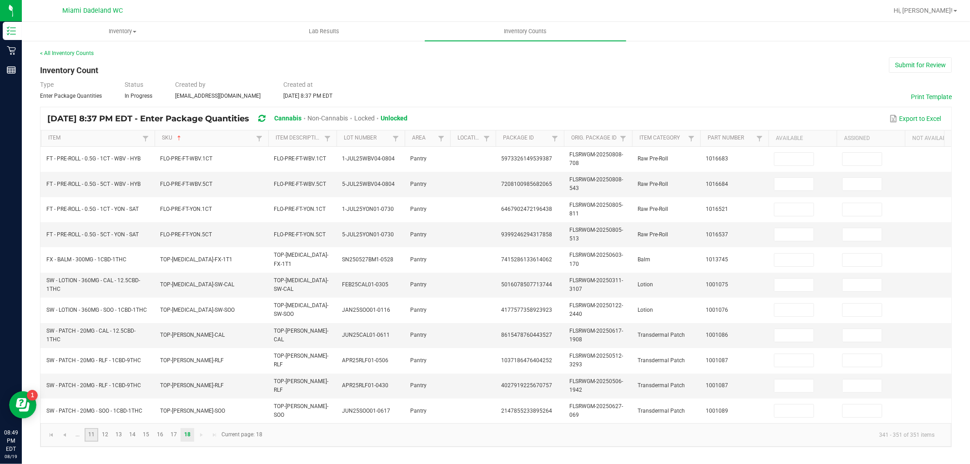
click at [92, 441] on link "11" at bounding box center [91, 435] width 13 height 14
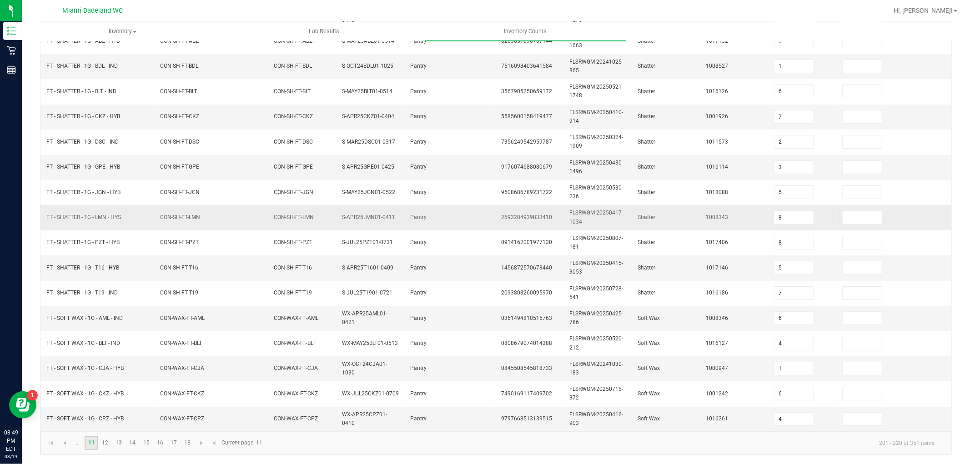
scroll to position [227, 0]
click at [102, 440] on link "12" at bounding box center [105, 443] width 13 height 14
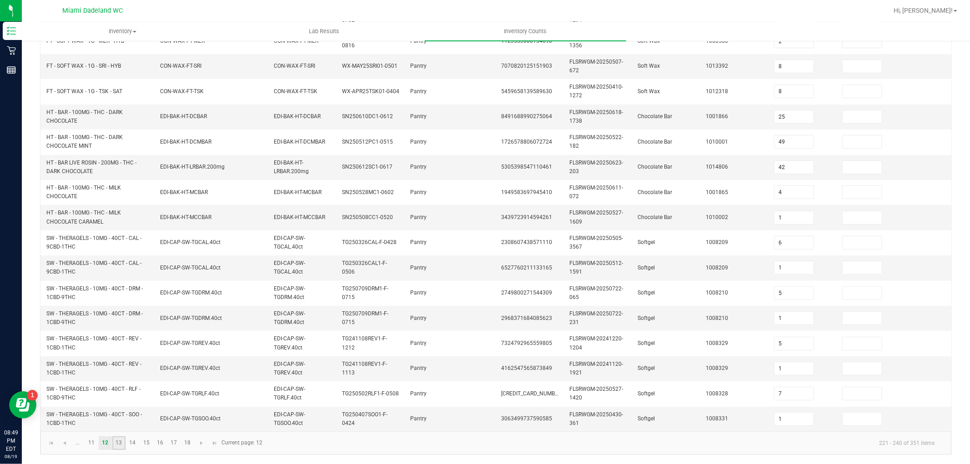
click at [118, 442] on link "13" at bounding box center [118, 443] width 13 height 14
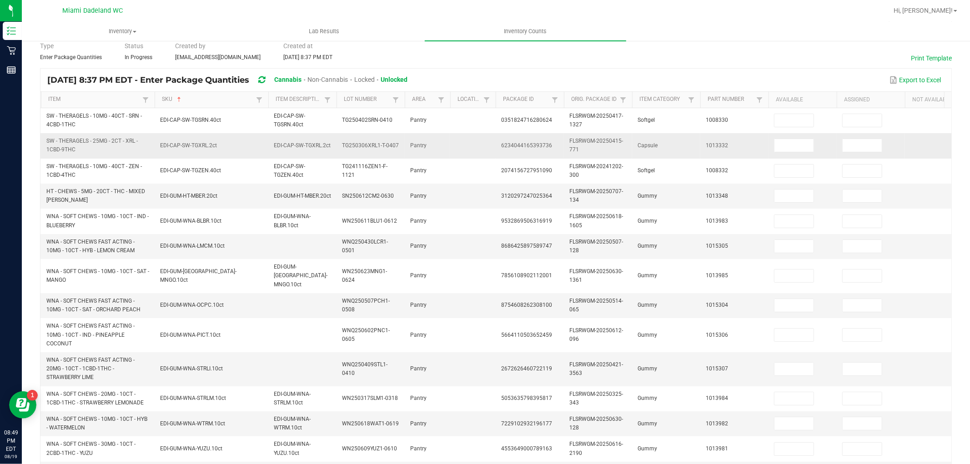
scroll to position [0, 0]
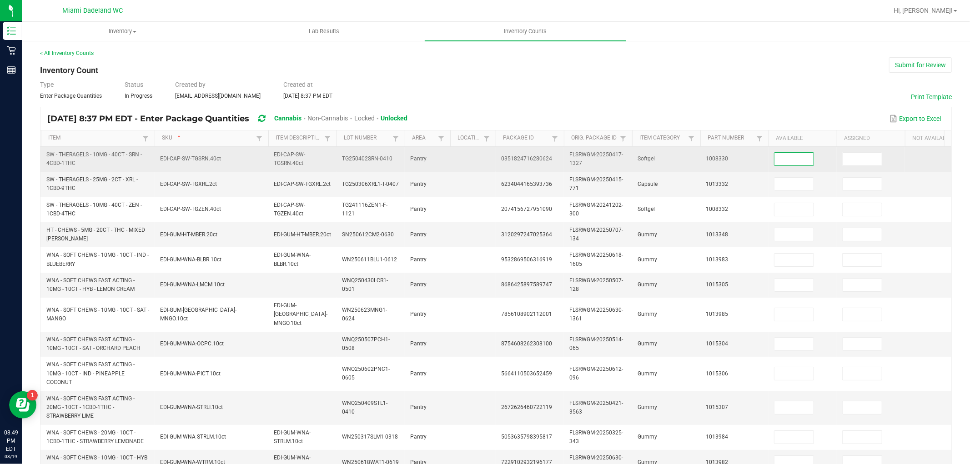
click at [783, 155] on input at bounding box center [793, 159] width 39 height 13
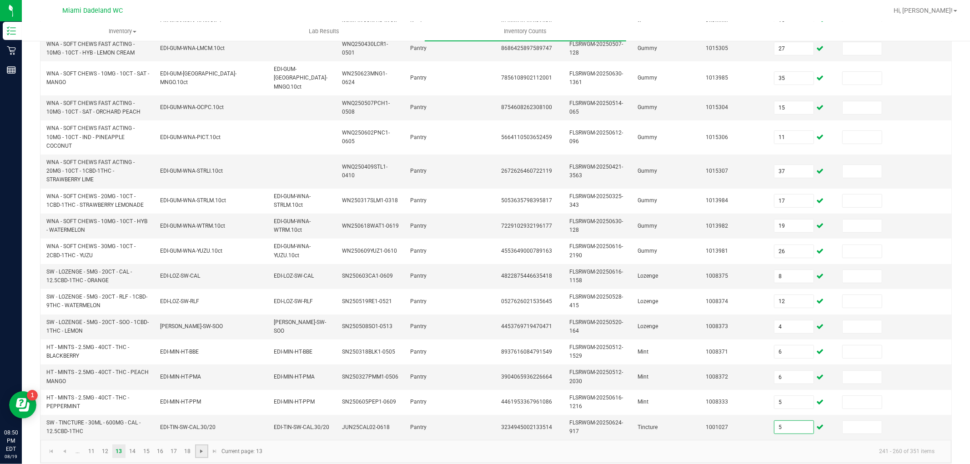
click at [200, 450] on span "Go to the next page" at bounding box center [201, 451] width 7 height 7
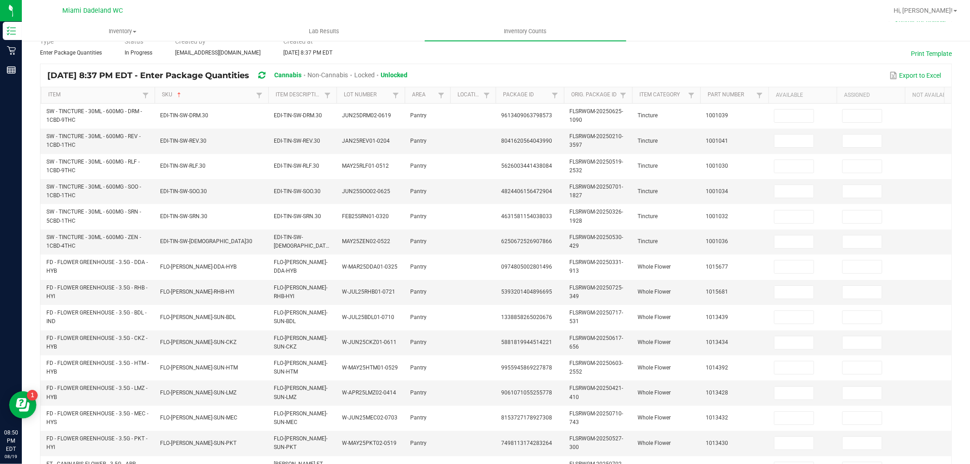
scroll to position [25, 0]
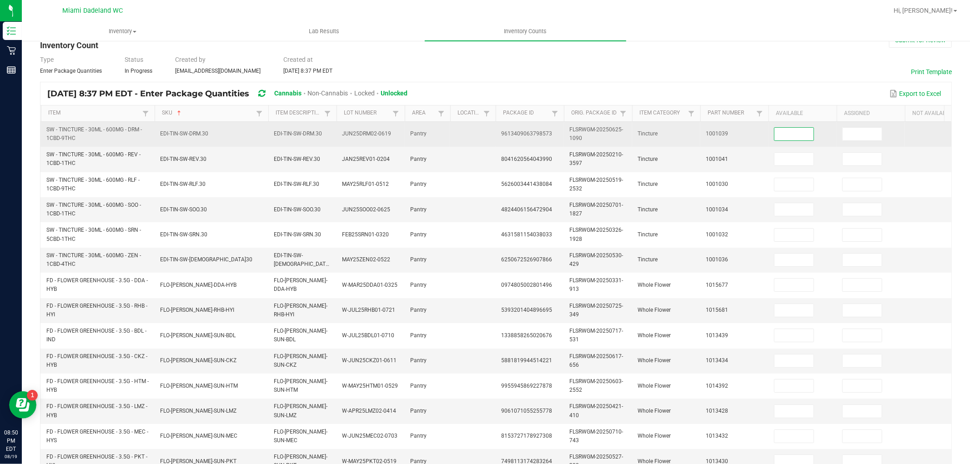
click at [798, 130] on input at bounding box center [793, 134] width 39 height 13
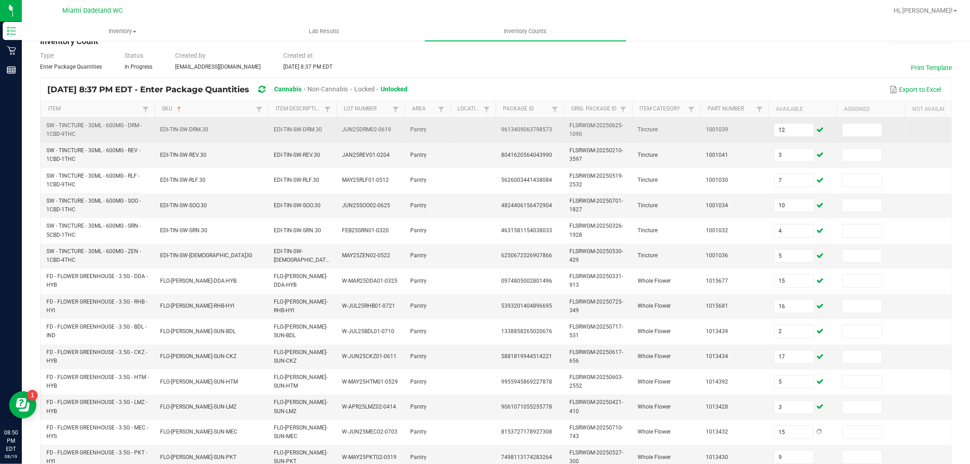
scroll to position [227, 0]
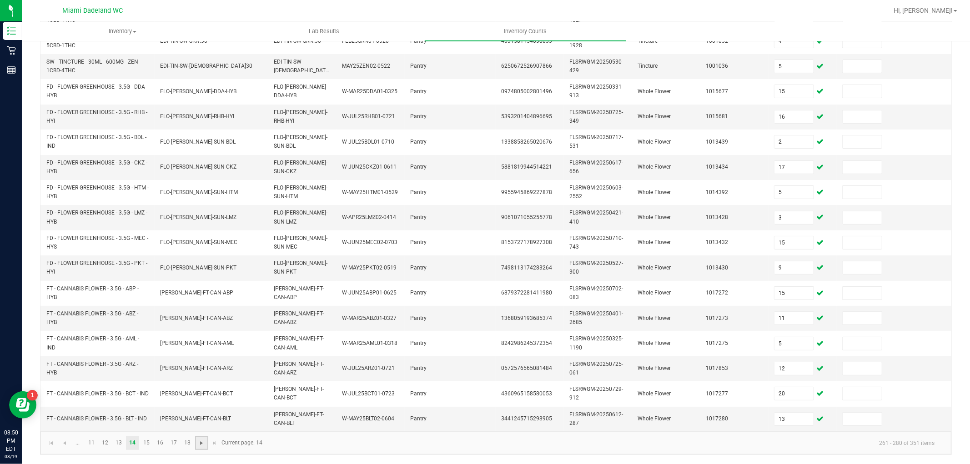
click at [199, 442] on span "Go to the next page" at bounding box center [201, 443] width 7 height 7
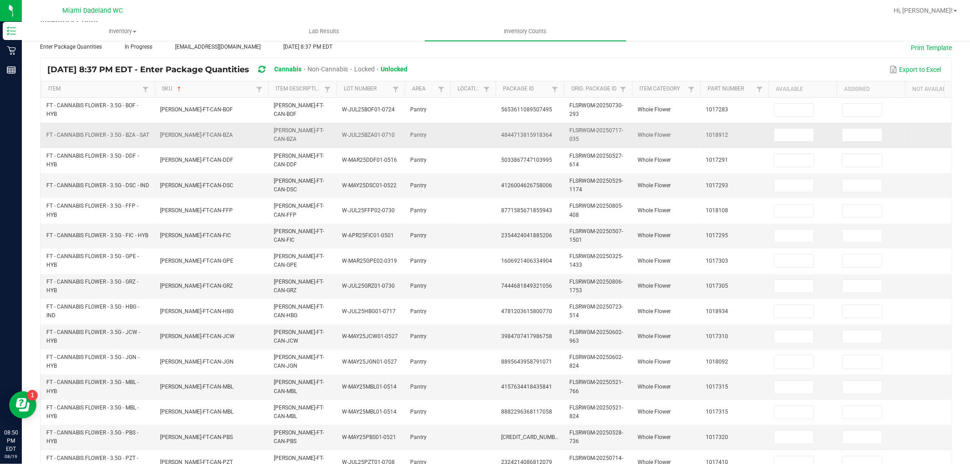
scroll to position [25, 0]
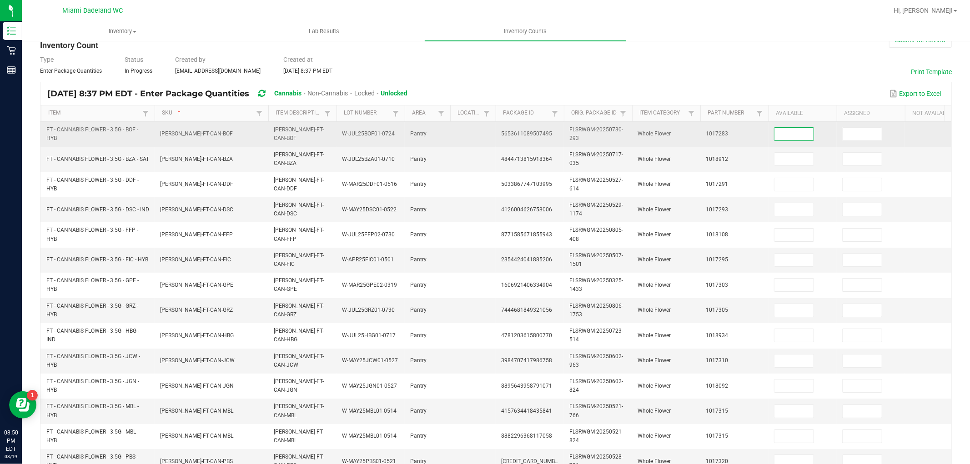
click at [798, 131] on input at bounding box center [793, 134] width 39 height 13
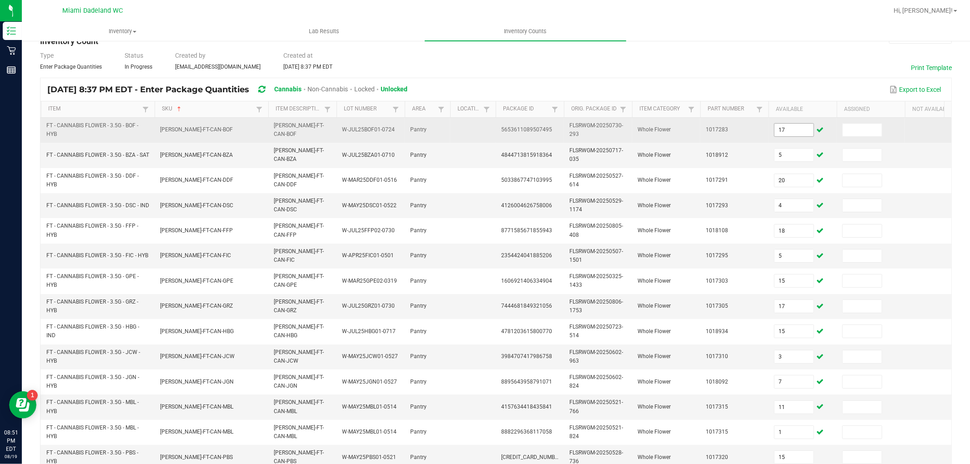
scroll to position [227, 0]
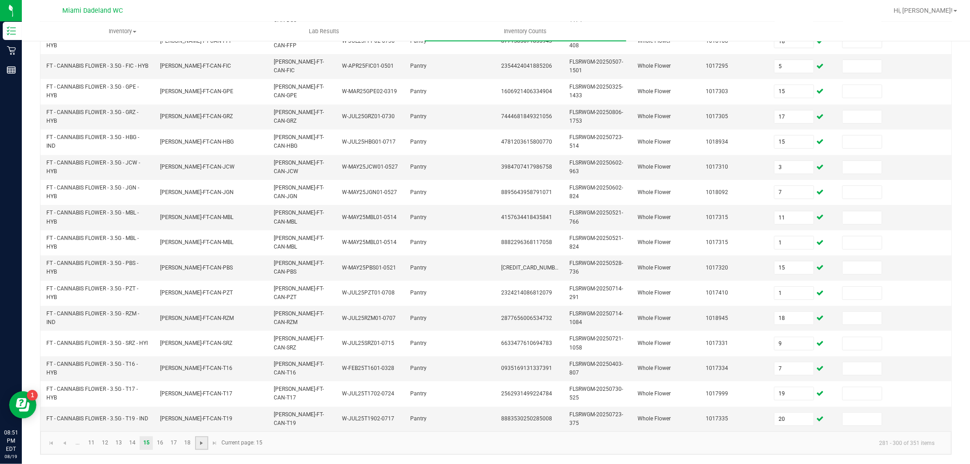
click at [201, 445] on span "Go to the next page" at bounding box center [201, 443] width 7 height 7
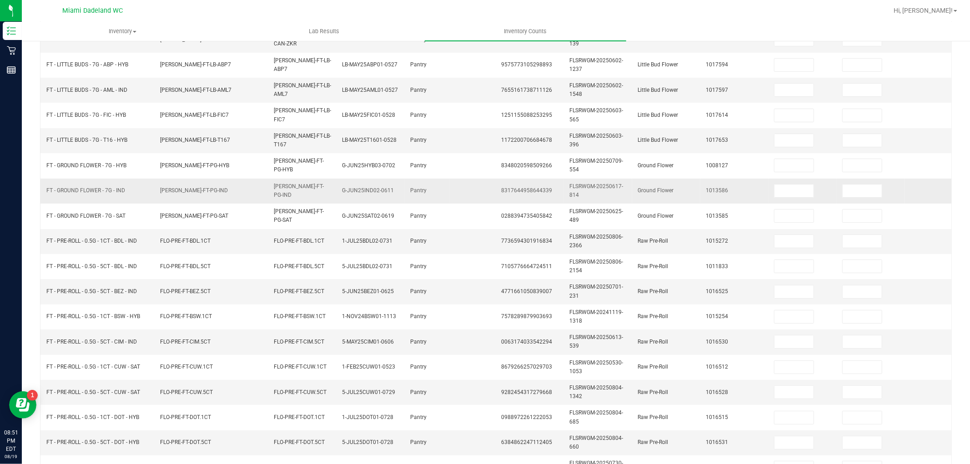
scroll to position [25, 0]
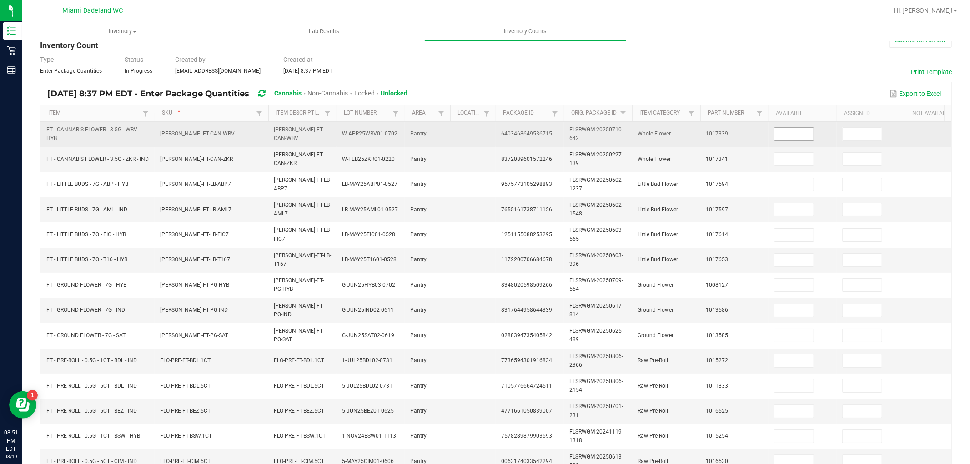
click at [804, 137] on input at bounding box center [793, 134] width 39 height 13
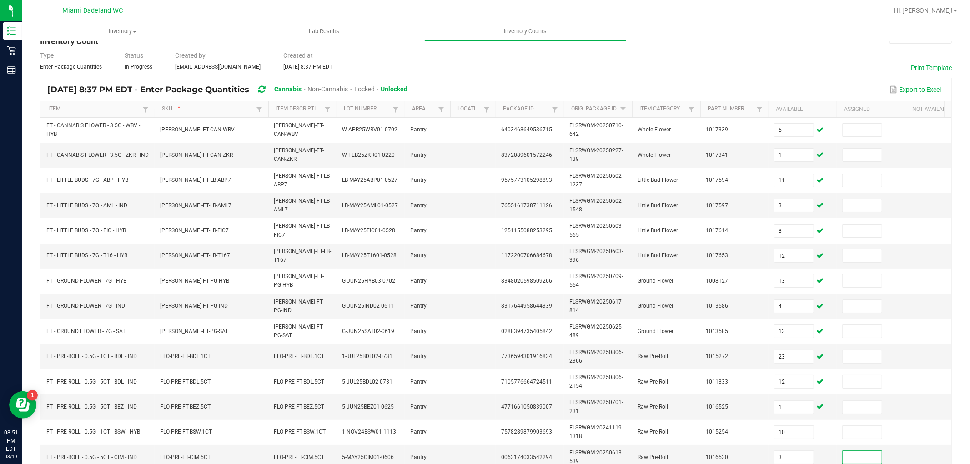
scroll to position [227, 0]
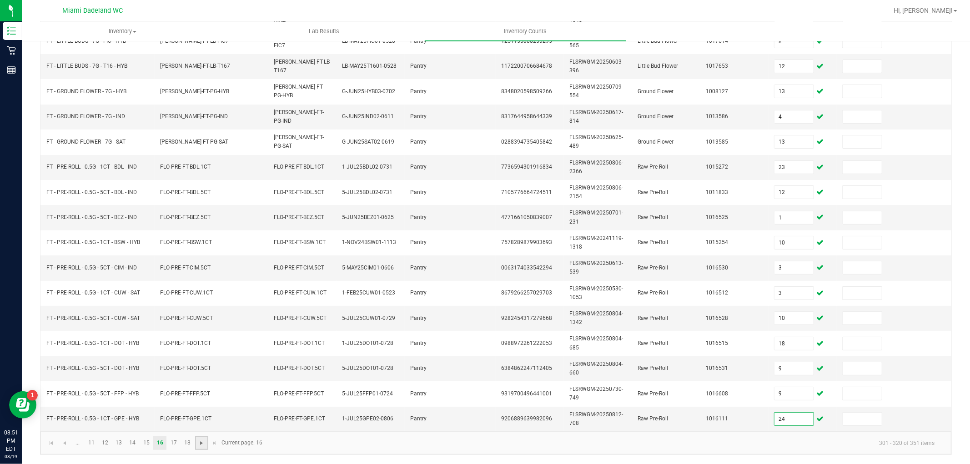
click at [198, 440] on span "Go to the next page" at bounding box center [201, 443] width 7 height 7
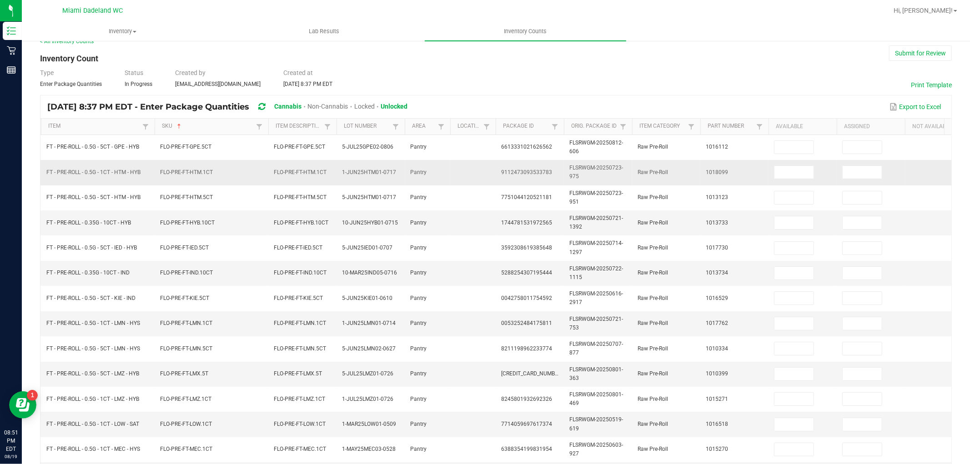
scroll to position [0, 0]
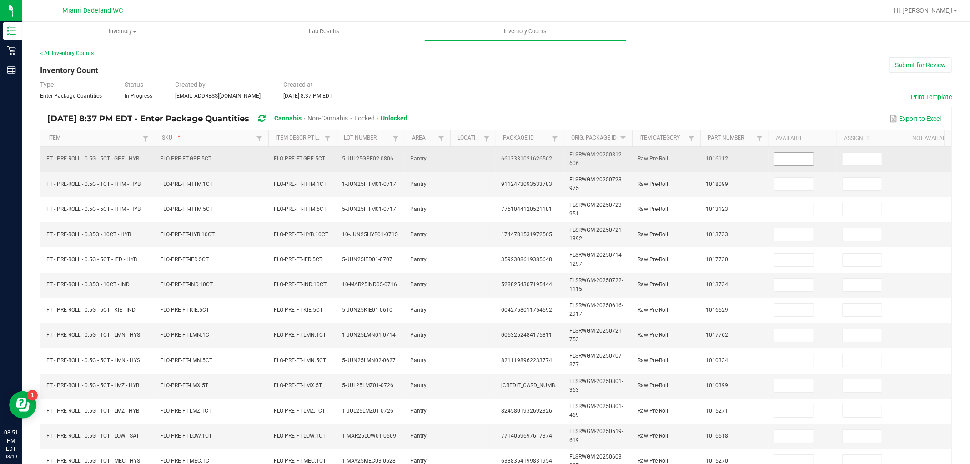
click at [790, 158] on input at bounding box center [793, 159] width 39 height 13
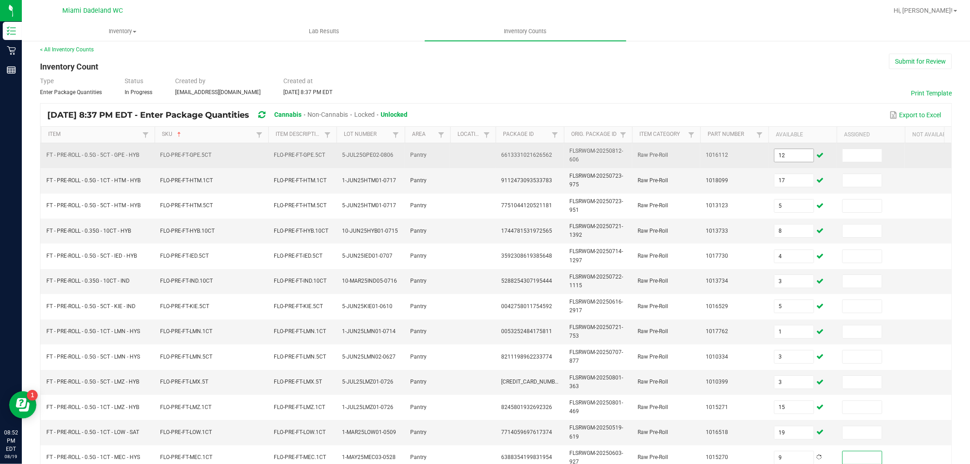
scroll to position [227, 0]
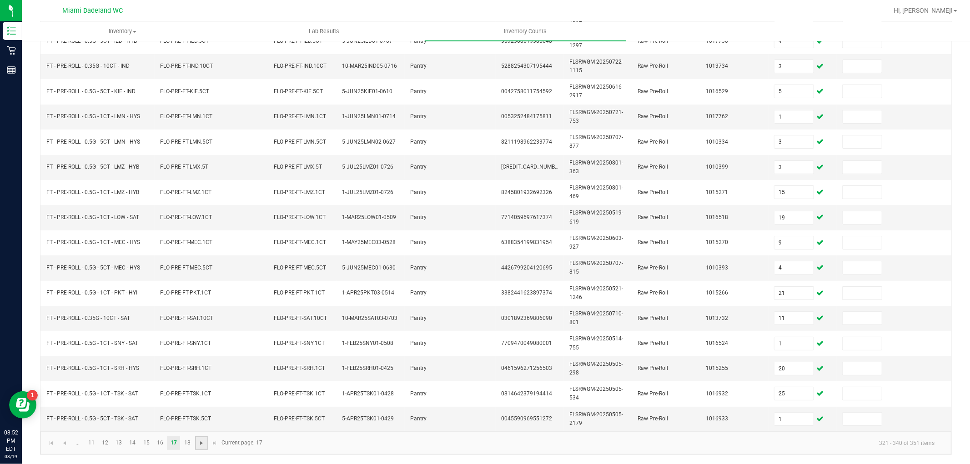
click at [201, 440] on span "Go to the next page" at bounding box center [201, 443] width 7 height 7
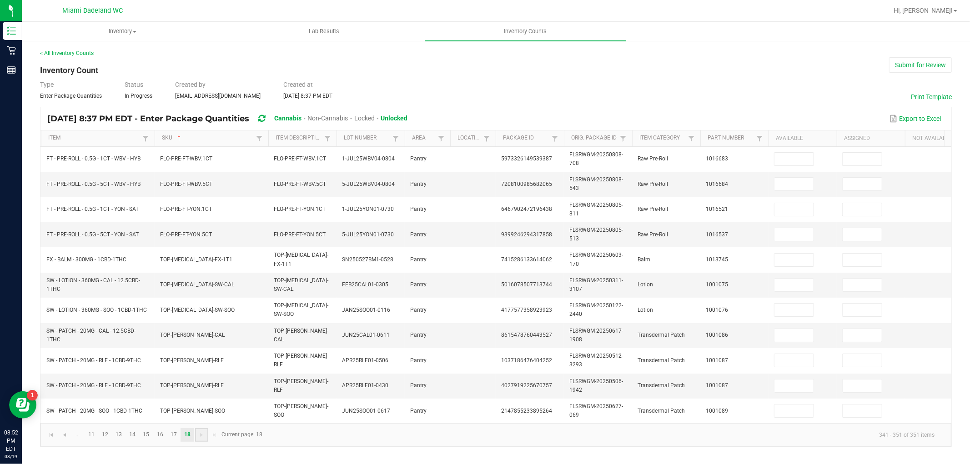
scroll to position [0, 0]
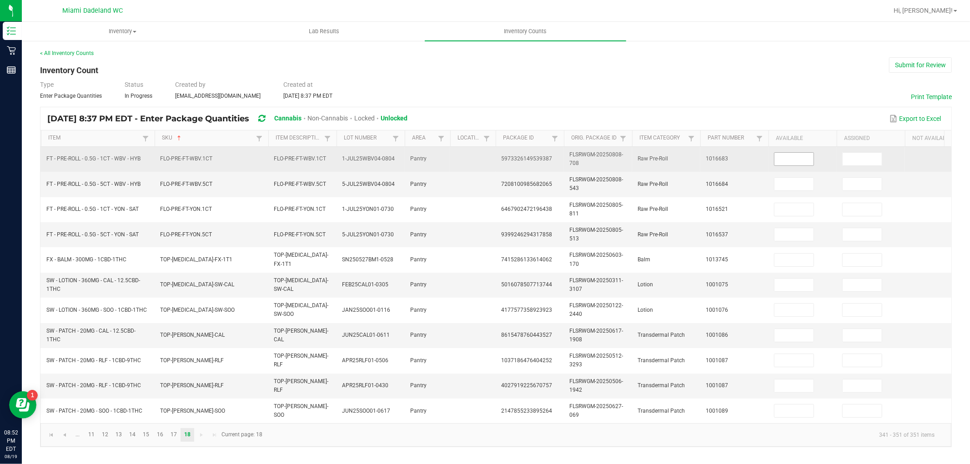
click at [806, 158] on input at bounding box center [793, 159] width 39 height 13
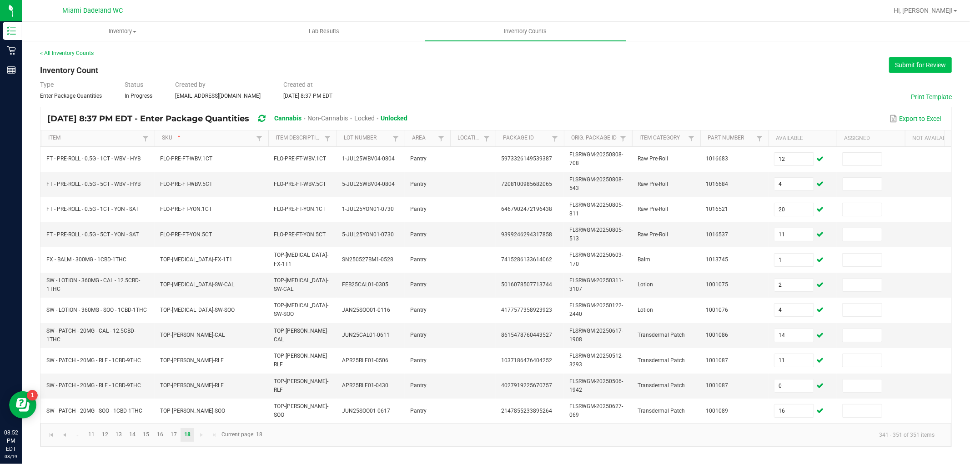
click at [910, 66] on button "Submit for Review" at bounding box center [920, 64] width 63 height 15
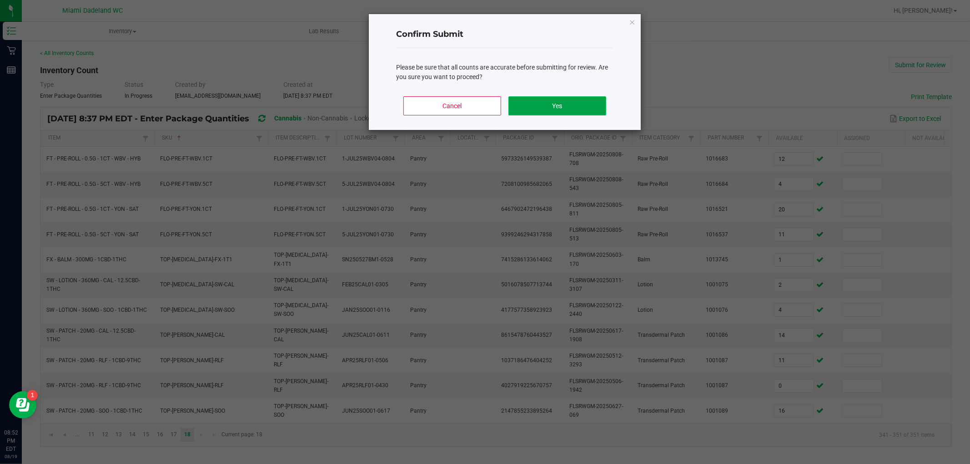
click at [586, 106] on button "Yes" at bounding box center [557, 105] width 98 height 19
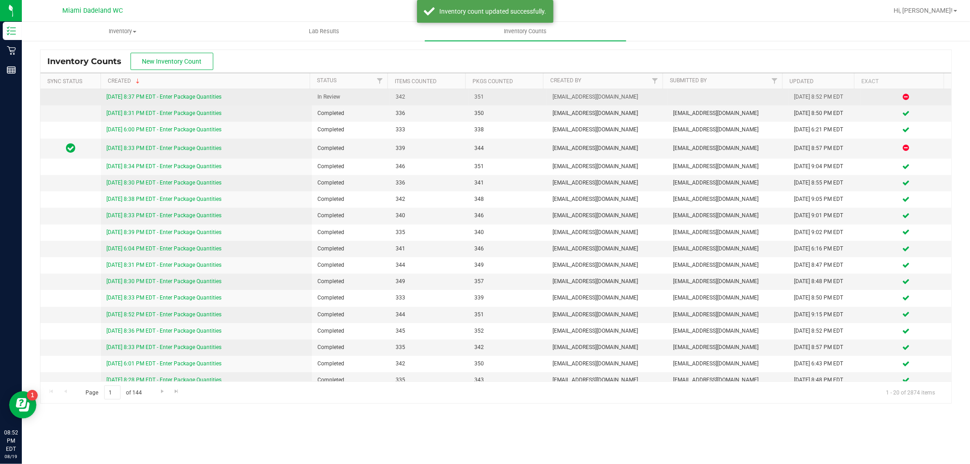
click at [199, 94] on link "[DATE] 8:37 PM EDT - Enter Package Quantities" at bounding box center [163, 97] width 115 height 6
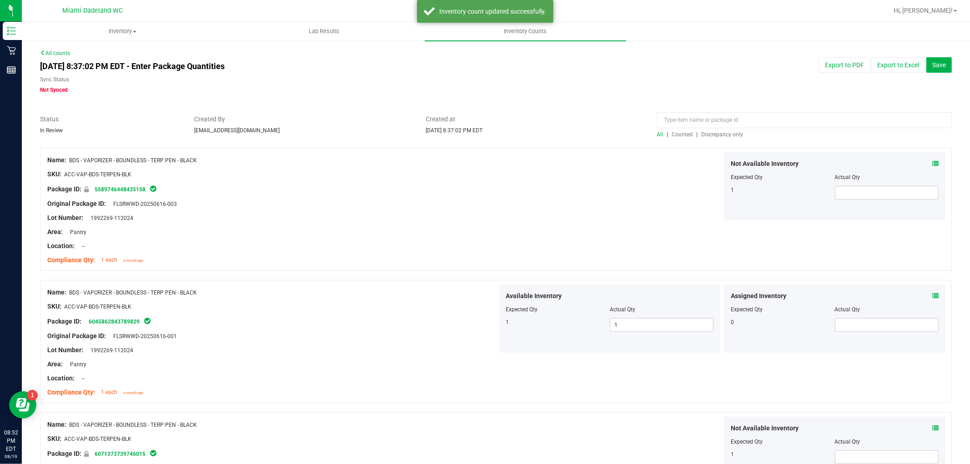
click at [714, 134] on span "Discrepancy only" at bounding box center [722, 134] width 42 height 6
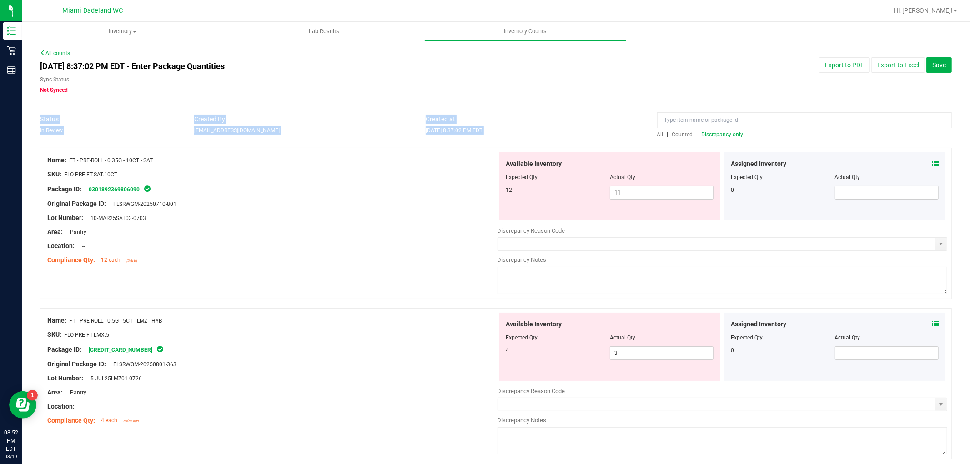
drag, startPoint x: 961, startPoint y: 64, endPoint x: 961, endPoint y: 89, distance: 25.0
click at [969, 121] on div "Inventory All packages All inventory Waste log Lab Results Inventory Counts All…" at bounding box center [496, 243] width 948 height 442
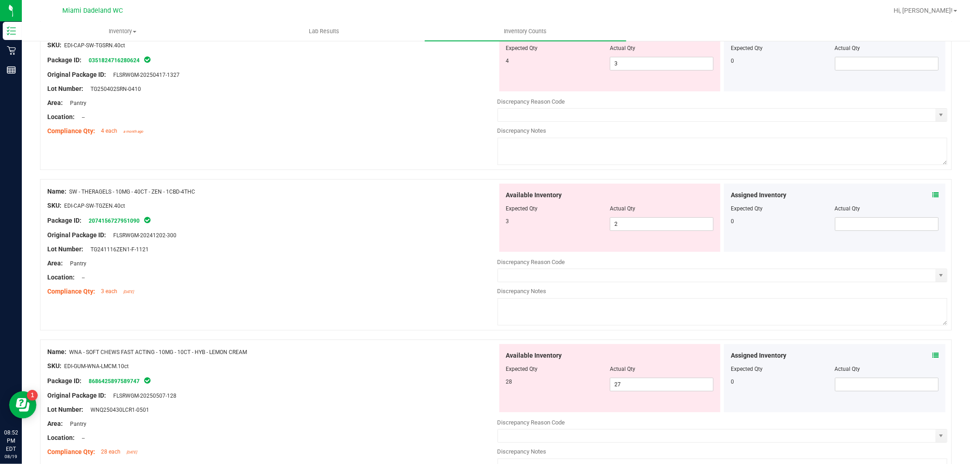
scroll to position [2773, 0]
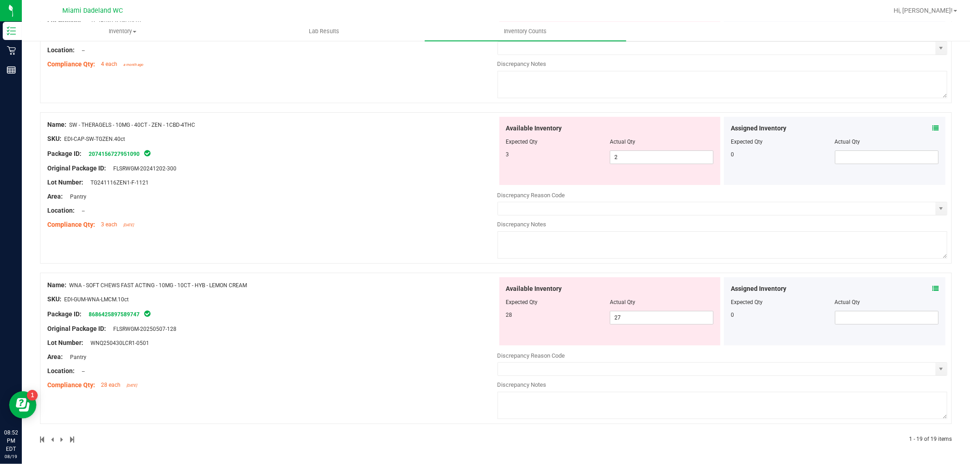
click at [932, 287] on icon at bounding box center [935, 288] width 6 height 6
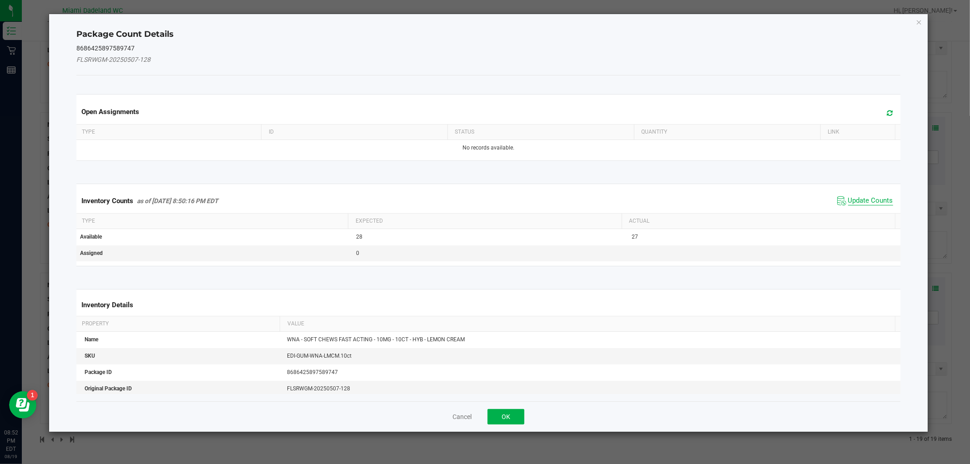
click at [852, 198] on span "Update Counts" at bounding box center [870, 200] width 45 height 9
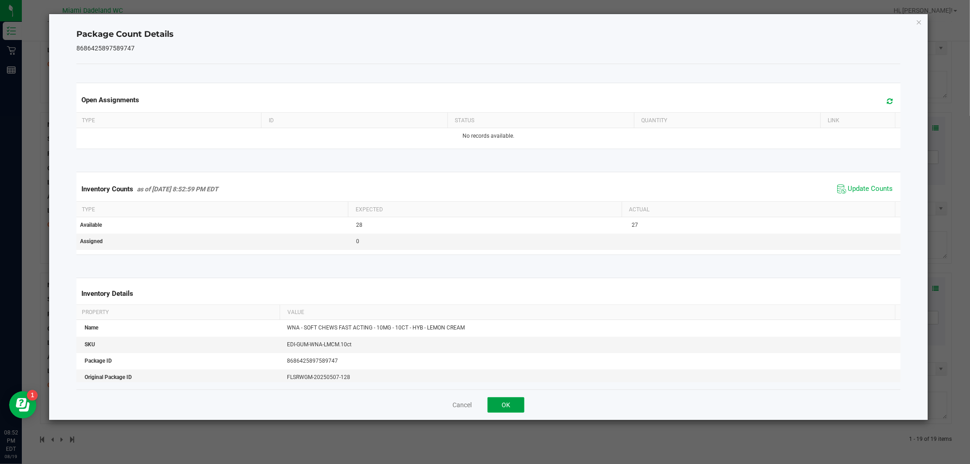
click at [521, 399] on button "OK" at bounding box center [505, 404] width 37 height 15
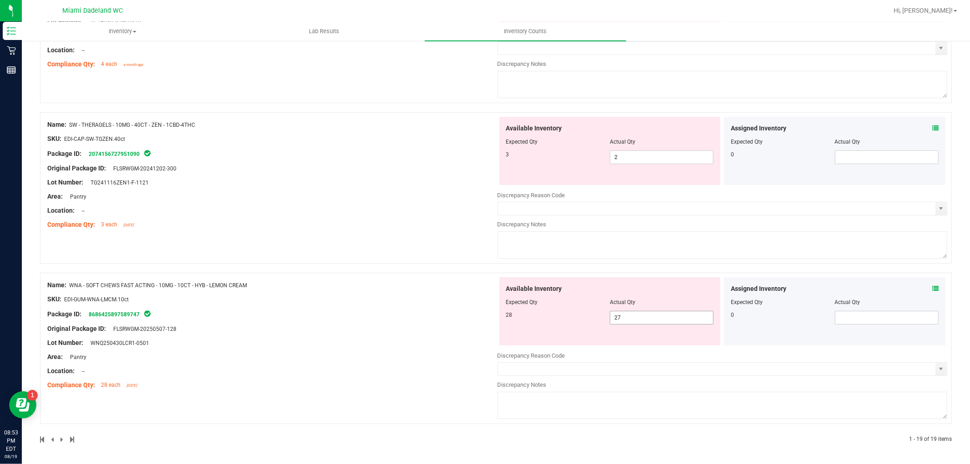
click at [652, 316] on span "27 27" at bounding box center [662, 318] width 104 height 14
click at [652, 316] on input "27" at bounding box center [661, 317] width 103 height 13
click at [323, 190] on div "Name: SW - THERAGELS - 10MG - 40CT - ZEN - 1CBD-4THC SKU: EDI-CAP-SW-TGZEN.40ct…" at bounding box center [272, 175] width 450 height 116
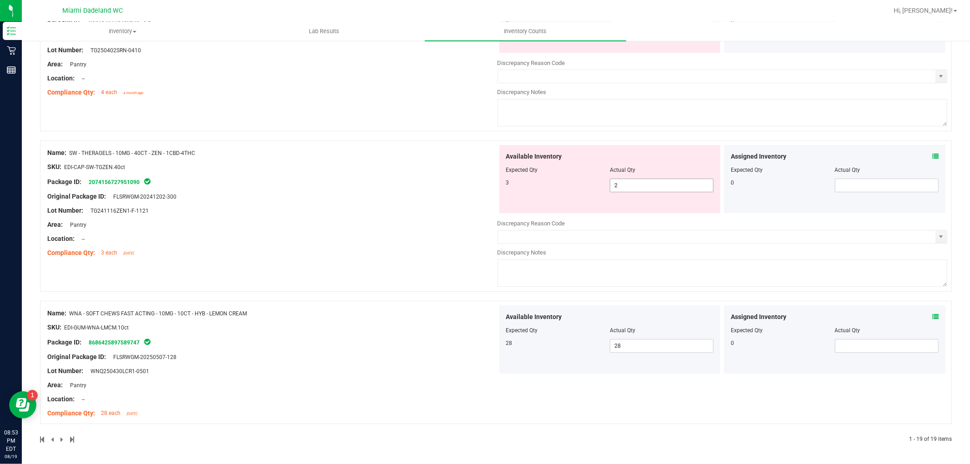
click at [640, 183] on span "2 2" at bounding box center [662, 186] width 104 height 14
click at [640, 183] on input "2" at bounding box center [661, 185] width 103 height 13
click at [385, 176] on div "Name: SW - THERAGELS - 10MG - 40CT - ZEN - 1CBD-4THC SKU: EDI-CAP-SW-TGZEN.40ct…" at bounding box center [272, 203] width 450 height 116
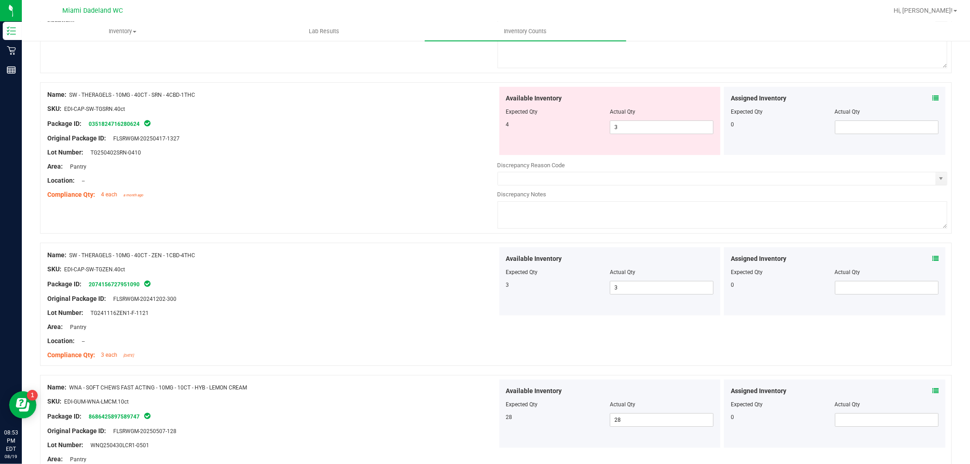
scroll to position [2615, 0]
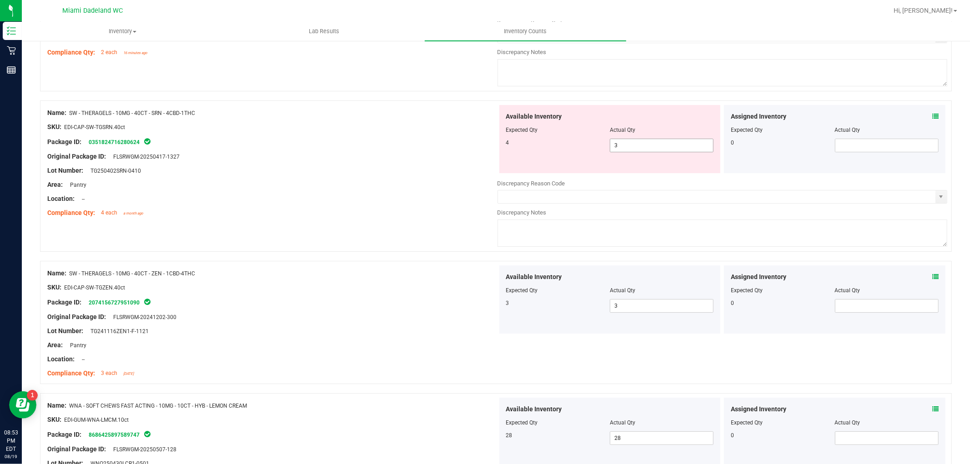
click at [660, 150] on span "3 3" at bounding box center [662, 146] width 104 height 14
click at [660, 150] on input "3" at bounding box center [661, 145] width 103 height 13
click at [364, 132] on div "SKU: EDI-CAP-SW-TGSRN.40ct" at bounding box center [272, 127] width 450 height 10
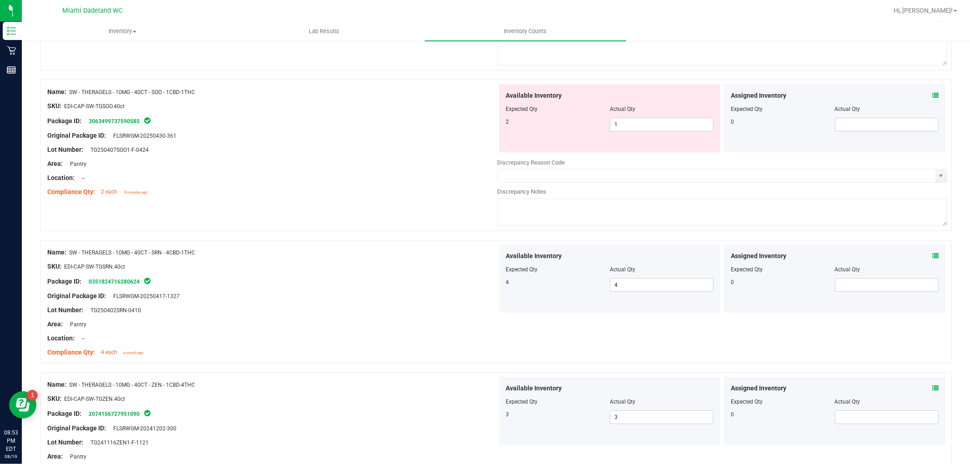
scroll to position [2463, 0]
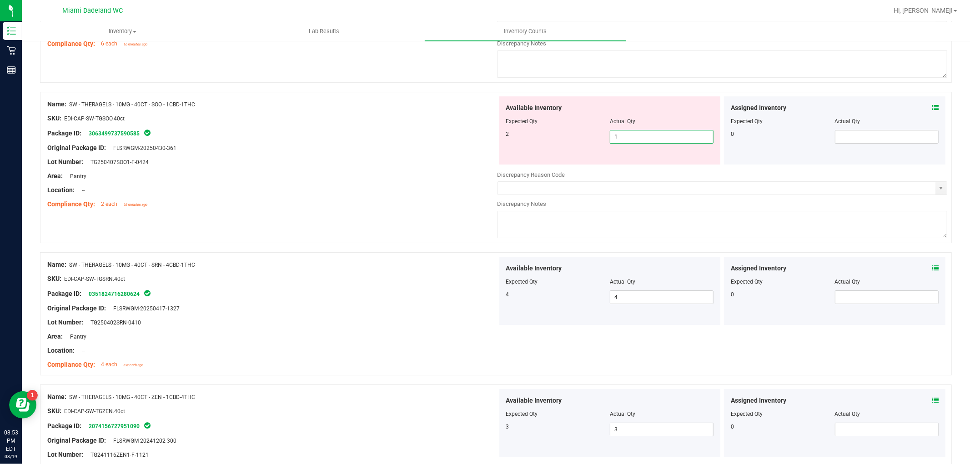
click at [646, 139] on span "1 1" at bounding box center [662, 137] width 104 height 14
click at [645, 139] on input "1" at bounding box center [661, 136] width 103 height 13
click at [244, 209] on div "Compliance Qty: 2 each 16 minutes ago" at bounding box center [272, 205] width 450 height 10
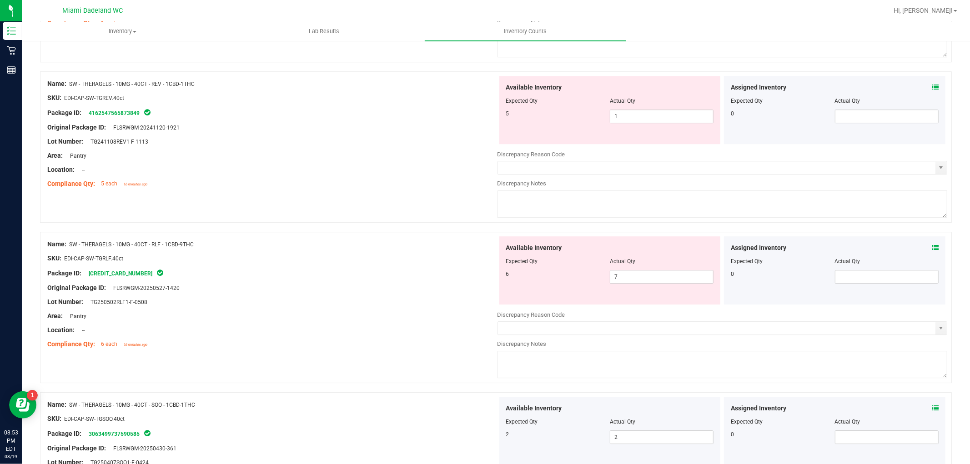
scroll to position [2160, 0]
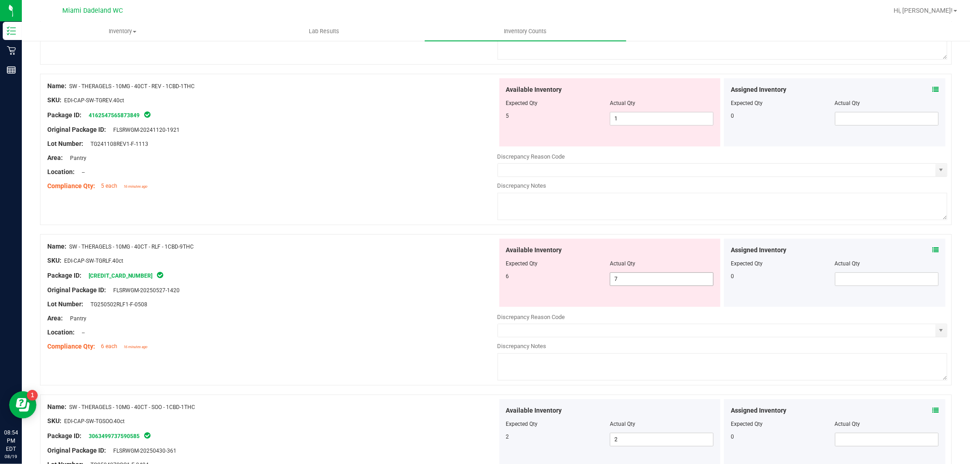
click at [626, 285] on span "7 7" at bounding box center [662, 279] width 104 height 14
click at [626, 285] on input "7" at bounding box center [661, 279] width 103 height 13
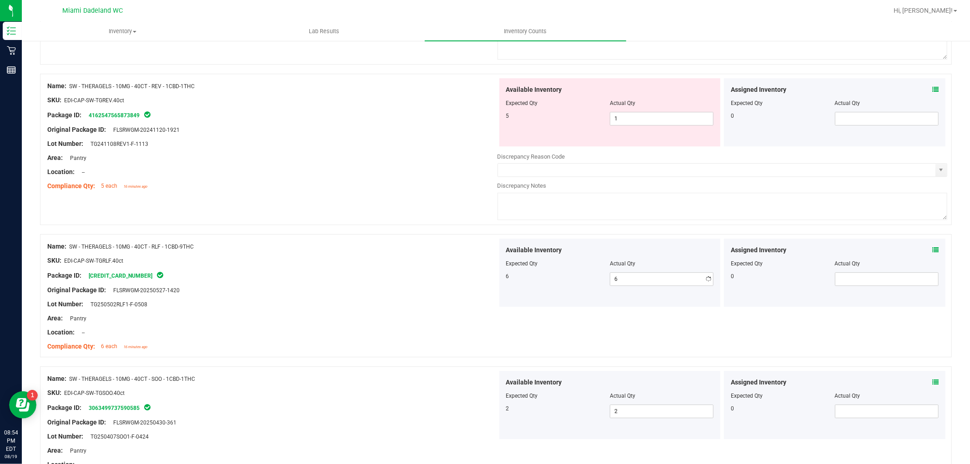
click at [317, 139] on div at bounding box center [272, 137] width 450 height 5
click at [932, 93] on icon at bounding box center [935, 89] width 6 height 6
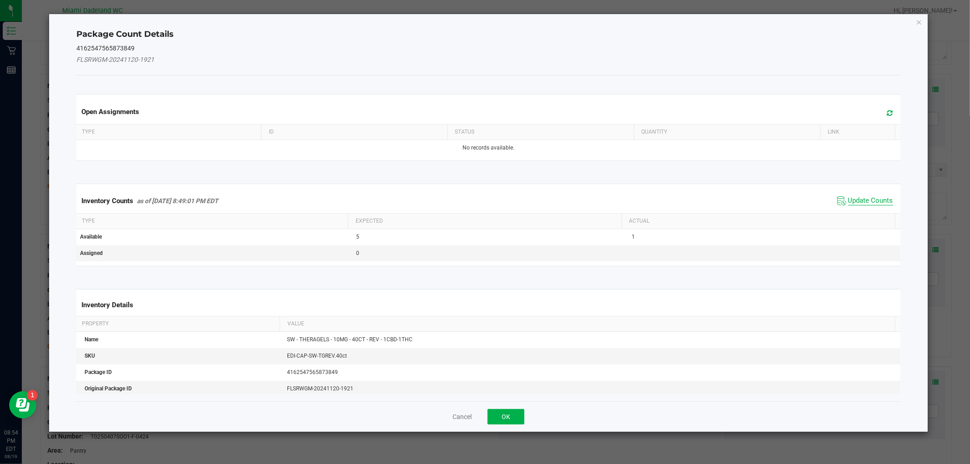
click at [856, 199] on span "Update Counts" at bounding box center [870, 200] width 45 height 9
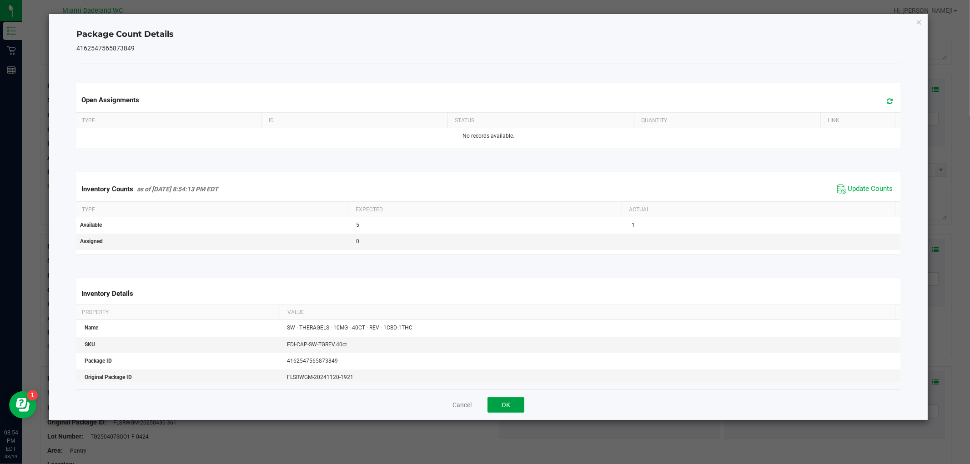
click at [507, 401] on button "OK" at bounding box center [505, 404] width 37 height 15
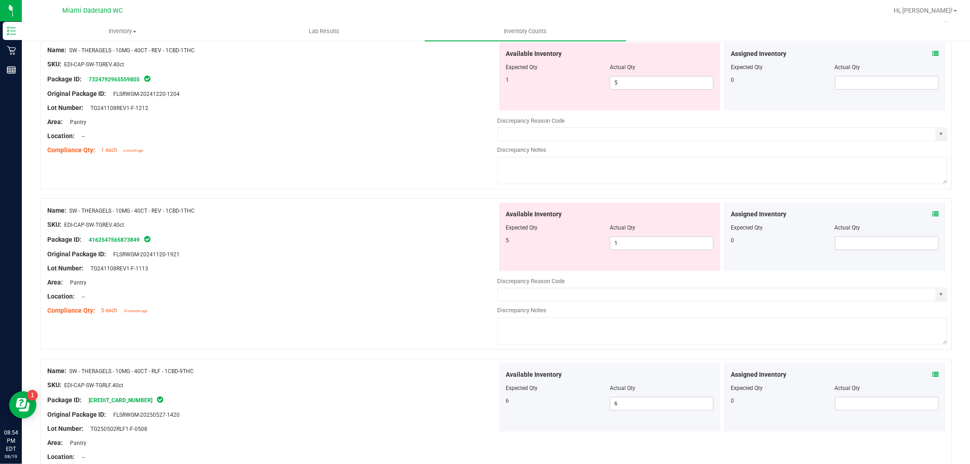
scroll to position [2008, 0]
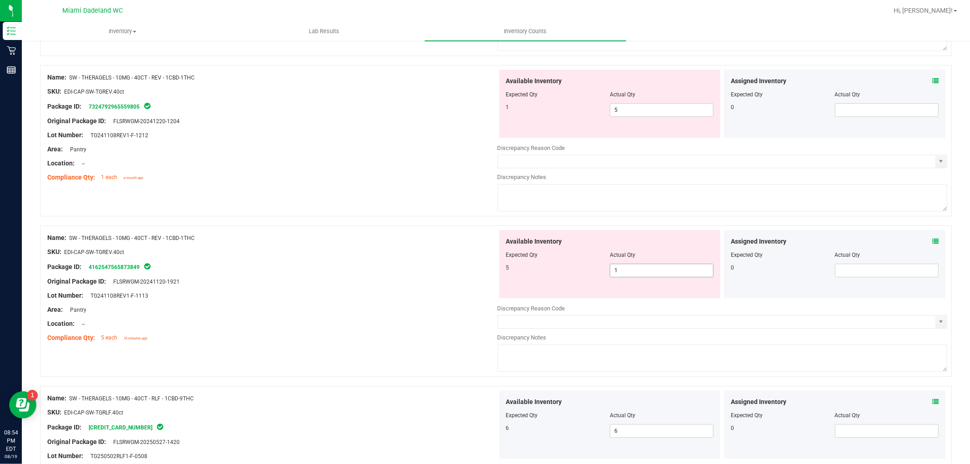
click at [654, 275] on span "1 1" at bounding box center [662, 271] width 104 height 14
click at [654, 275] on input "1" at bounding box center [661, 270] width 103 height 13
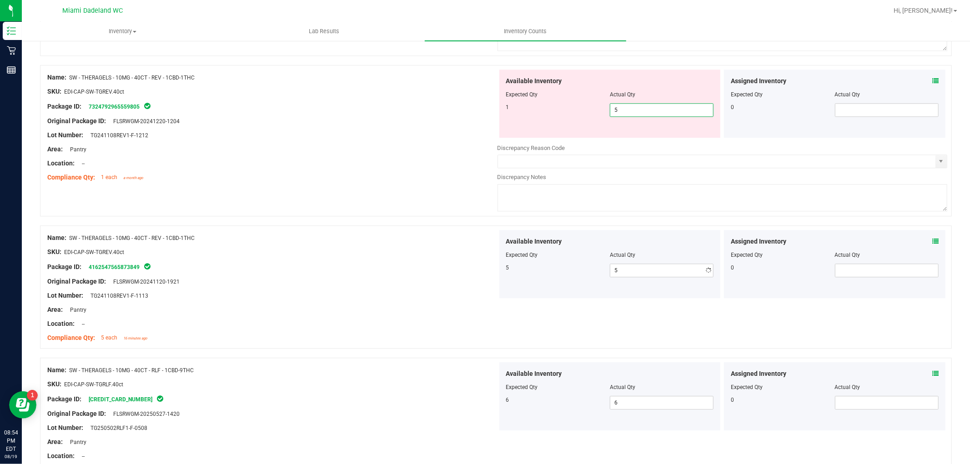
click at [638, 115] on span "5 5" at bounding box center [662, 110] width 104 height 14
click at [638, 115] on input "5" at bounding box center [661, 110] width 103 height 13
click at [418, 116] on div at bounding box center [272, 114] width 450 height 5
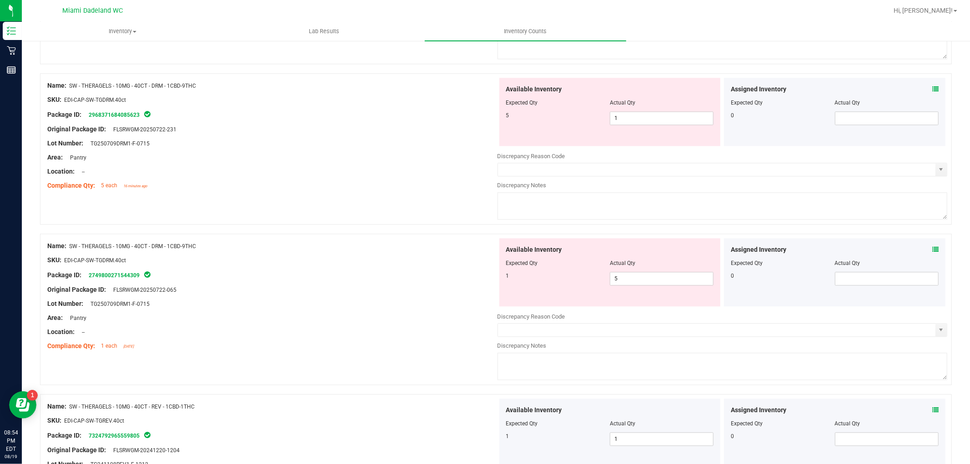
scroll to position [1655, 0]
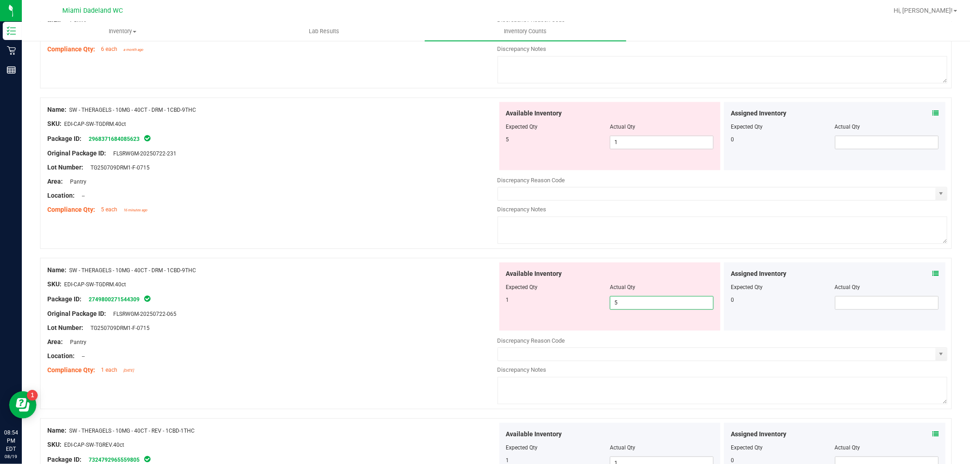
click at [633, 306] on span "5 5" at bounding box center [662, 303] width 104 height 14
click at [633, 306] on input "5" at bounding box center [661, 302] width 103 height 13
click at [617, 142] on span "1 1" at bounding box center [662, 142] width 104 height 14
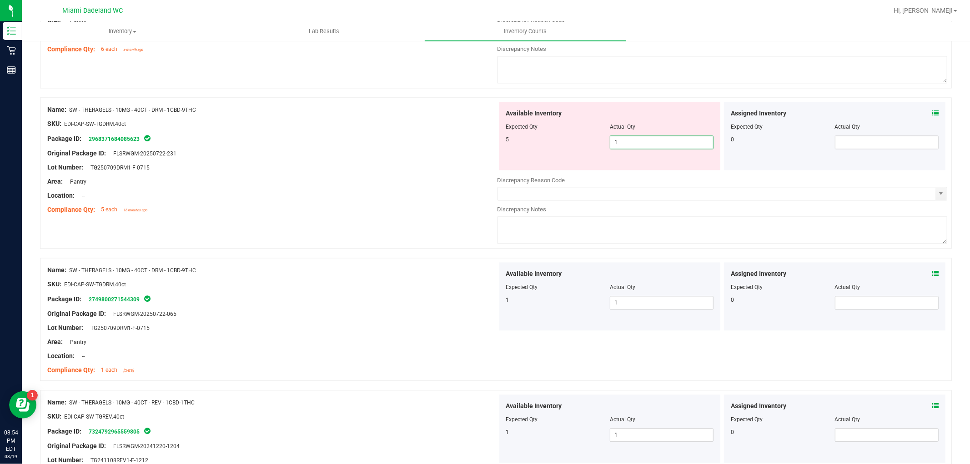
click at [617, 142] on input "1" at bounding box center [661, 142] width 103 height 13
click at [448, 177] on div at bounding box center [272, 174] width 450 height 5
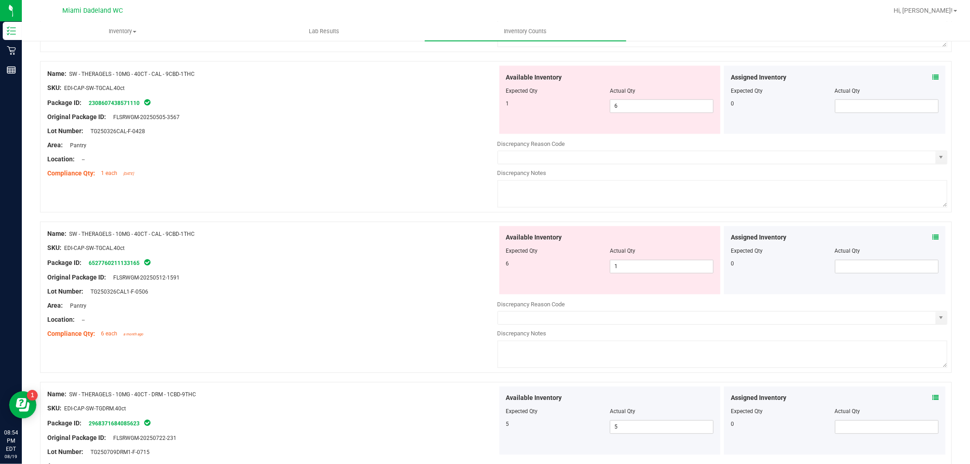
scroll to position [1352, 0]
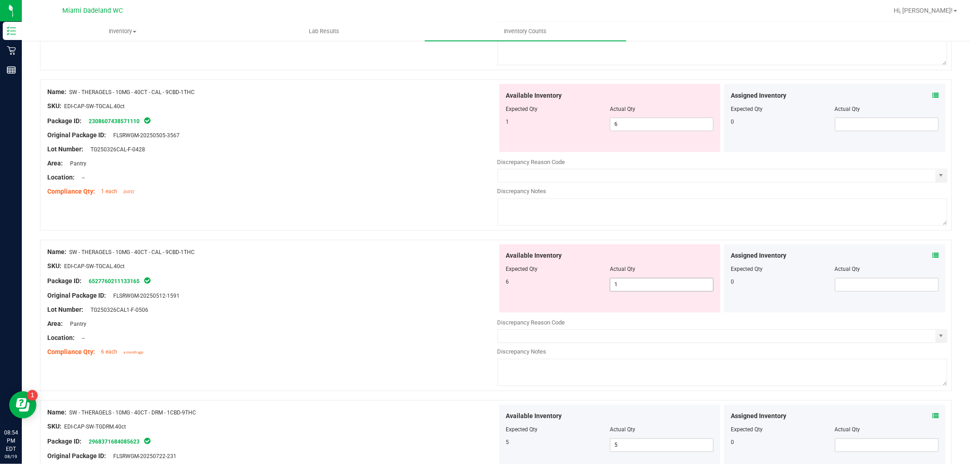
click at [621, 288] on span "1 1" at bounding box center [662, 285] width 104 height 14
click at [621, 288] on input "1" at bounding box center [661, 285] width 103 height 13
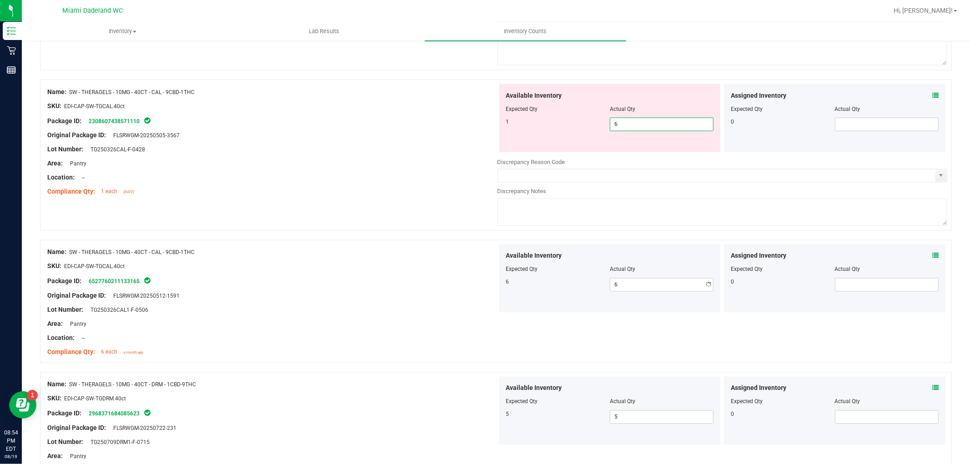
click at [614, 129] on span "6 6" at bounding box center [662, 125] width 104 height 14
click at [614, 129] on input "6" at bounding box center [661, 124] width 103 height 13
click at [414, 182] on div "Location: --" at bounding box center [272, 178] width 450 height 10
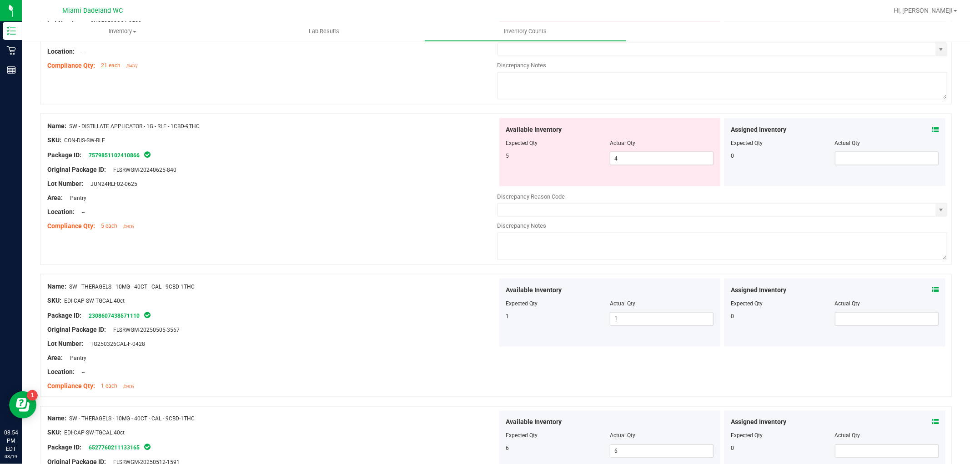
scroll to position [1150, 0]
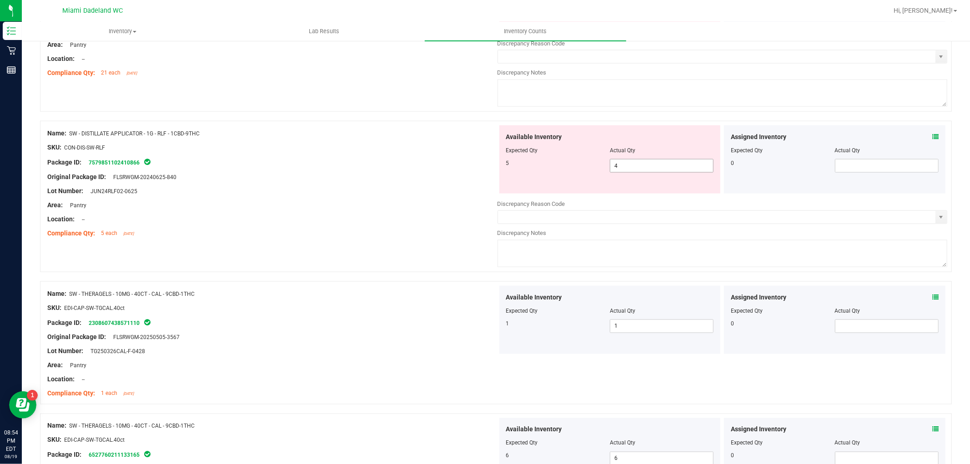
click at [648, 163] on span "4 4" at bounding box center [662, 166] width 104 height 14
click at [648, 163] on input "4" at bounding box center [661, 166] width 103 height 13
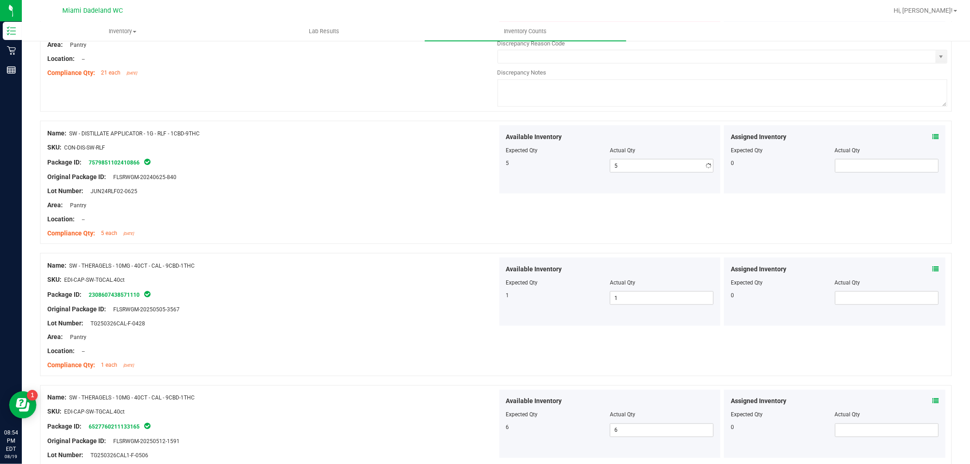
click at [365, 205] on div "Area: Pantry" at bounding box center [272, 205] width 450 height 10
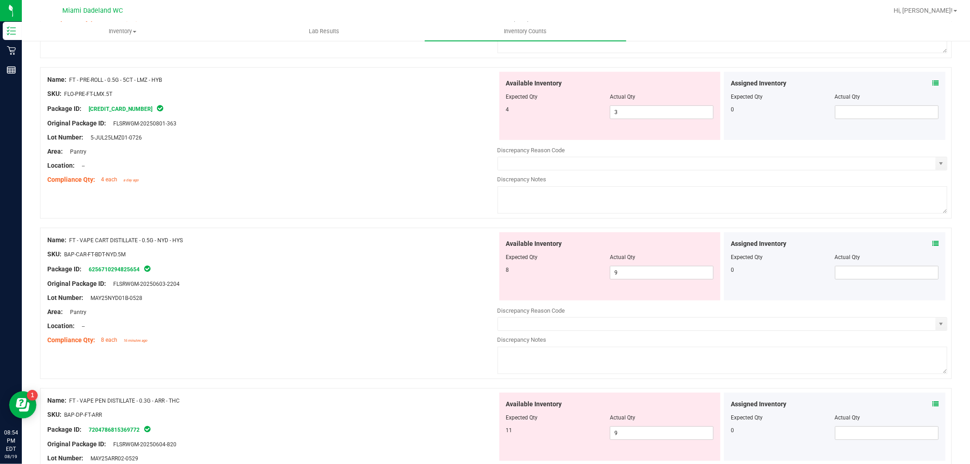
scroll to position [0, 0]
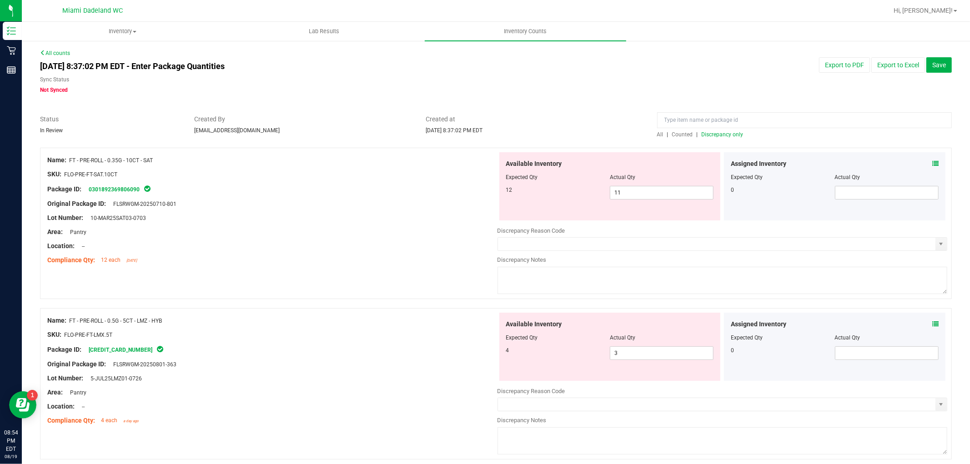
click at [712, 132] on span "Discrepancy only" at bounding box center [722, 134] width 42 height 6
click at [666, 192] on span "11 11" at bounding box center [662, 193] width 104 height 14
click at [666, 192] on input "11" at bounding box center [661, 192] width 103 height 13
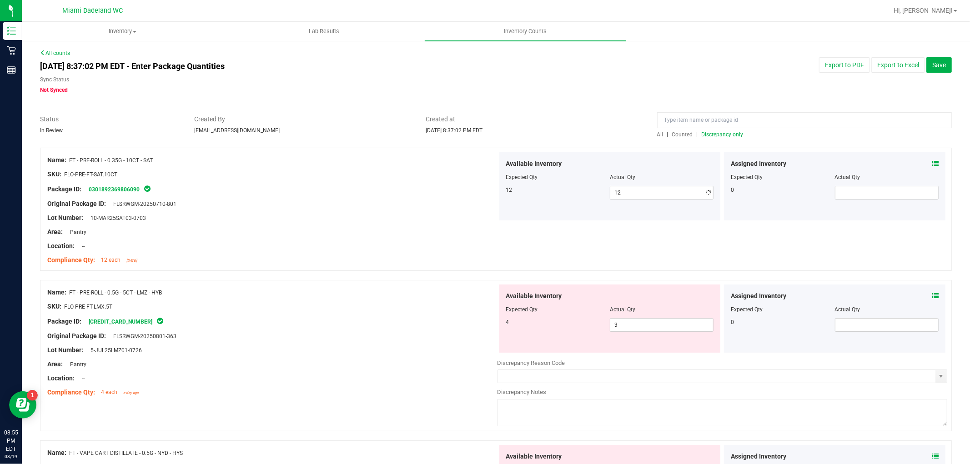
click at [314, 238] on div at bounding box center [272, 239] width 450 height 5
click at [625, 319] on span "3 3" at bounding box center [662, 325] width 104 height 14
click at [626, 320] on input "3" at bounding box center [661, 325] width 103 height 13
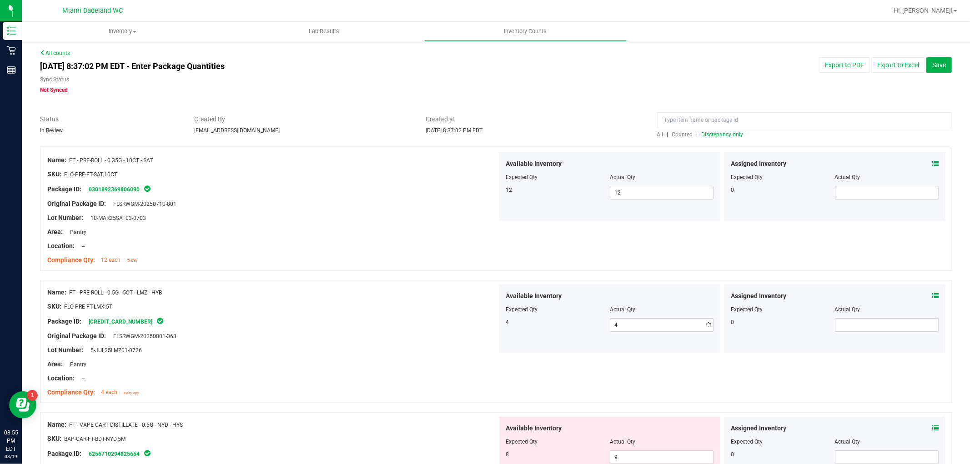
click at [435, 338] on div "Original Package ID: FLSRWGM-20250801-363" at bounding box center [272, 336] width 450 height 10
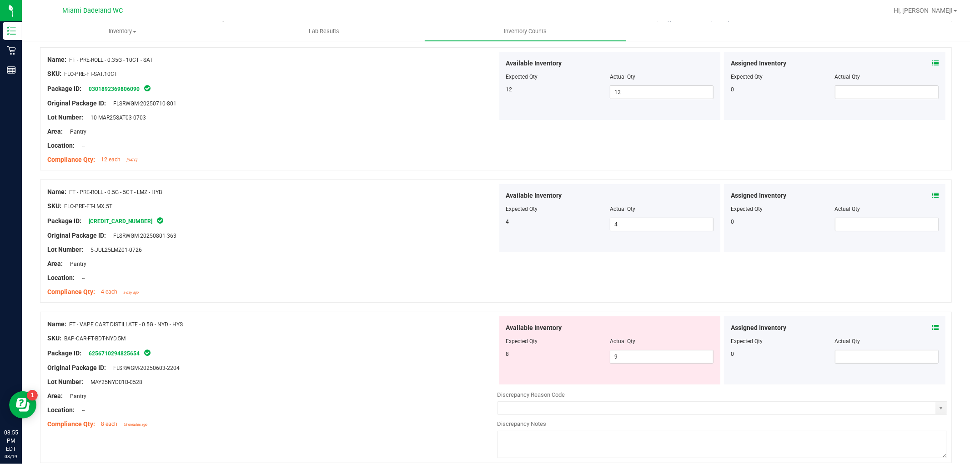
scroll to position [101, 0]
click at [932, 326] on icon at bounding box center [935, 327] width 6 height 6
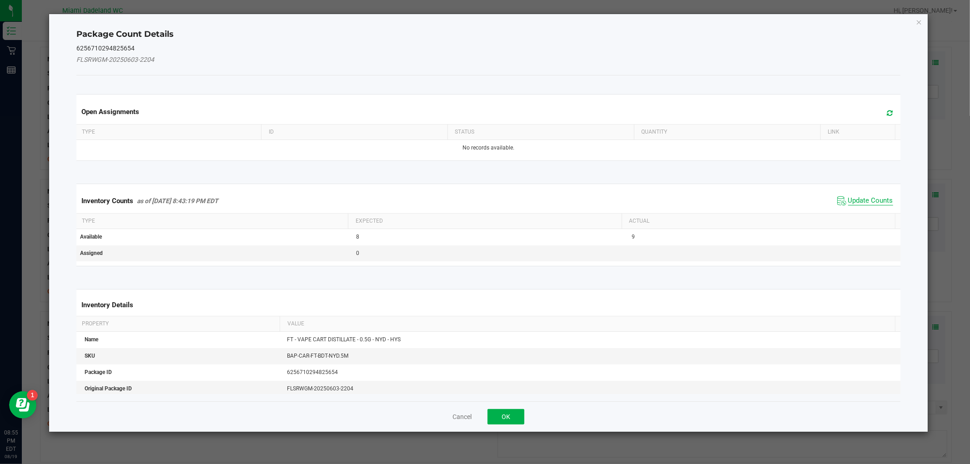
click at [866, 201] on span "Update Counts" at bounding box center [870, 200] width 45 height 9
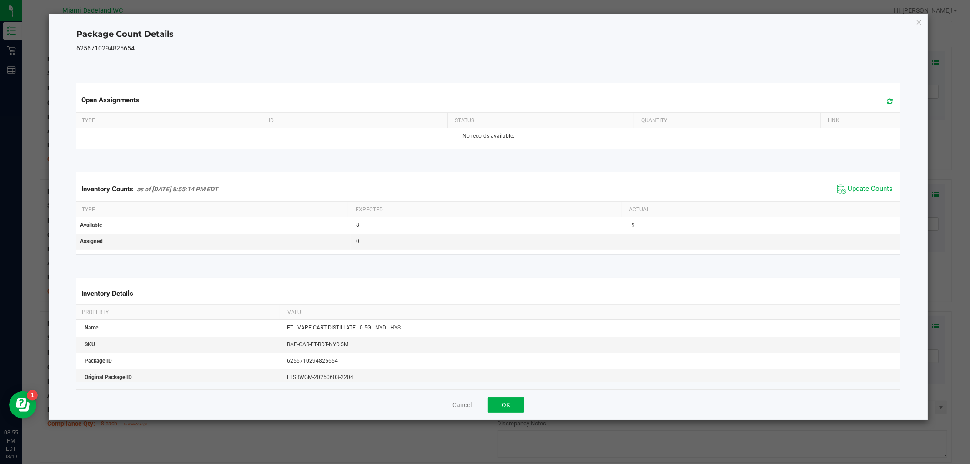
click at [510, 391] on div "Cancel OK" at bounding box center [487, 405] width 823 height 30
click at [510, 403] on button "OK" at bounding box center [505, 404] width 37 height 15
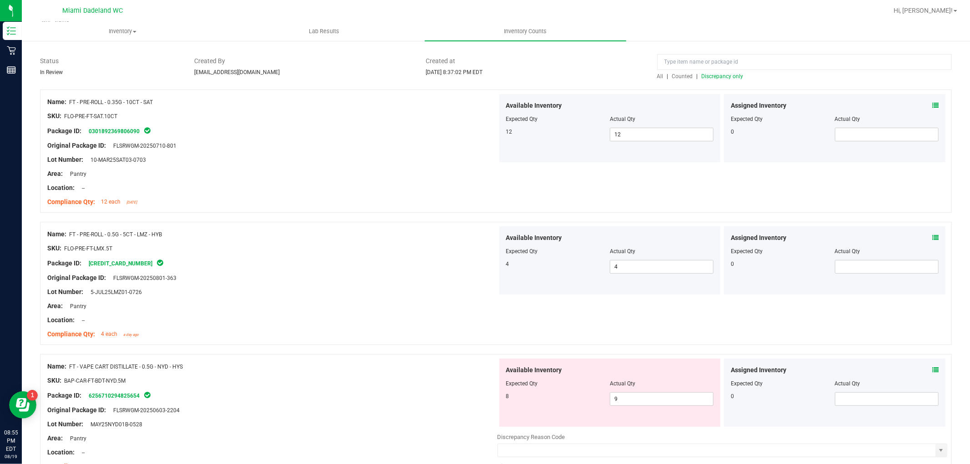
scroll to position [0, 0]
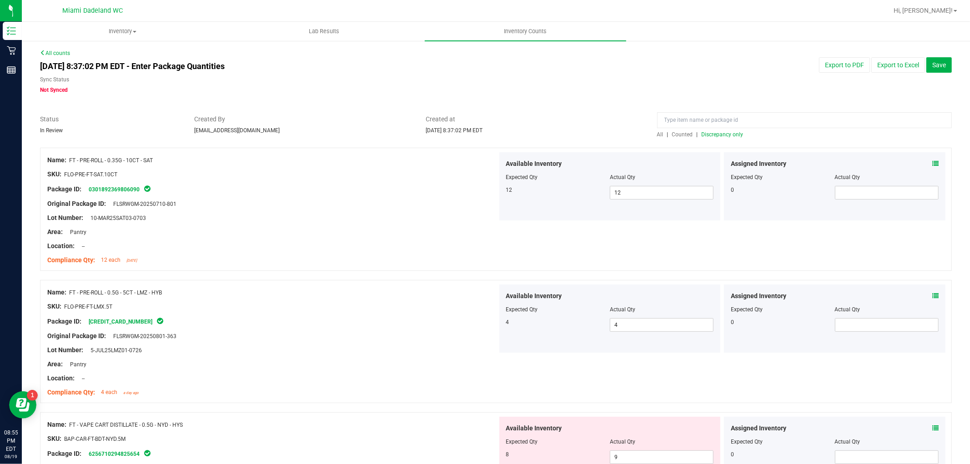
click at [715, 135] on span "Discrepancy only" at bounding box center [722, 134] width 42 height 6
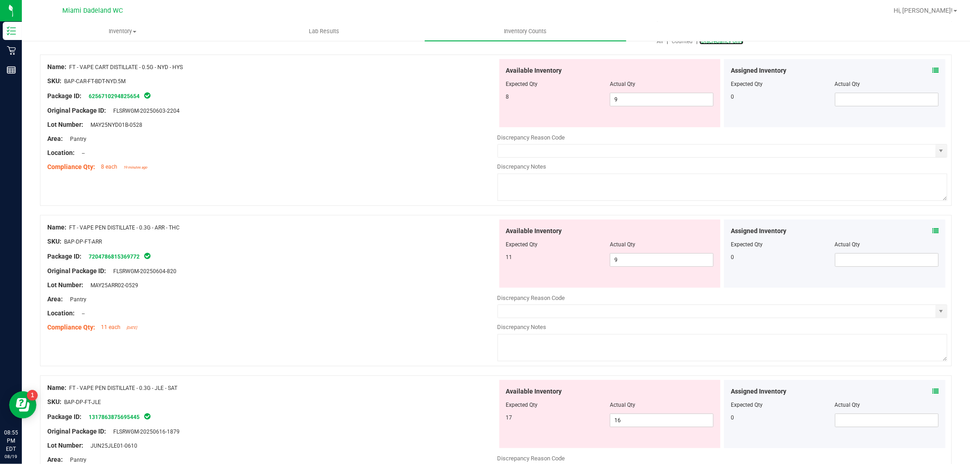
scroll to position [317, 0]
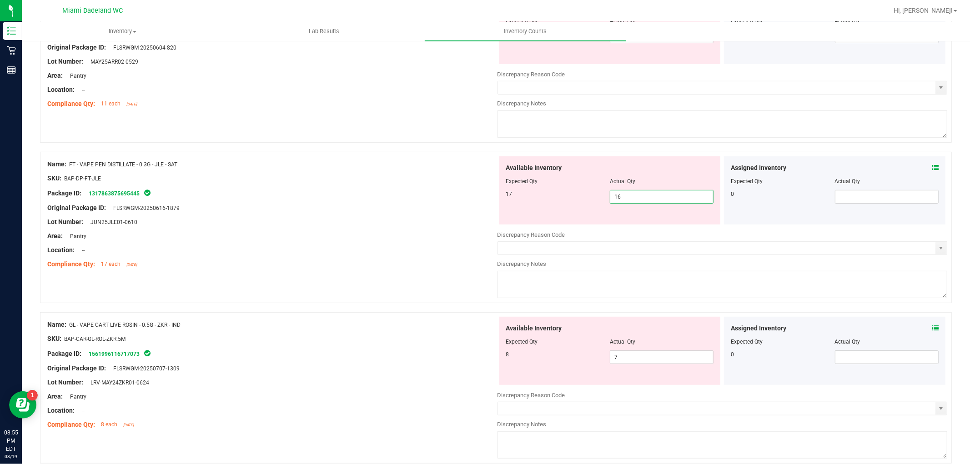
click at [640, 200] on span "16 16" at bounding box center [662, 197] width 104 height 14
click at [640, 200] on input "16" at bounding box center [661, 196] width 103 height 13
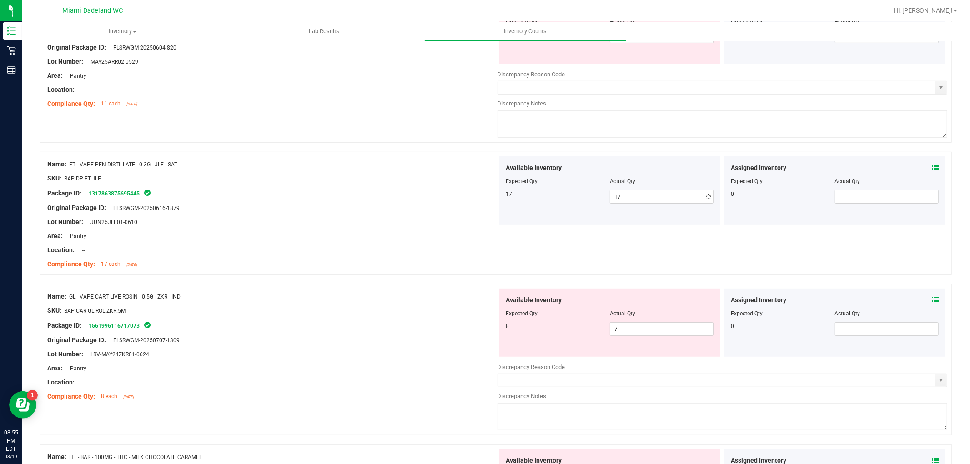
click at [265, 208] on div "Original Package ID: FLSRWGM-20250616-1879" at bounding box center [272, 208] width 450 height 10
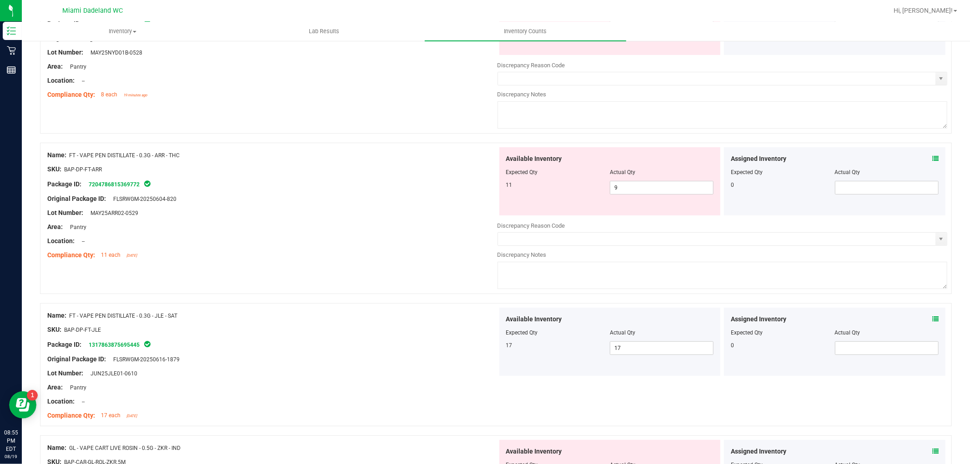
scroll to position [115, 0]
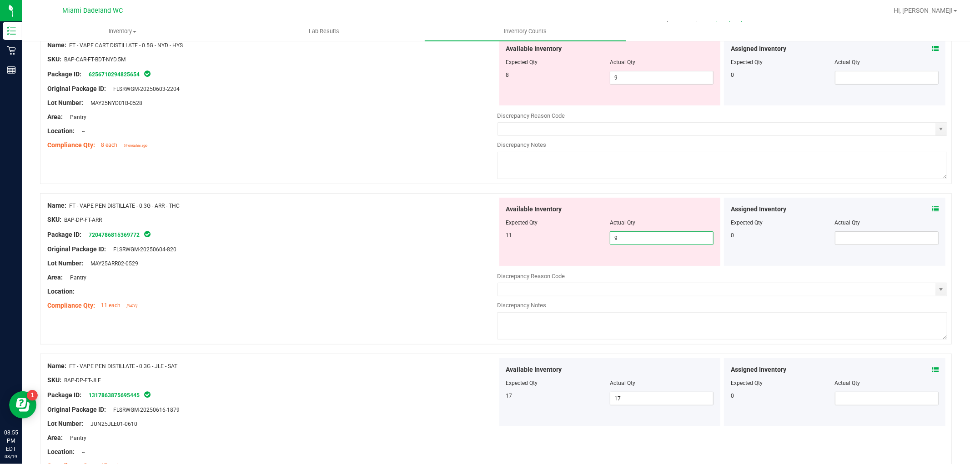
click at [628, 238] on span "9 9" at bounding box center [662, 238] width 104 height 14
click at [628, 238] on input "9" at bounding box center [661, 238] width 103 height 13
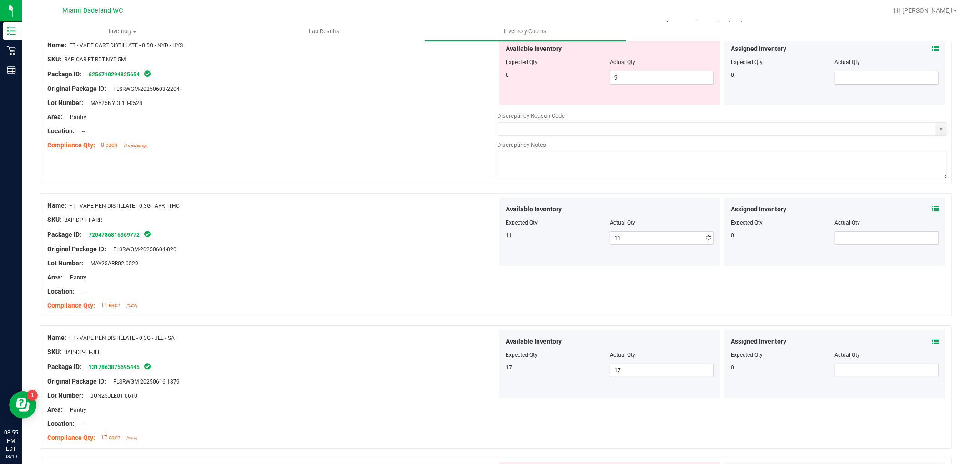
click at [393, 244] on div at bounding box center [272, 242] width 450 height 5
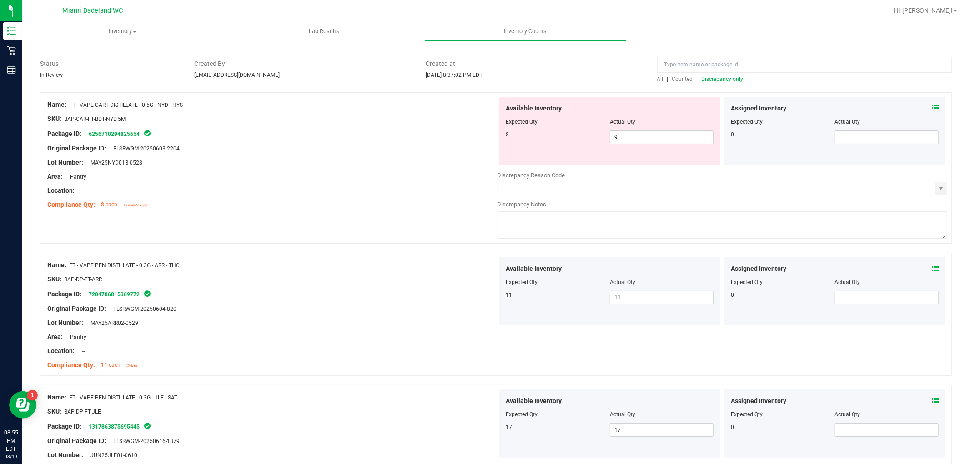
scroll to position [0, 0]
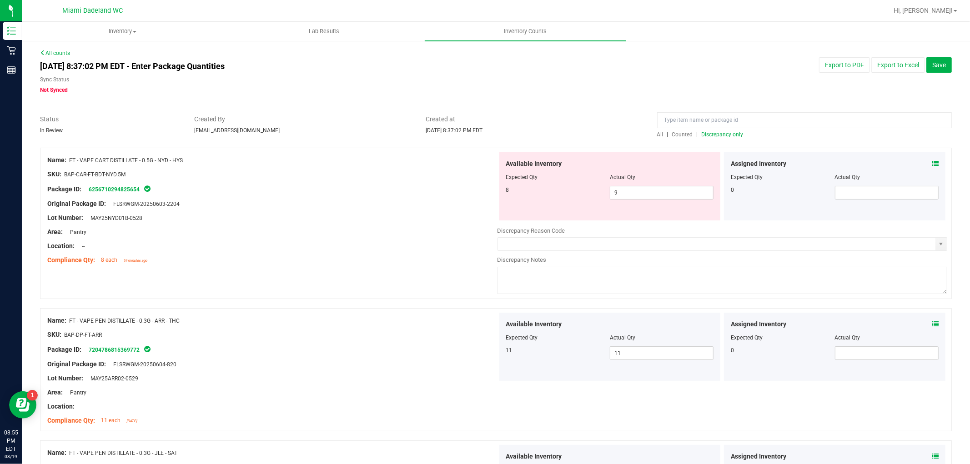
click at [725, 134] on span "Discrepancy only" at bounding box center [722, 134] width 42 height 6
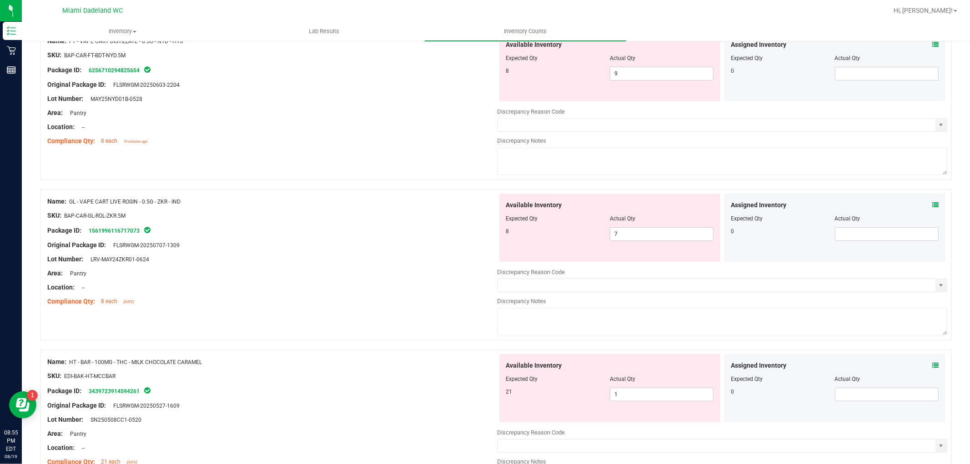
scroll to position [96, 0]
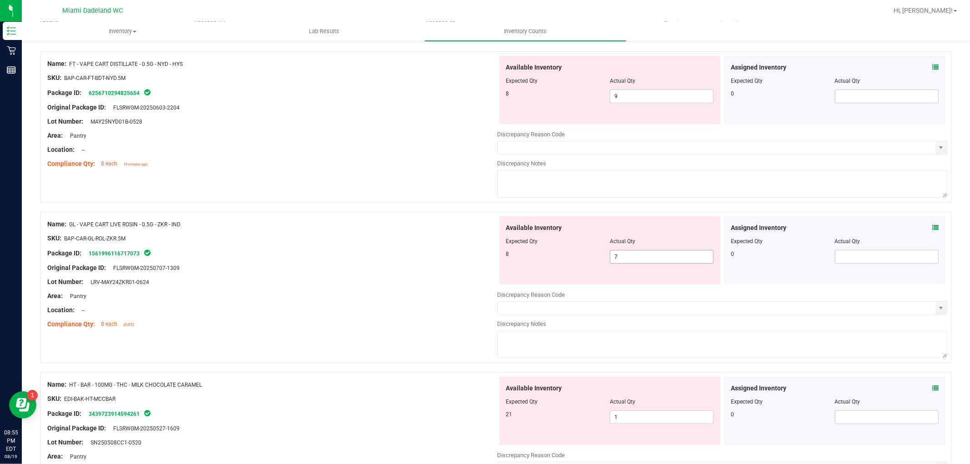
click at [620, 254] on span "7 7" at bounding box center [662, 257] width 104 height 14
click at [620, 254] on input "7" at bounding box center [661, 256] width 103 height 13
click at [307, 245] on div at bounding box center [272, 245] width 450 height 5
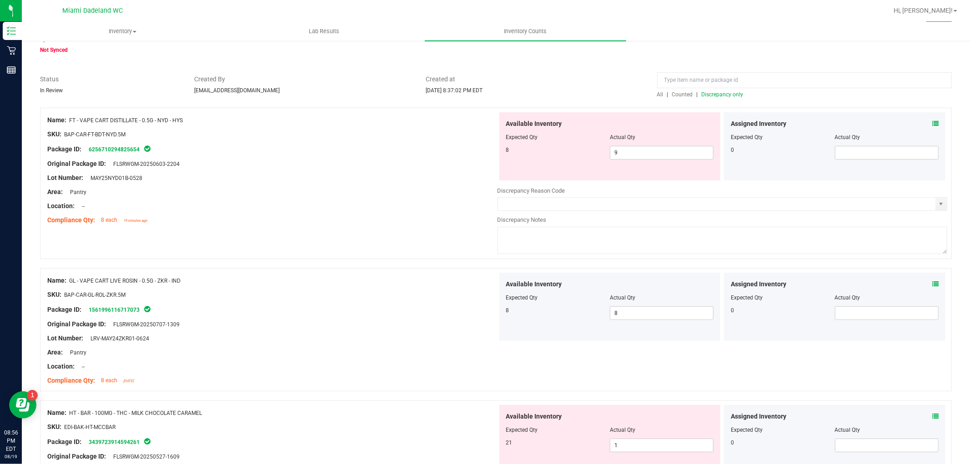
scroll to position [0, 0]
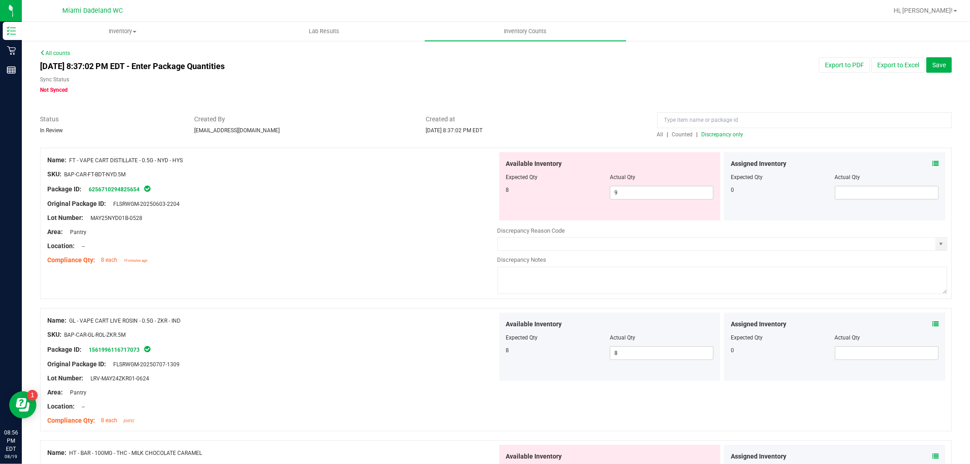
click at [711, 137] on span "Discrepancy only" at bounding box center [722, 134] width 42 height 6
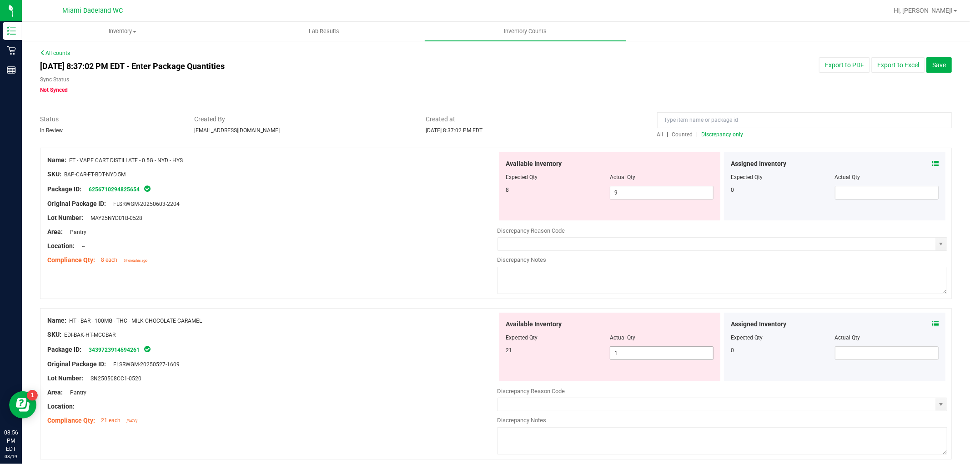
click at [629, 352] on span "1 1" at bounding box center [662, 353] width 104 height 14
click at [629, 352] on input "1" at bounding box center [661, 353] width 103 height 13
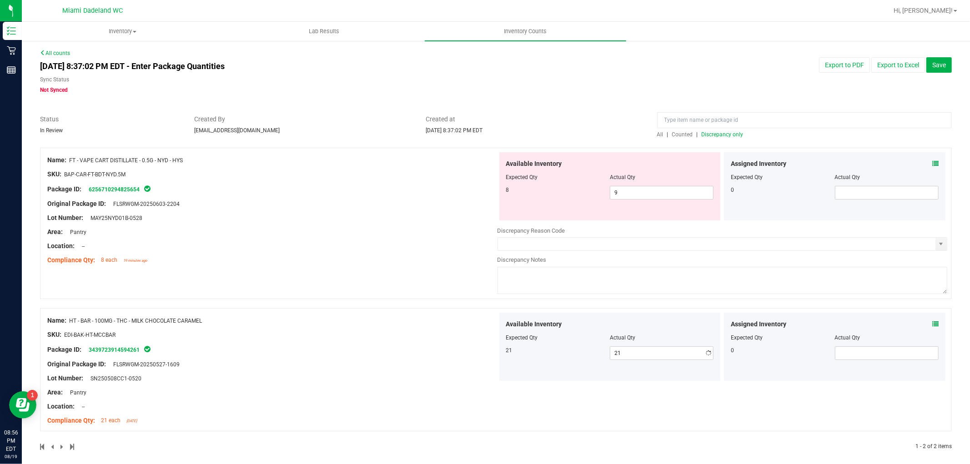
click at [380, 260] on div "Compliance Qty: 8 each 19 minutes ago" at bounding box center [272, 260] width 450 height 10
click at [727, 134] on span "Discrepancy only" at bounding box center [722, 134] width 42 height 6
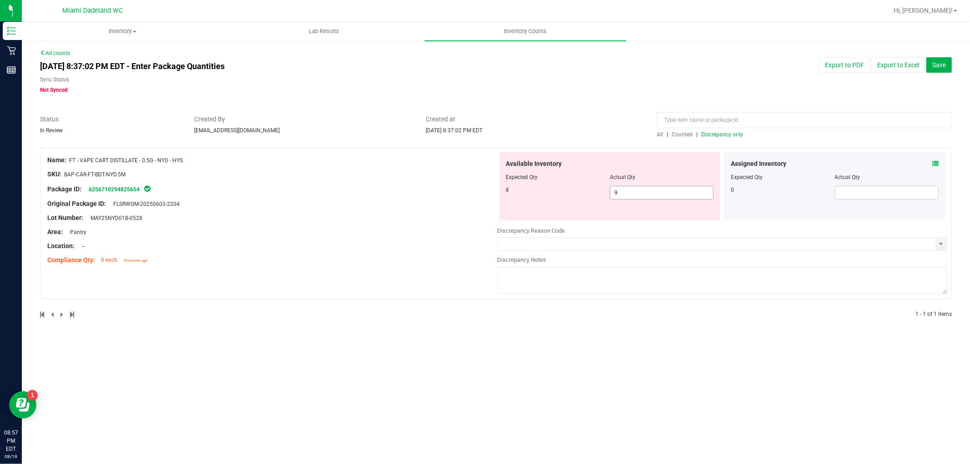
click at [654, 189] on span "9 9" at bounding box center [662, 193] width 104 height 14
click at [654, 189] on input "9" at bounding box center [661, 192] width 103 height 13
click at [494, 216] on div "Lot Number: MAY25NYD01B-0528" at bounding box center [272, 218] width 450 height 10
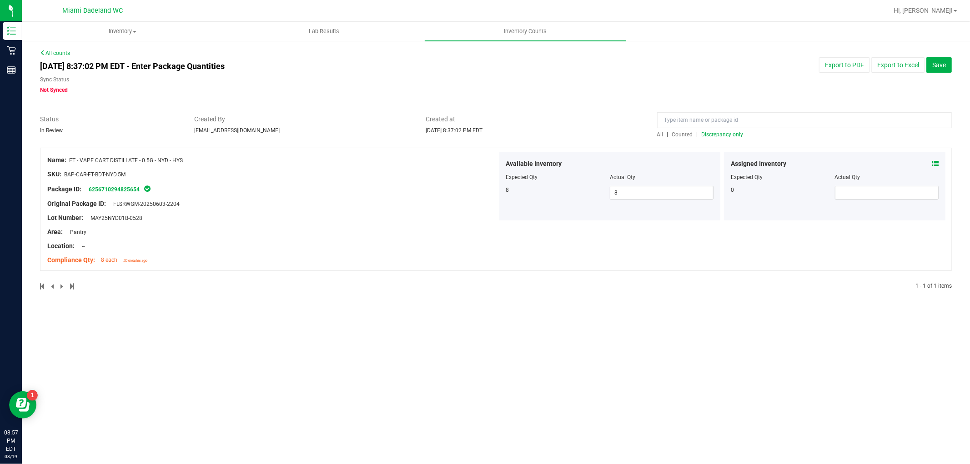
click at [713, 135] on span "Discrepancy only" at bounding box center [722, 134] width 42 height 6
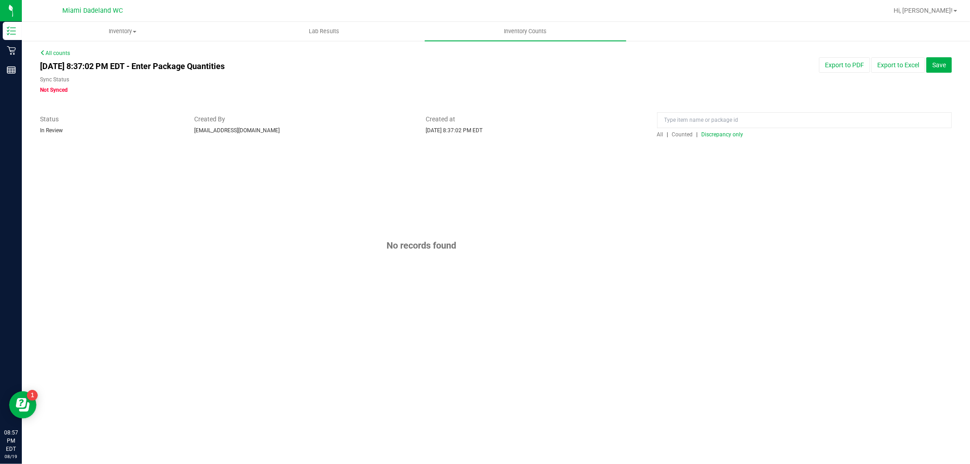
click at [661, 134] on span "All" at bounding box center [660, 134] width 6 height 6
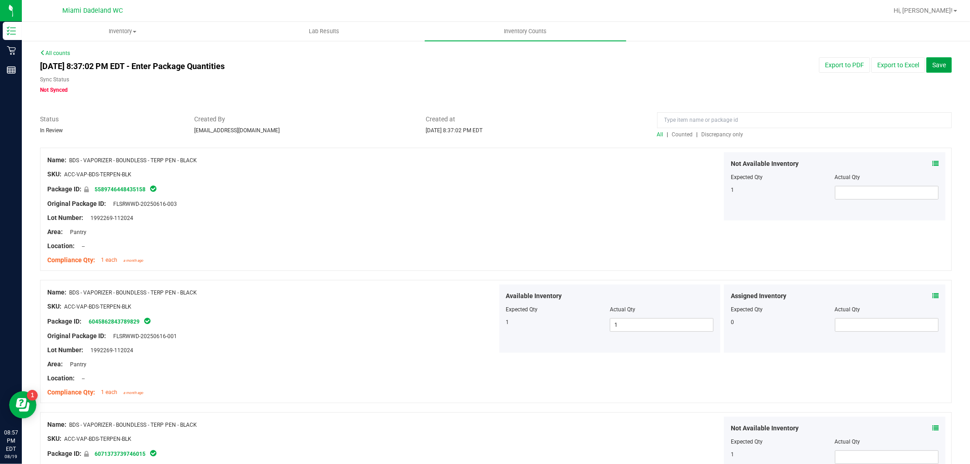
click at [934, 68] on span "Save" at bounding box center [939, 64] width 14 height 7
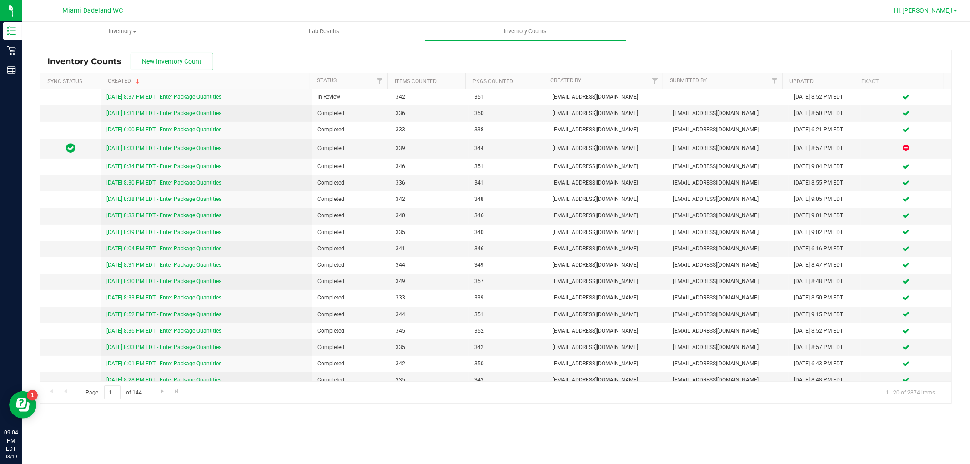
click at [930, 7] on span "Hi, [PERSON_NAME]!" at bounding box center [922, 10] width 59 height 7
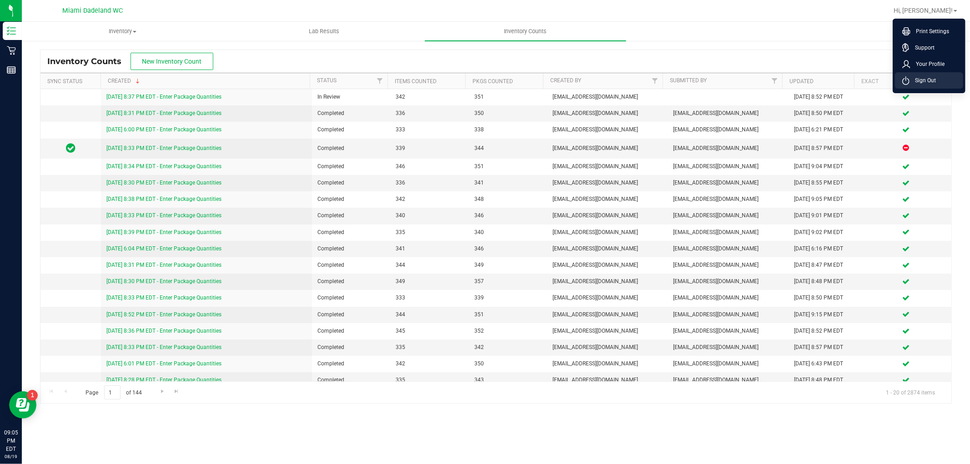
click at [924, 73] on li "Sign Out" at bounding box center [929, 80] width 68 height 16
